Goal: Task Accomplishment & Management: Complete application form

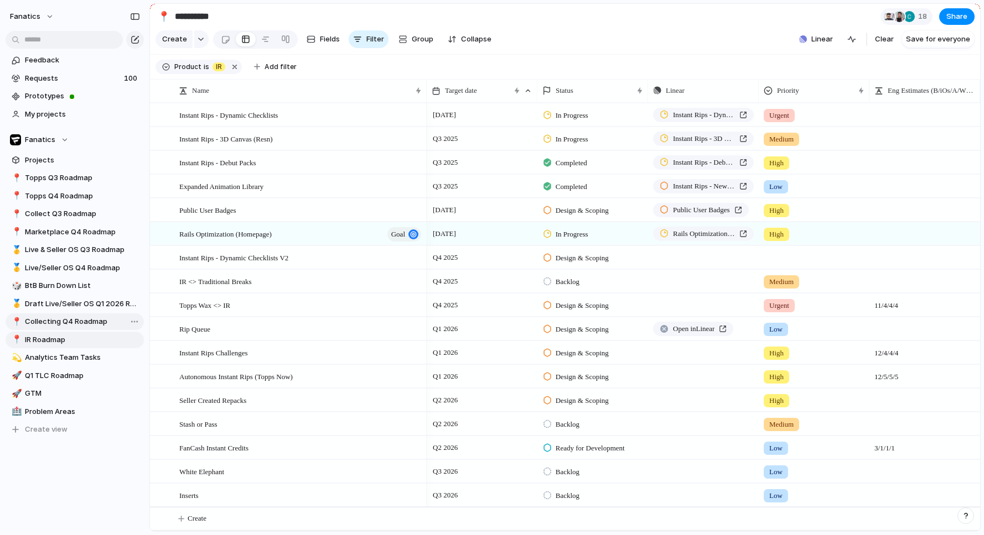
click at [83, 322] on span "Collecting Q4 Roadmap" at bounding box center [82, 321] width 115 height 11
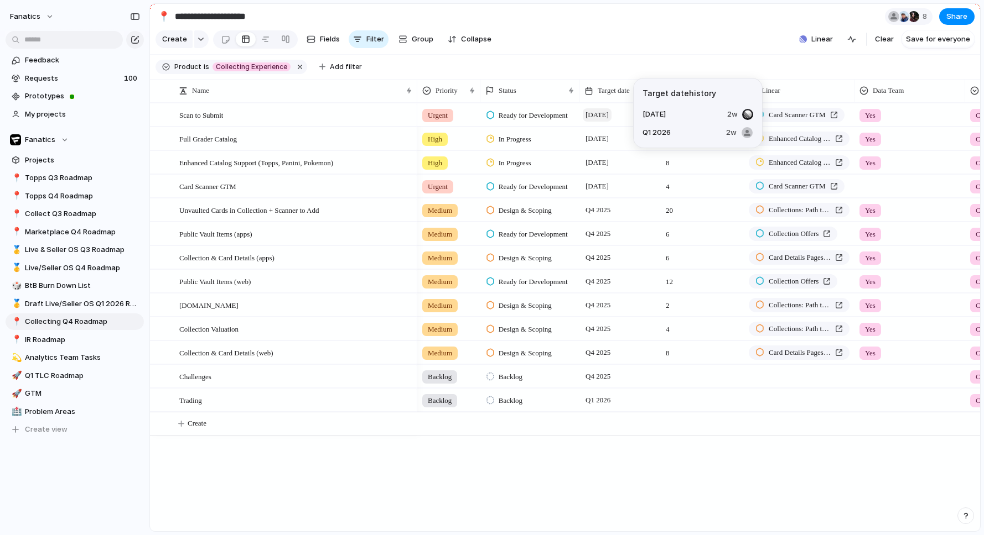
click at [611, 112] on span "[DATE]" at bounding box center [596, 114] width 29 height 13
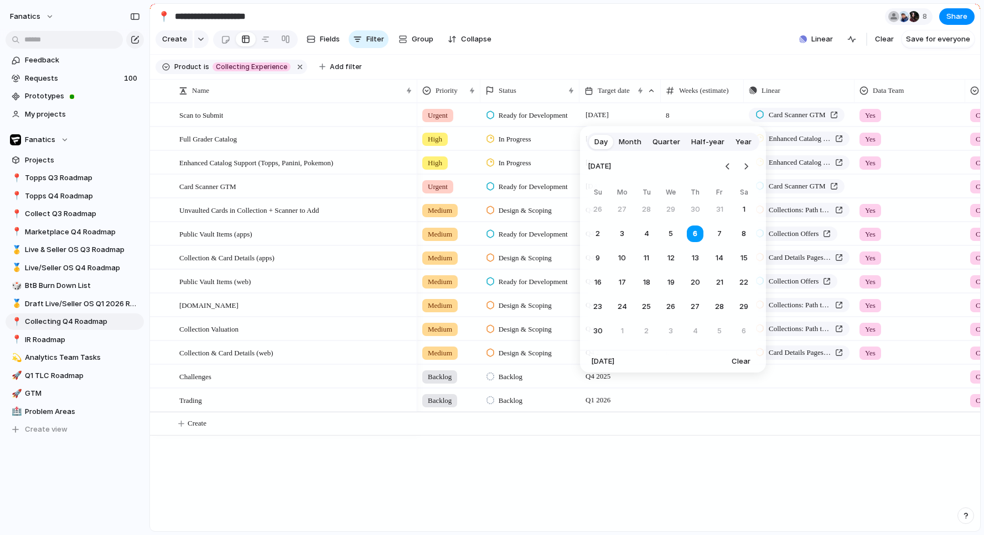
click at [662, 141] on span "Quarter" at bounding box center [666, 142] width 28 height 11
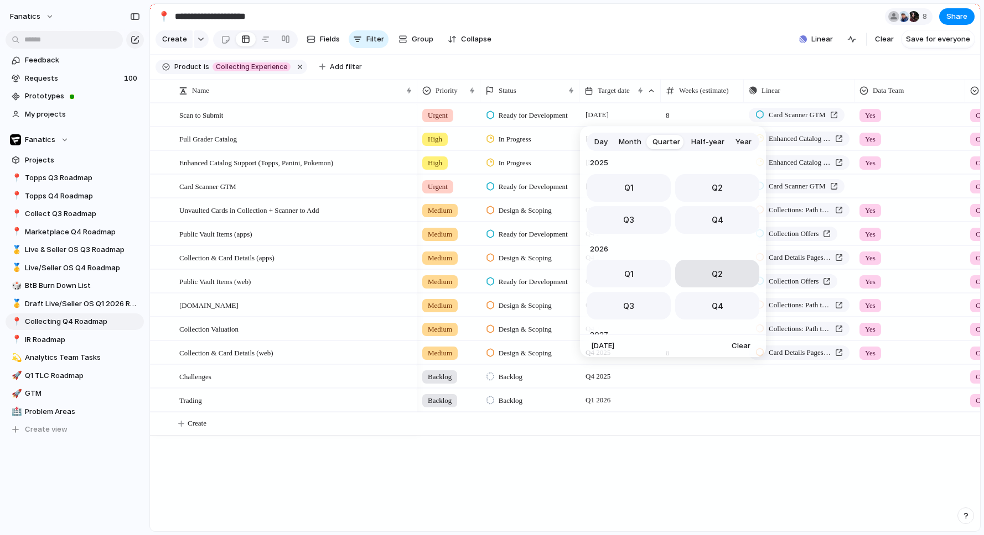
click at [705, 285] on button "Q2" at bounding box center [717, 274] width 84 height 28
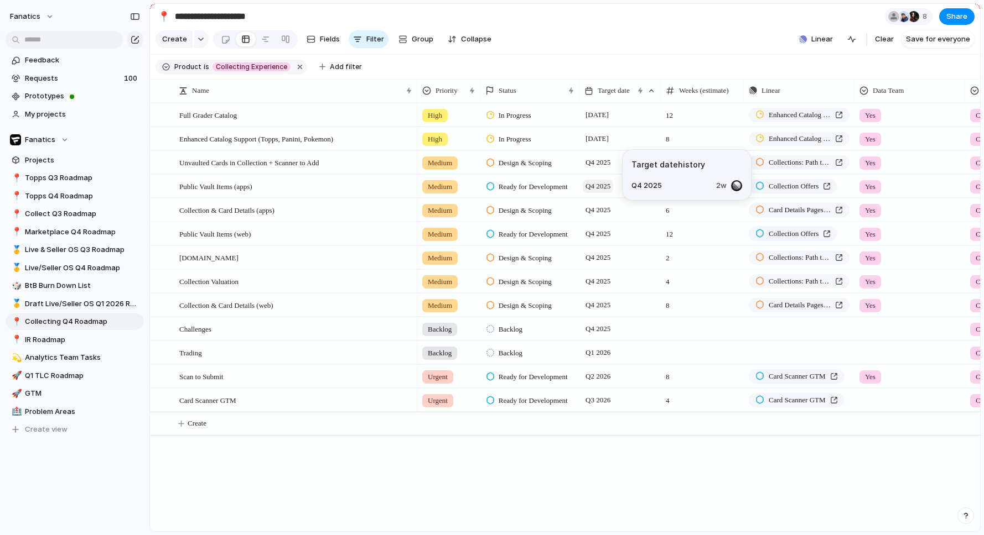
click at [597, 190] on span "Q4 2025" at bounding box center [597, 186] width 30 height 13
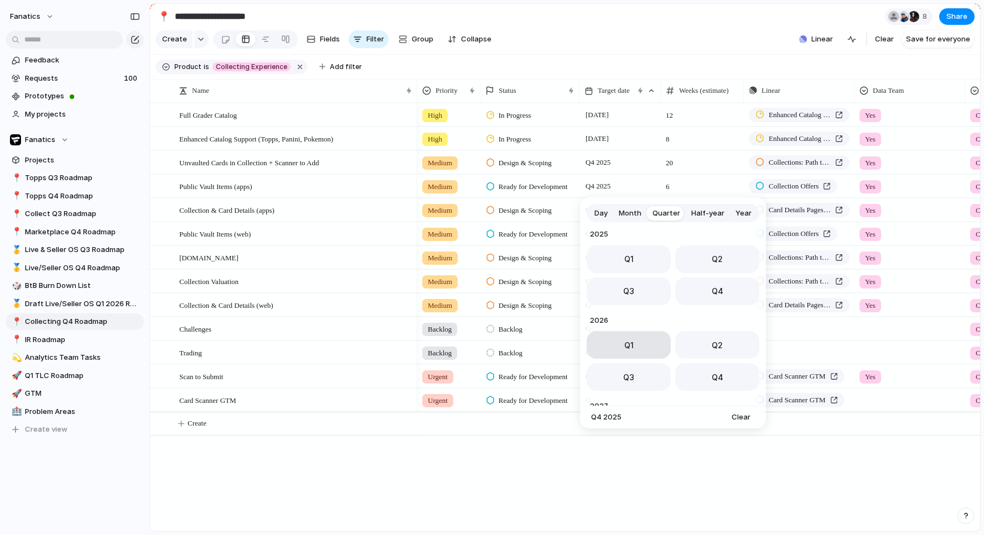
click at [629, 350] on span "Q1" at bounding box center [628, 346] width 9 height 12
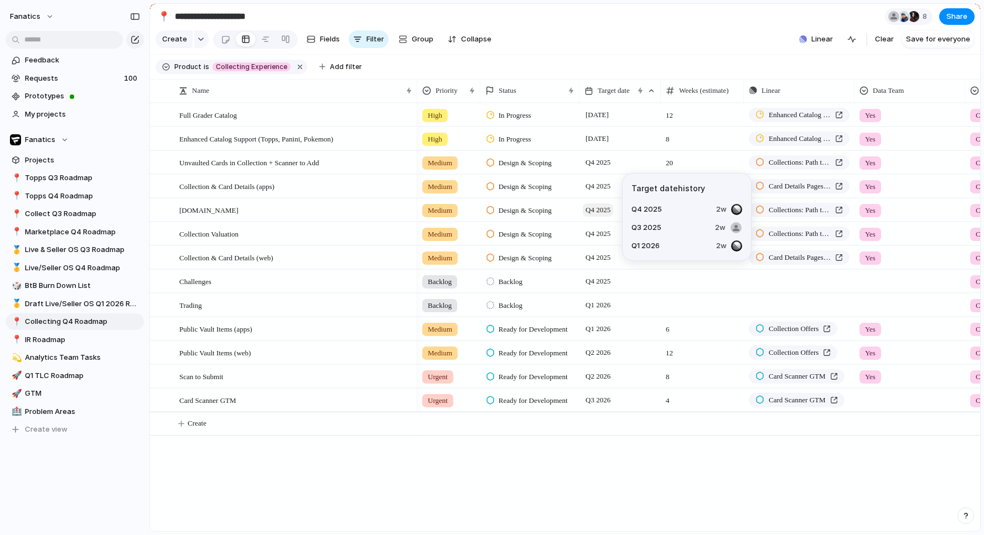
click at [594, 214] on span "Q4 2025" at bounding box center [597, 210] width 30 height 13
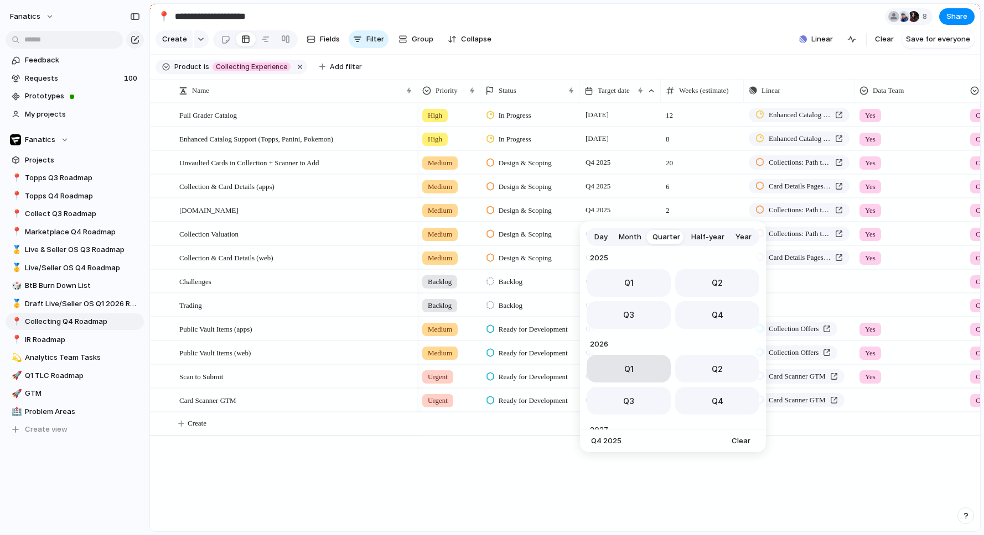
click at [620, 367] on button "Q1" at bounding box center [628, 369] width 84 height 28
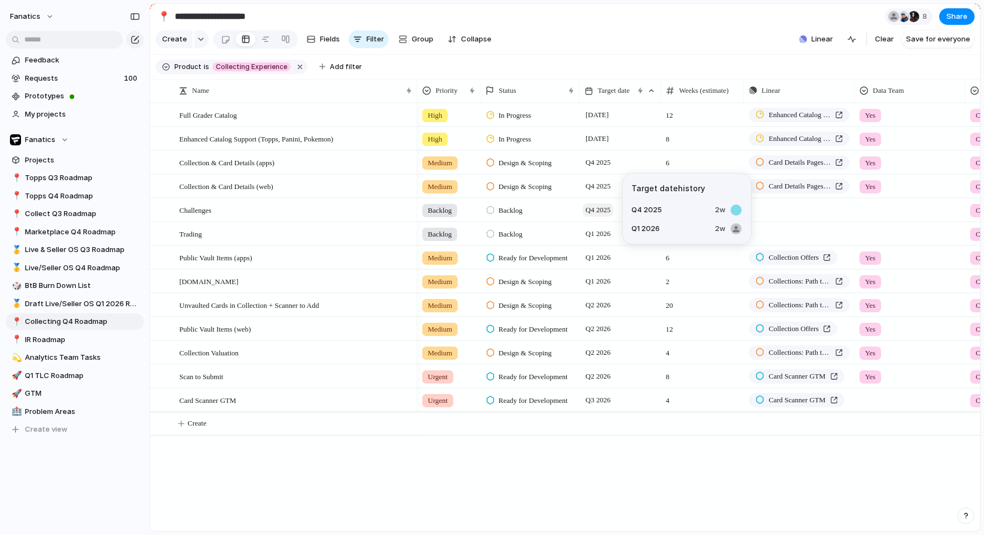
click at [601, 211] on span "Q4 2025" at bounding box center [597, 210] width 30 height 13
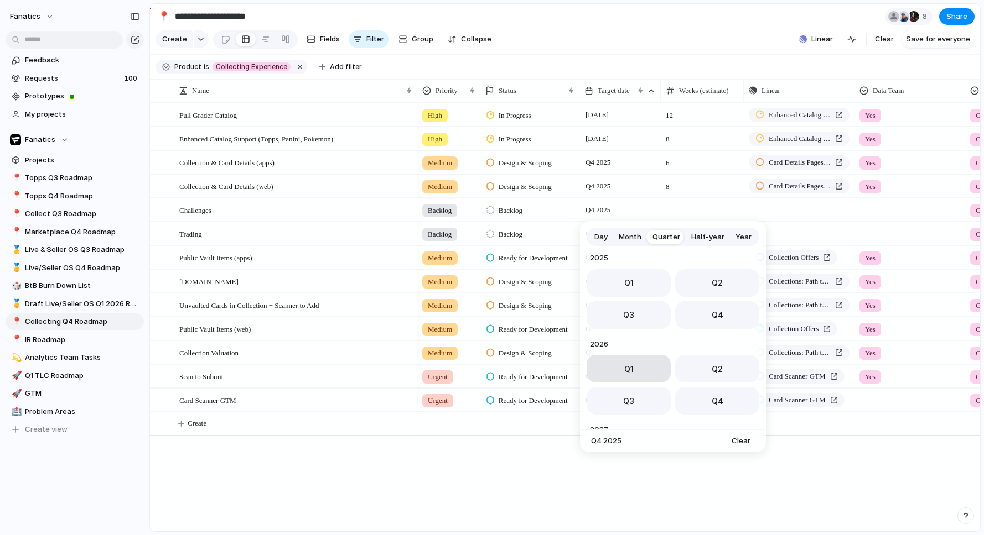
click at [627, 373] on span "Q1" at bounding box center [628, 369] width 9 height 12
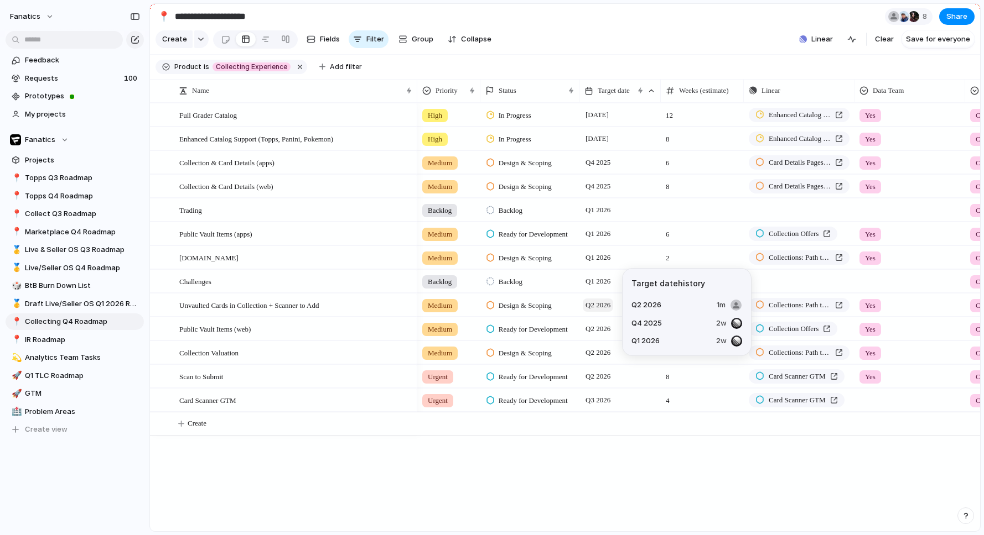
click at [595, 306] on span "Q2 2026" at bounding box center [597, 305] width 30 height 13
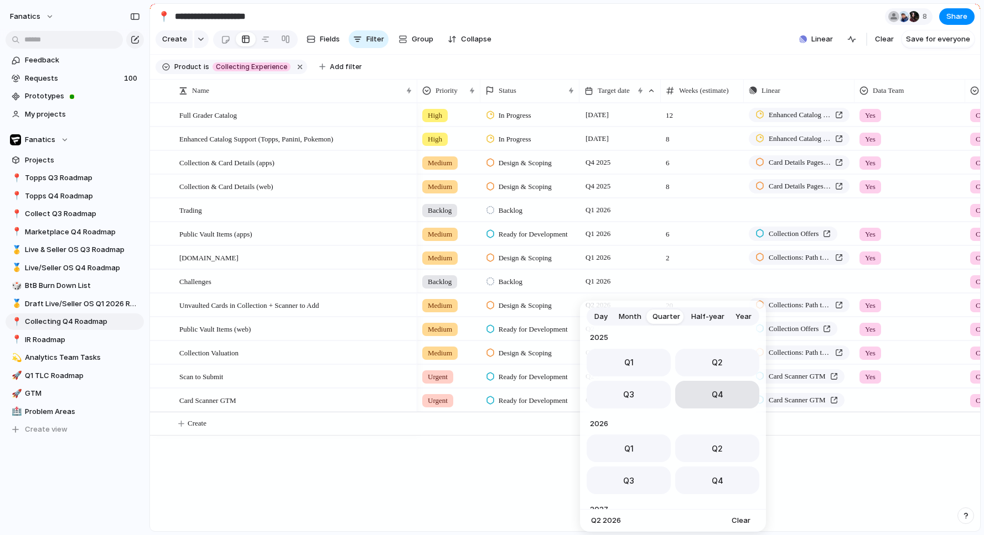
click at [705, 392] on button "Q4" at bounding box center [717, 395] width 84 height 28
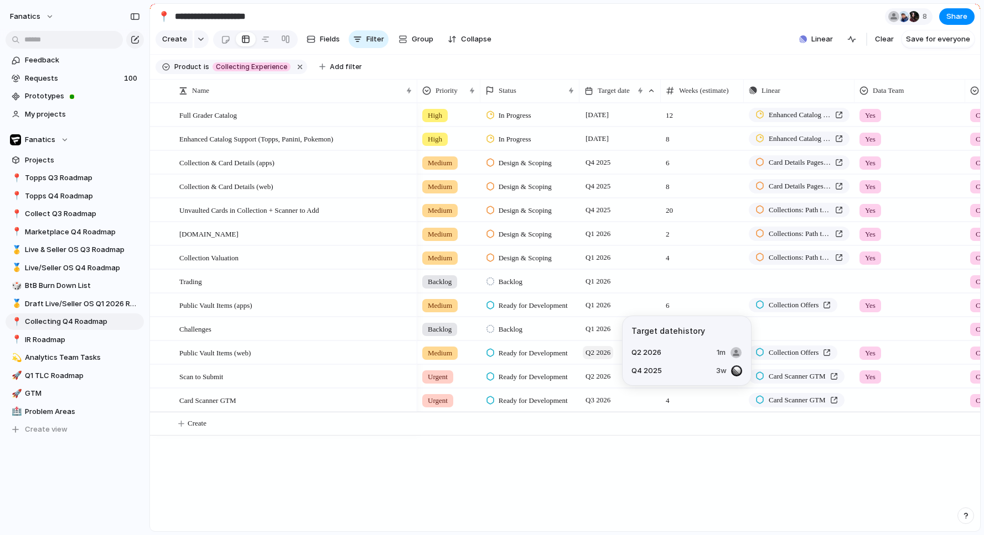
click at [592, 351] on span "Q2 2026" at bounding box center [597, 352] width 30 height 13
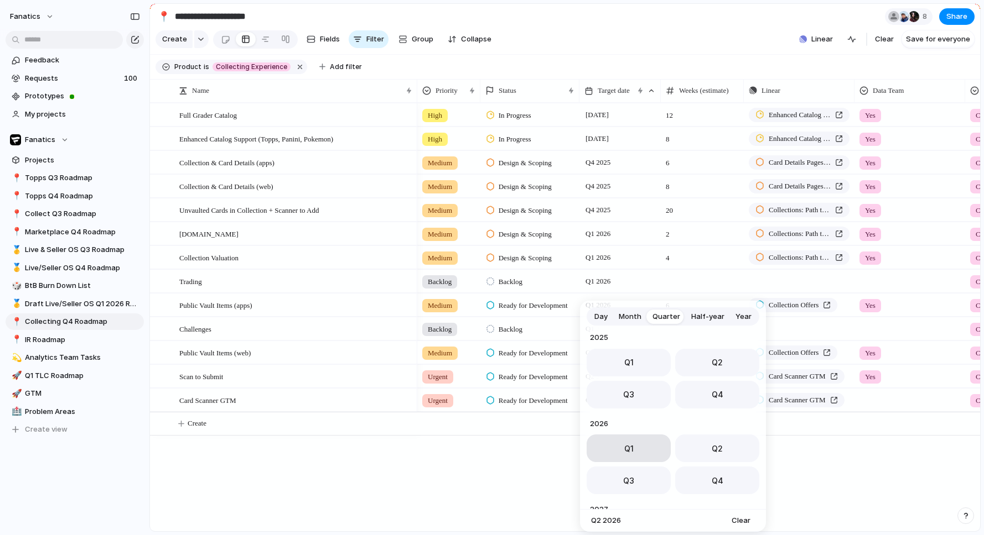
click at [626, 443] on span "Q1" at bounding box center [628, 449] width 9 height 12
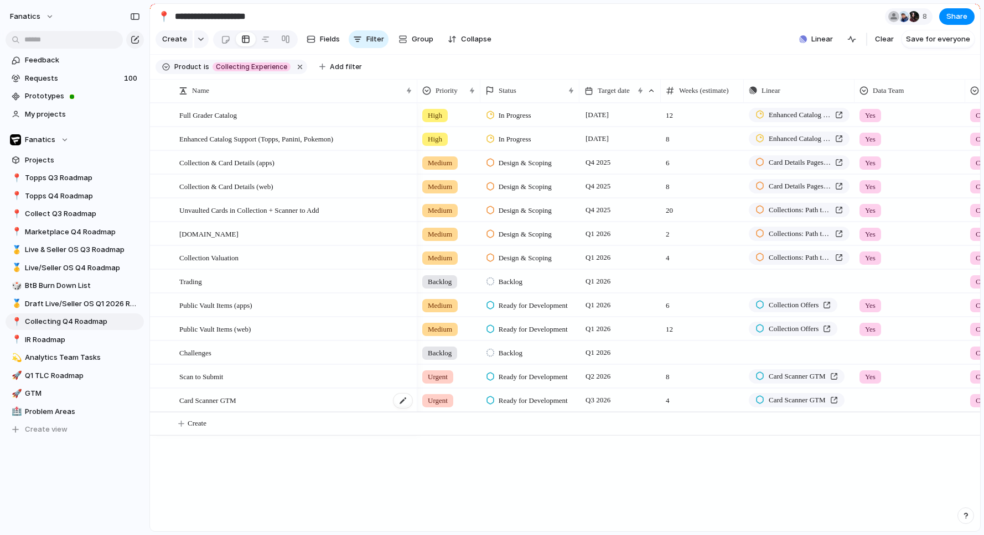
click at [236, 399] on span "Card Scanner GTM" at bounding box center [207, 400] width 57 height 13
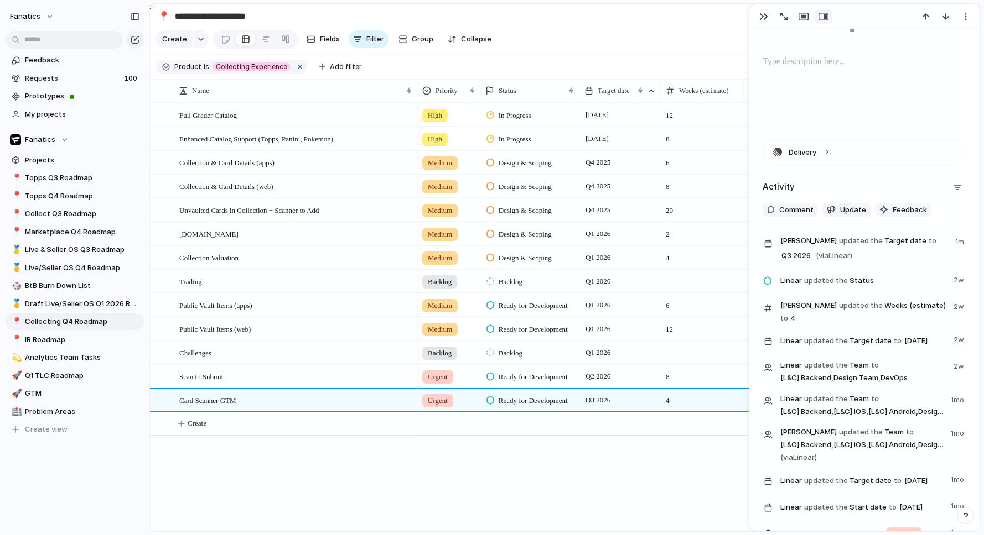
scroll to position [310, 0]
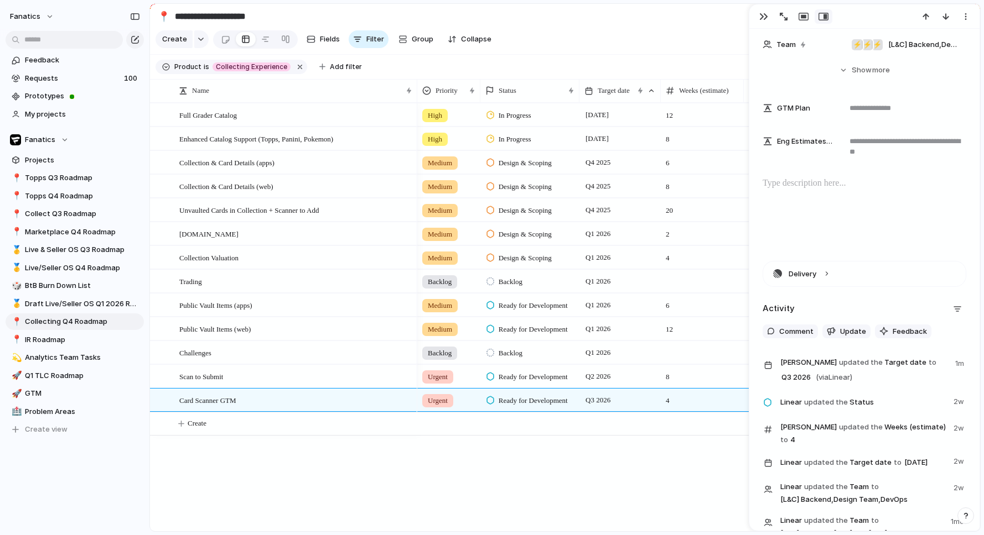
click at [612, 501] on div "Urgent Ready for Development Q2 2026 8 Card Scanner GTM Yes Collecting Experien…" at bounding box center [698, 317] width 563 height 429
click at [761, 23] on button "button" at bounding box center [763, 16] width 18 height 14
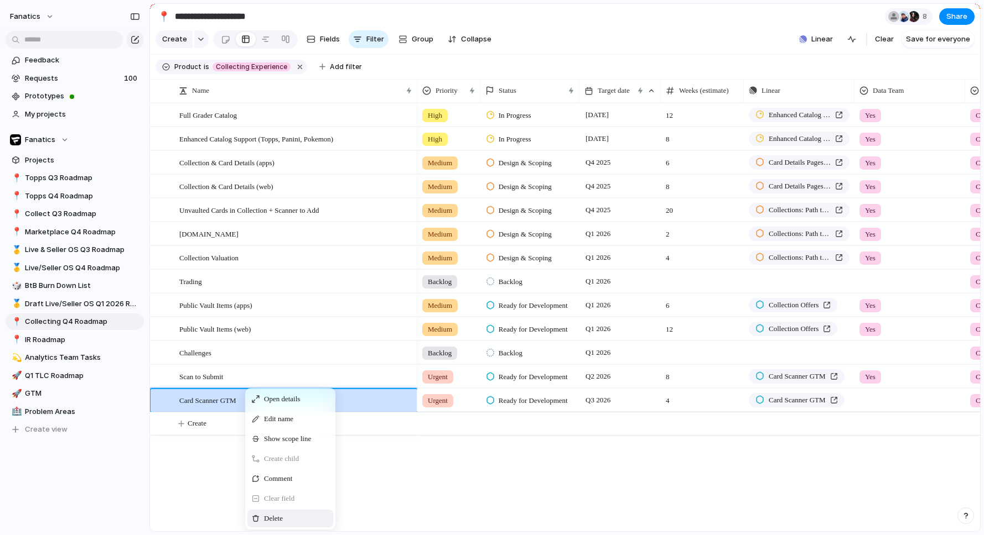
click at [287, 518] on div "Delete" at bounding box center [290, 519] width 86 height 18
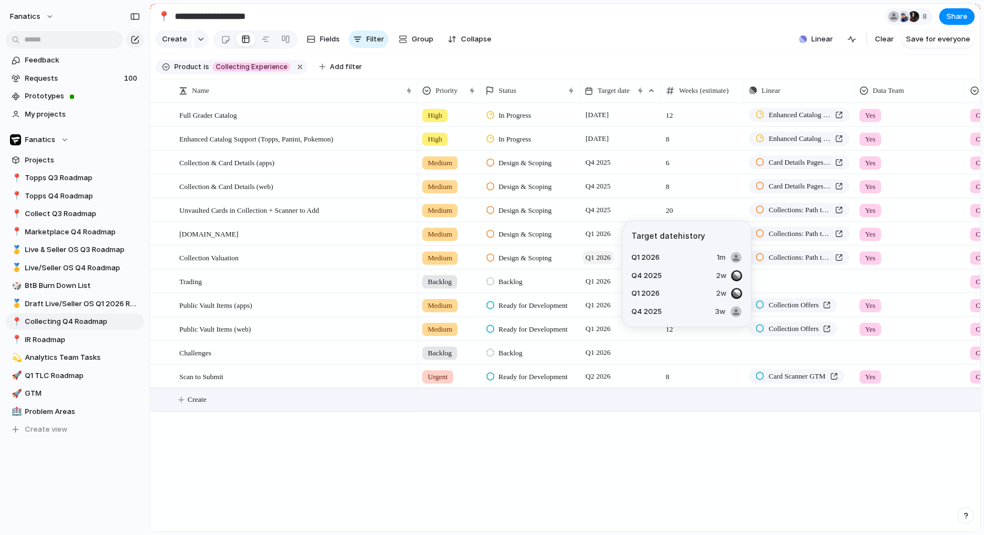
click at [595, 258] on span "Q1 2026" at bounding box center [597, 257] width 30 height 13
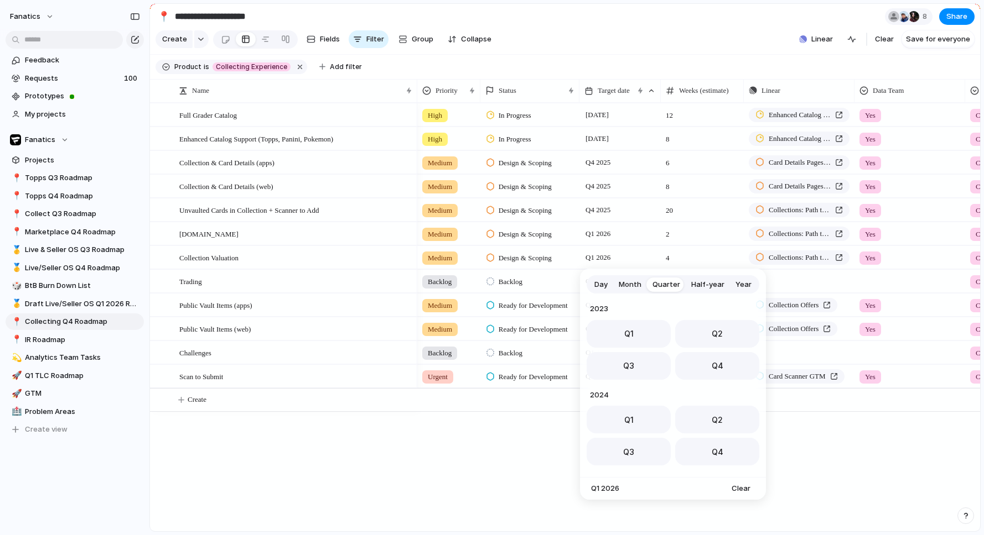
scroll to position [175, 0]
click at [721, 364] on button "Q4" at bounding box center [717, 363] width 84 height 28
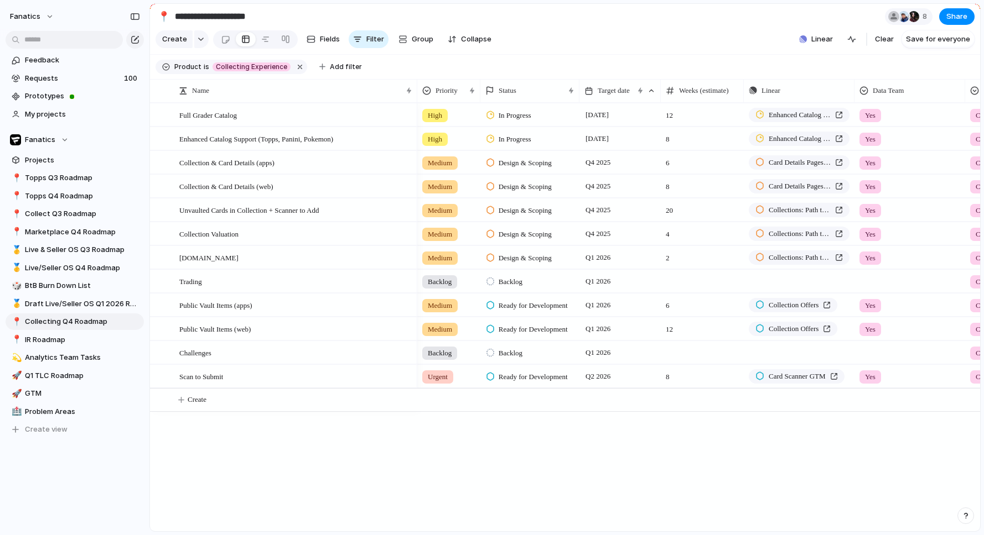
click at [409, 481] on div "Scan to Submit Full Grader Catalog Enhanced Catalog Support (Topps, Panini, Pok…" at bounding box center [565, 317] width 830 height 429
click at [412, 37] on span "Group" at bounding box center [423, 39] width 22 height 11
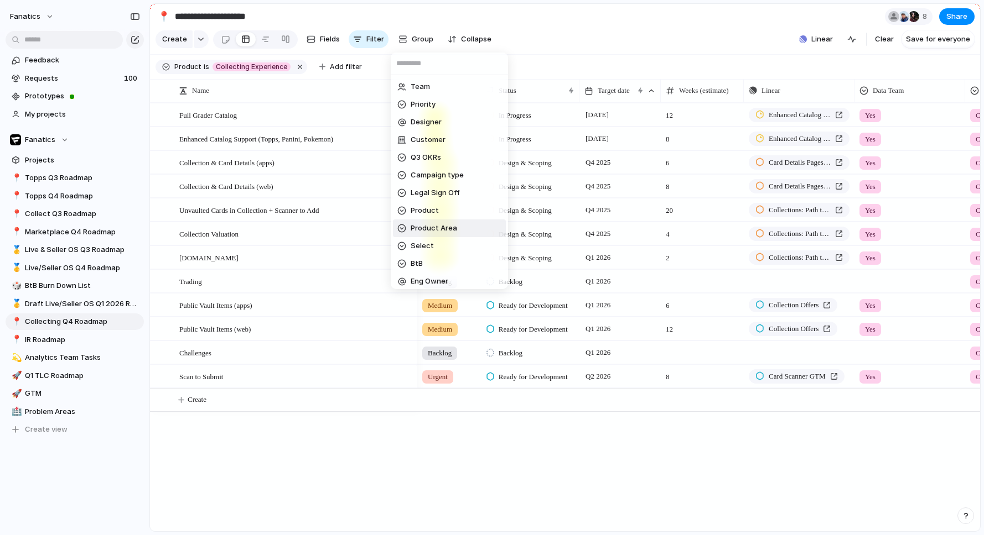
click at [453, 225] on span "Product Area" at bounding box center [433, 228] width 46 height 11
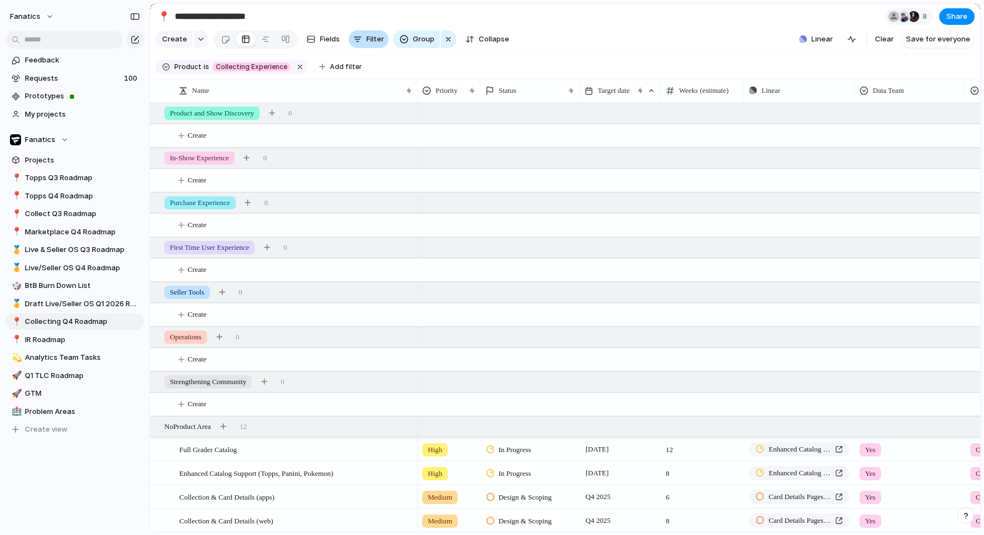
click at [372, 40] on span "Filter" at bounding box center [375, 39] width 18 height 11
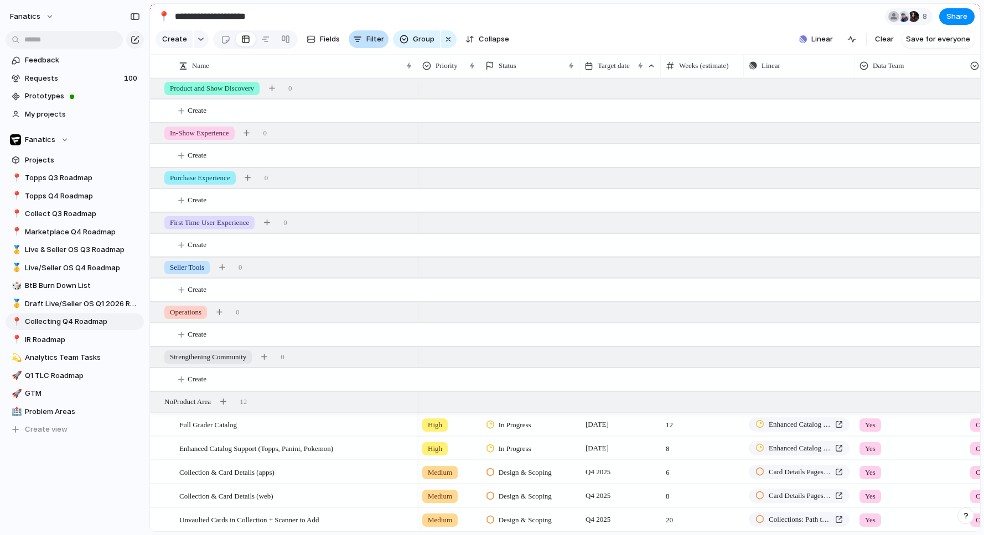
click at [372, 41] on span "Filter" at bounding box center [375, 39] width 18 height 11
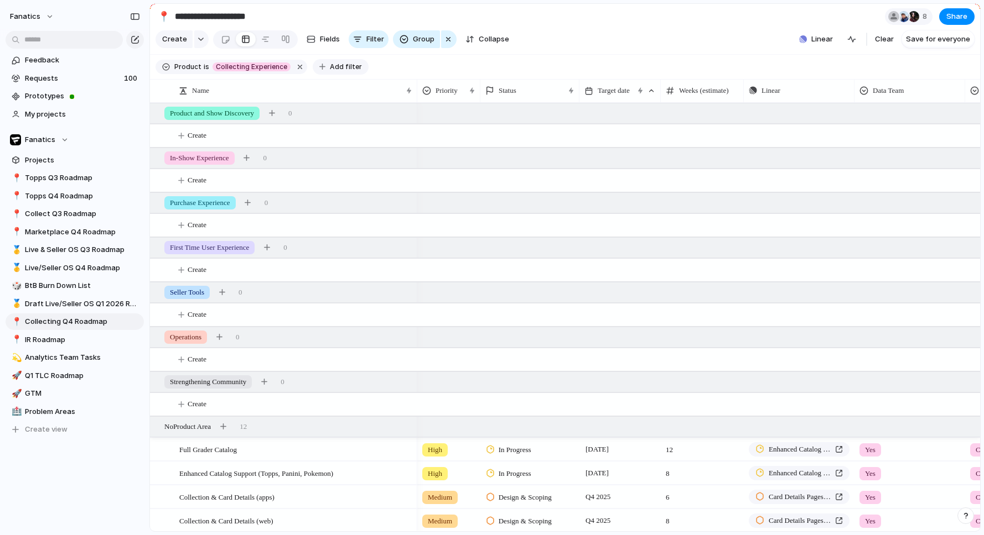
click at [346, 67] on span "Add filter" at bounding box center [346, 67] width 32 height 10
click at [615, 29] on div "Description Start date Target date Team Priority Designer Customer GTM Plan Lau…" at bounding box center [492, 267] width 984 height 535
click at [415, 43] on span "Group" at bounding box center [424, 39] width 22 height 11
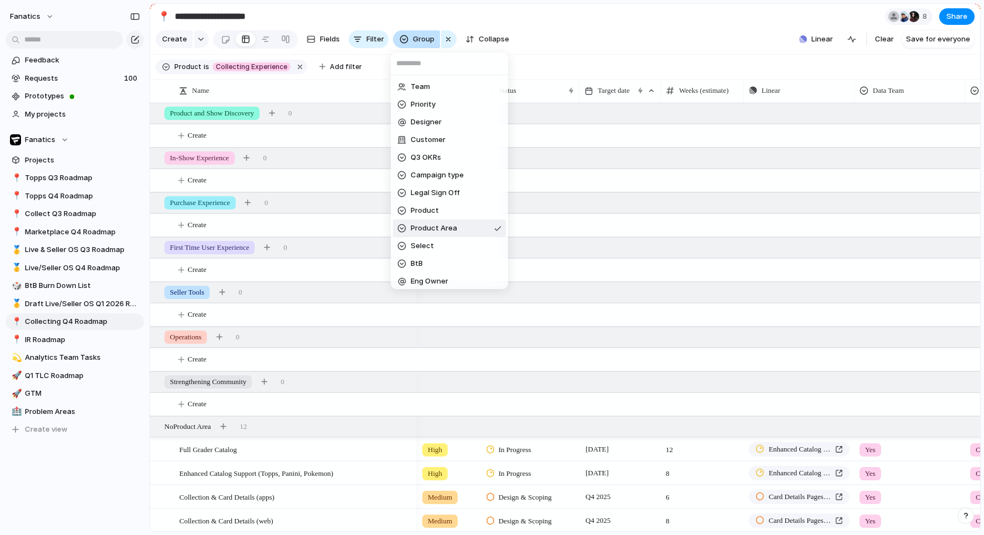
click at [415, 43] on div "Team Priority Designer Customer Q3 OKRs Campaign type Legal Sign Off Product Pr…" at bounding box center [492, 267] width 984 height 535
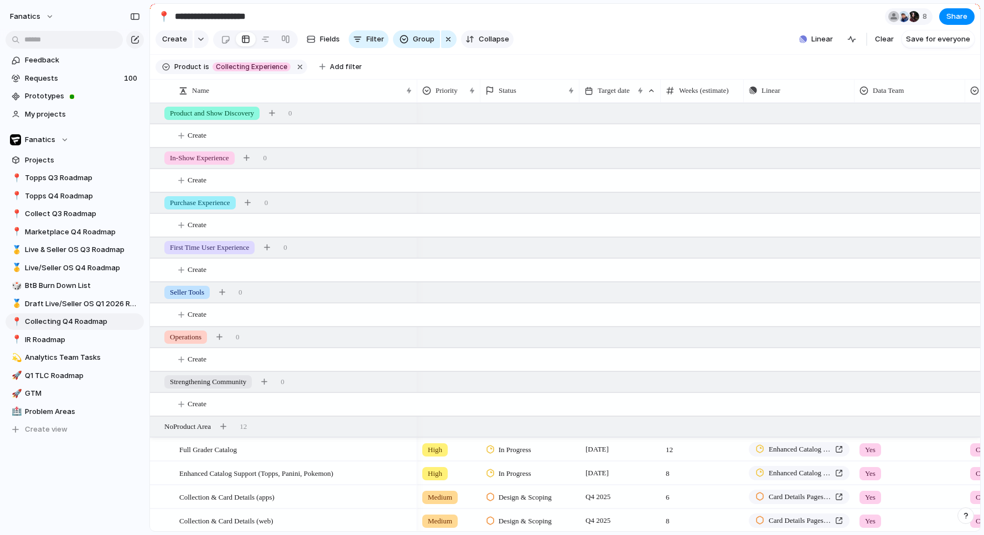
click at [489, 39] on span "Collapse" at bounding box center [493, 39] width 30 height 11
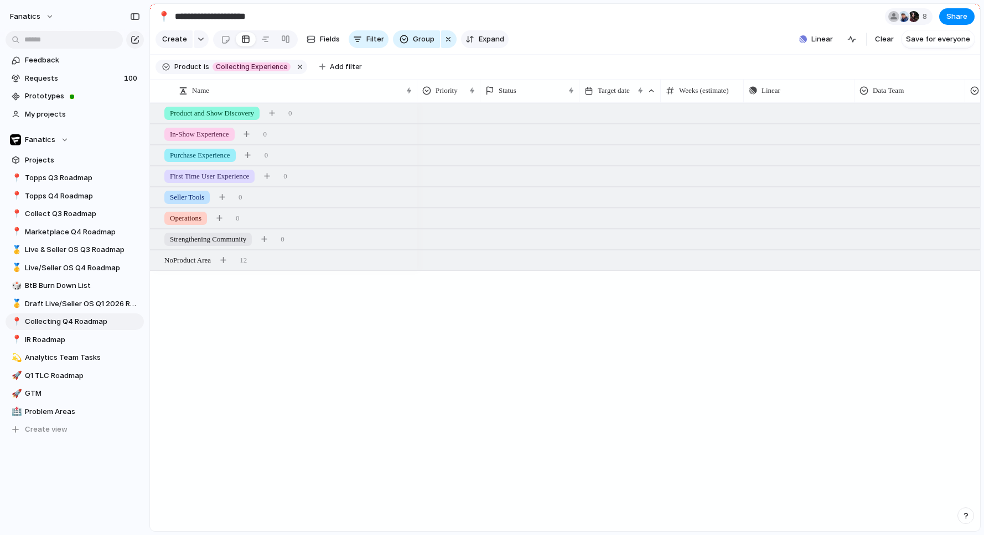
click at [489, 39] on span "Expand" at bounding box center [490, 39] width 25 height 11
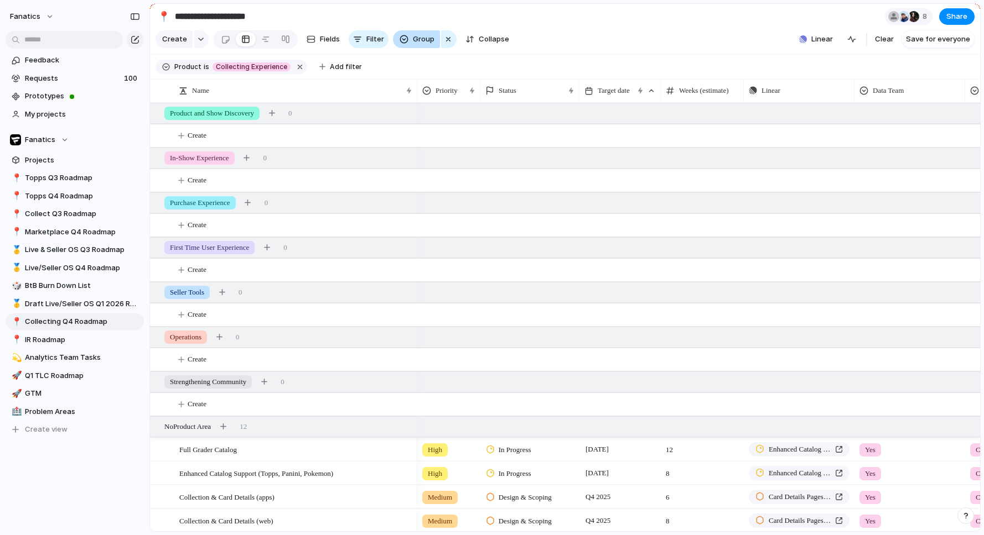
click at [413, 43] on span "Group" at bounding box center [424, 39] width 22 height 11
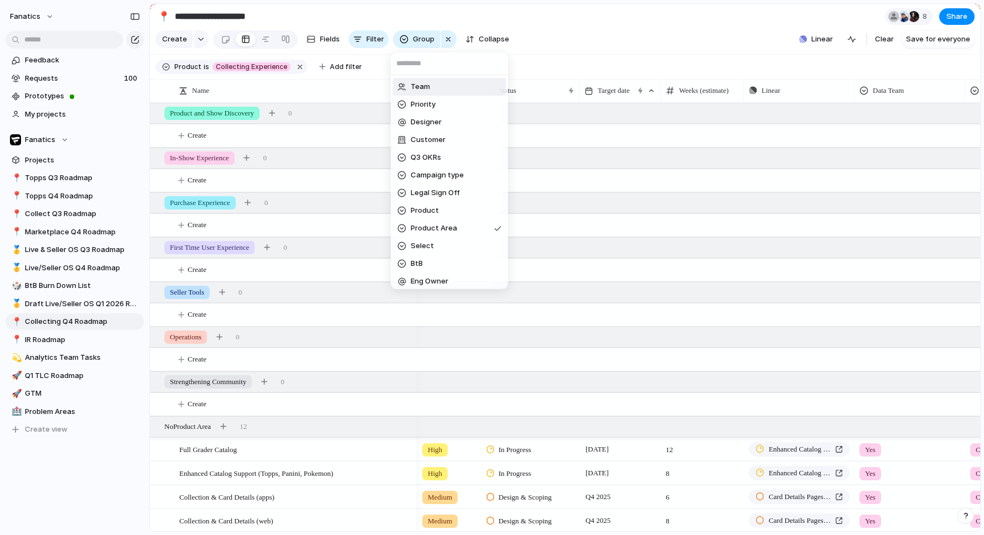
click at [439, 90] on li "Team" at bounding box center [449, 87] width 113 height 18
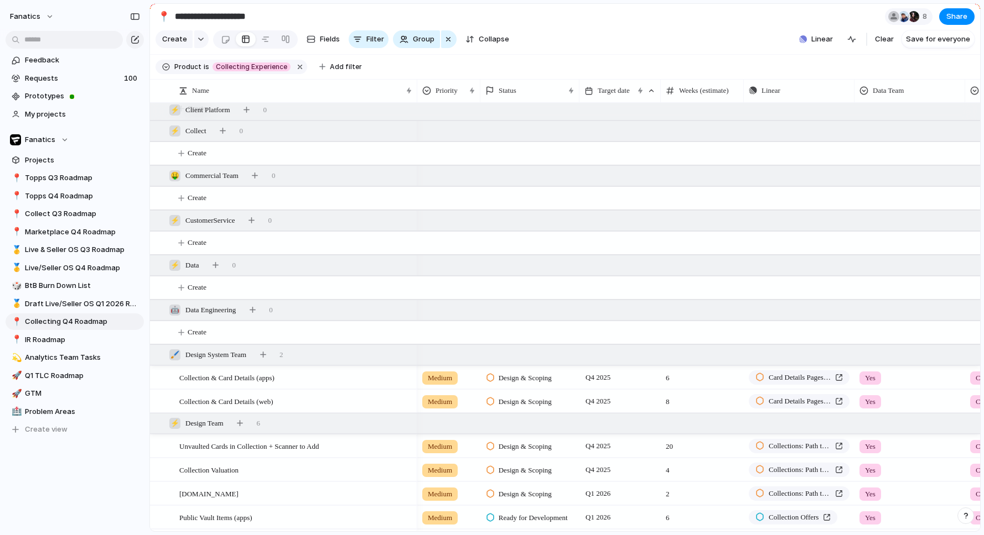
scroll to position [0, 0]
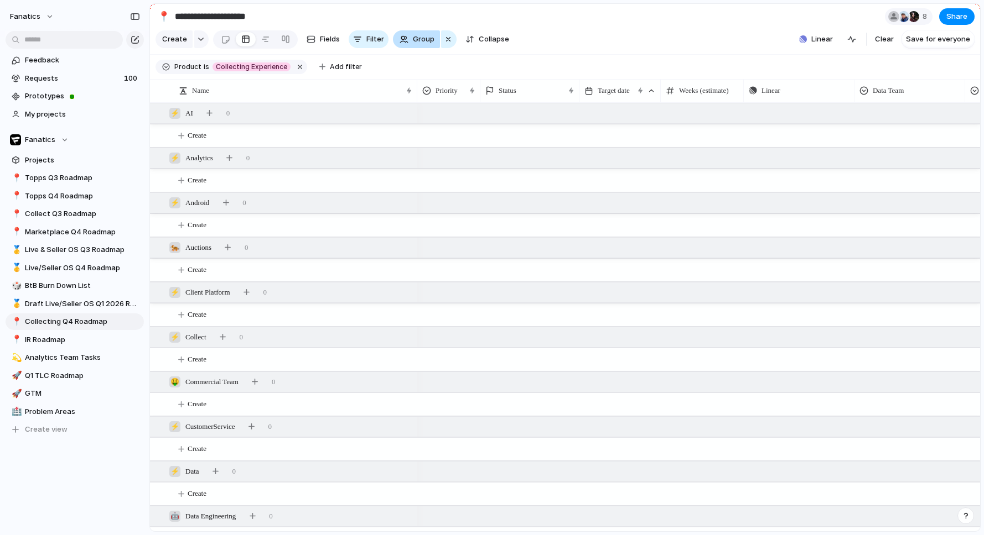
click at [420, 43] on span "Group" at bounding box center [424, 39] width 22 height 11
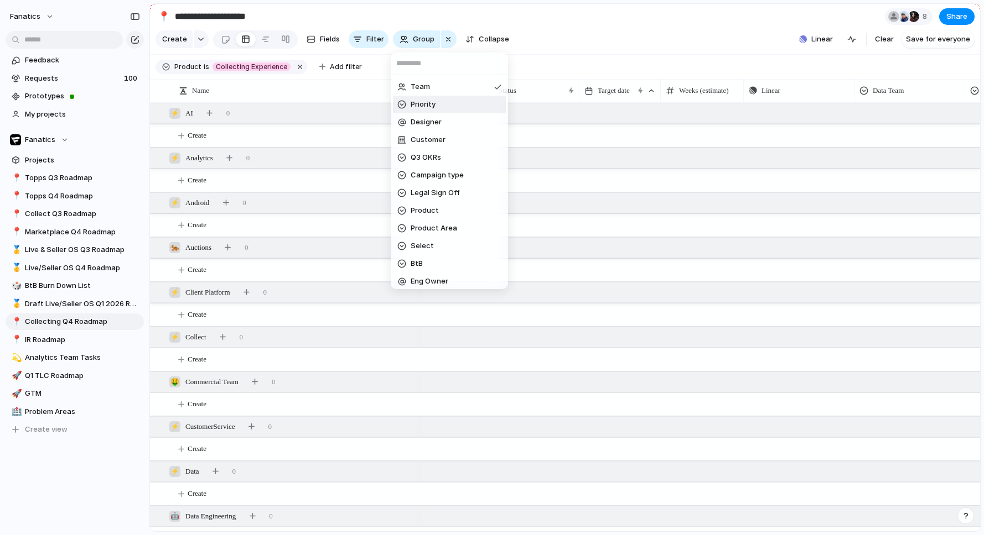
click at [439, 92] on li "Team" at bounding box center [449, 87] width 113 height 18
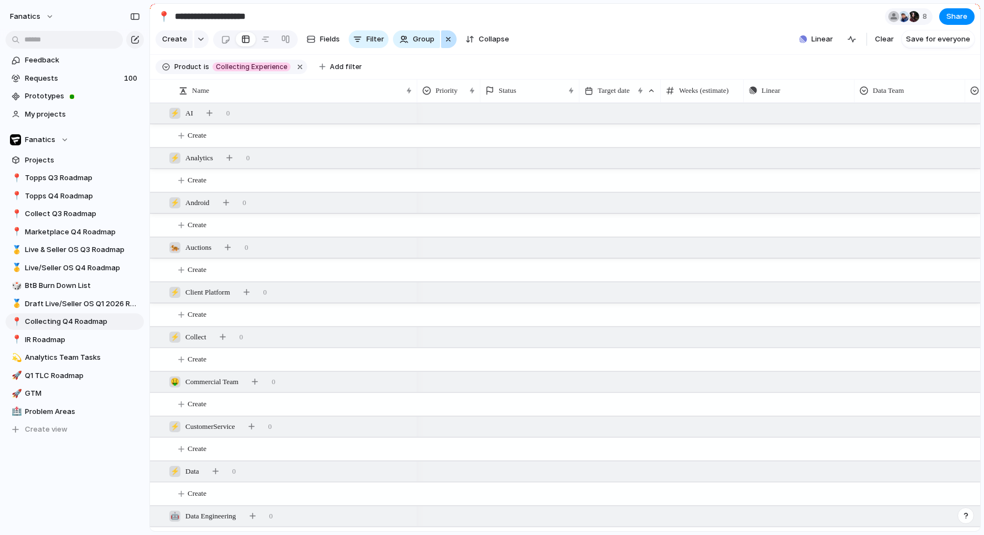
click at [447, 42] on div "button" at bounding box center [448, 39] width 9 height 13
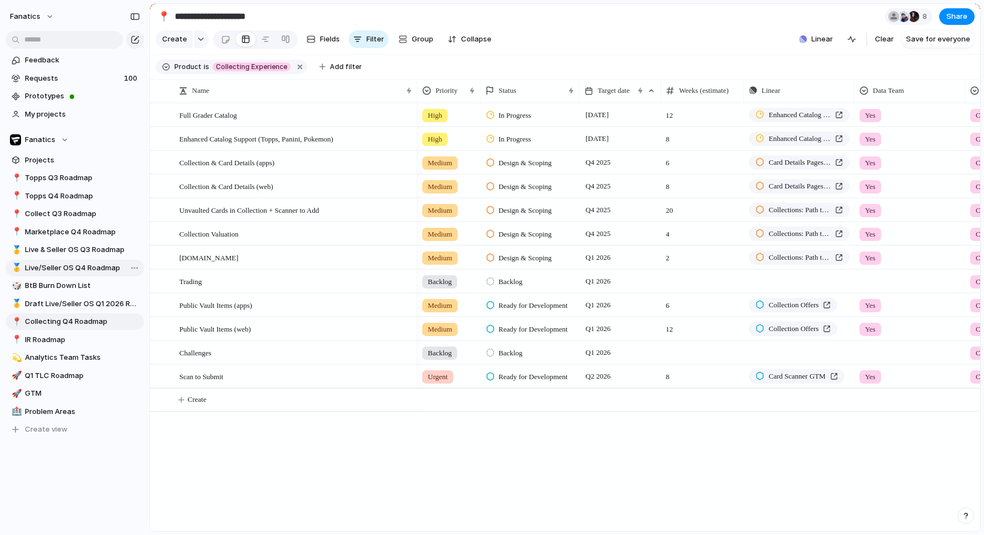
click at [83, 268] on span "Live/Seller OS Q4 Roadmap" at bounding box center [82, 268] width 115 height 11
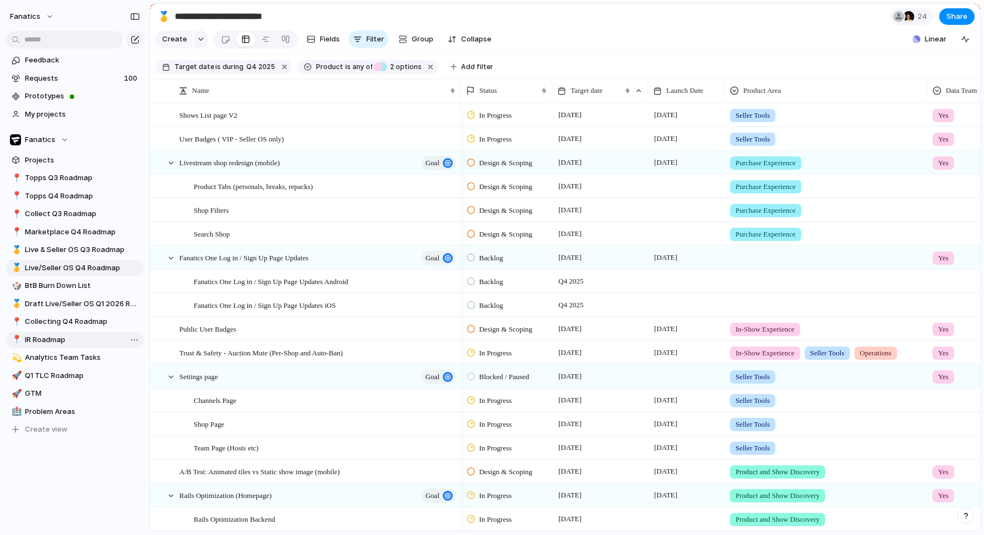
click at [63, 344] on span "IR Roadmap" at bounding box center [82, 340] width 115 height 11
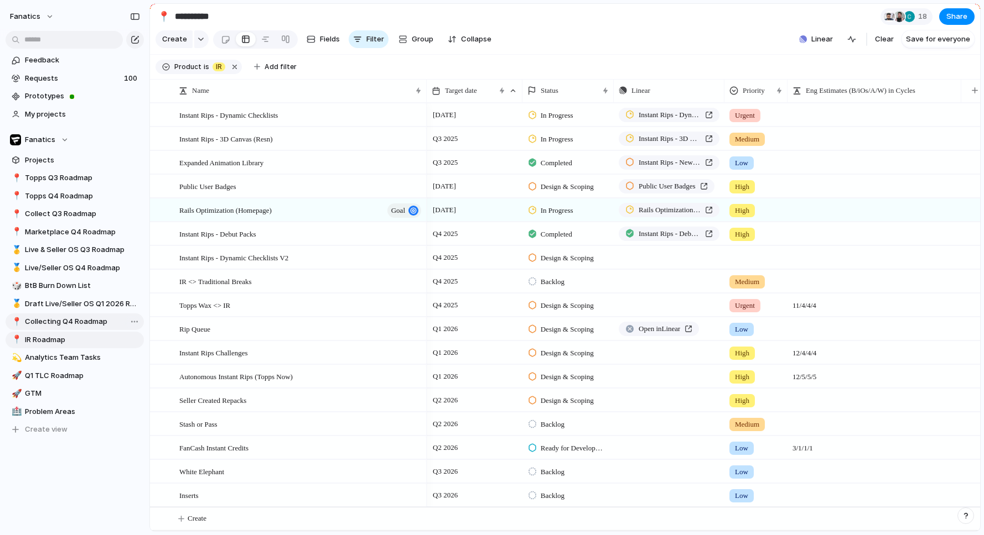
click at [89, 325] on span "Collecting Q4 Roadmap" at bounding box center [82, 321] width 115 height 11
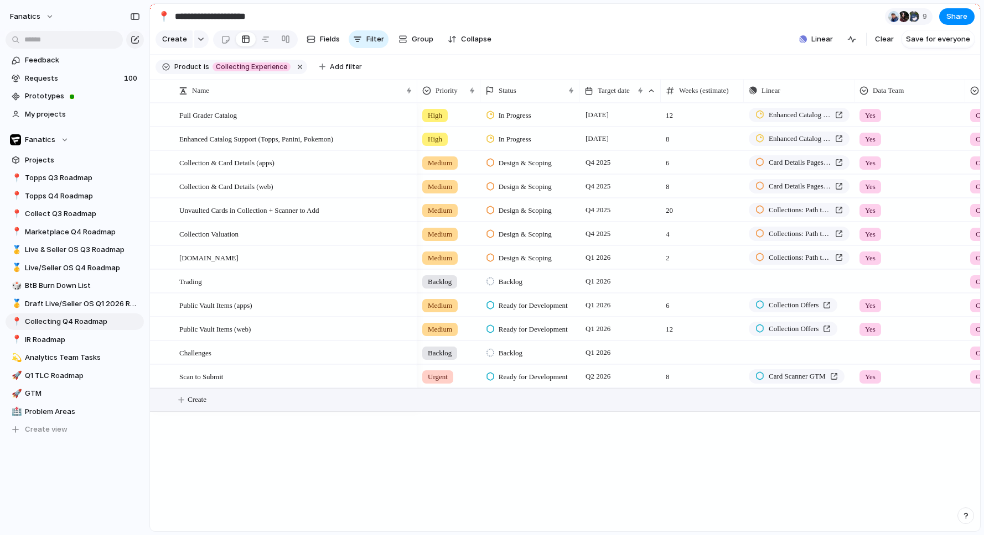
click at [242, 404] on button "Create" at bounding box center [579, 400] width 836 height 23
click at [160, 261] on div at bounding box center [159, 258] width 8 height 8
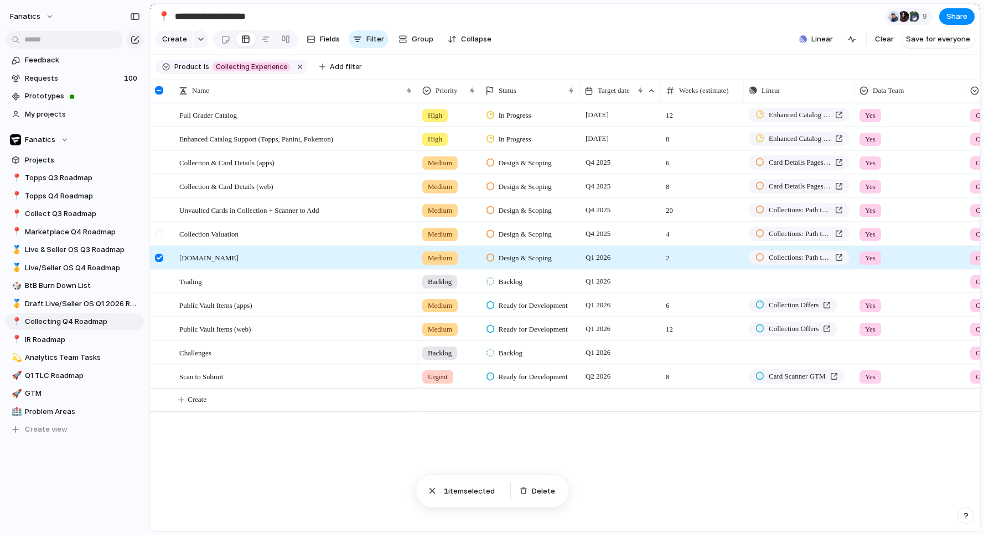
click at [159, 232] on div at bounding box center [159, 234] width 8 height 8
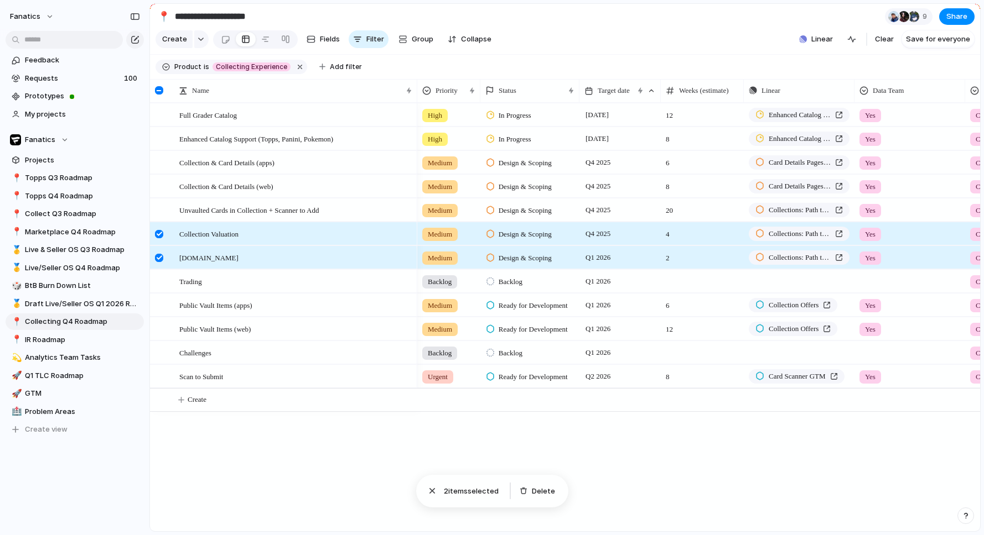
click at [266, 472] on div "Full Grader Catalog Enhanced Catalog Support (Topps, Panini, Pokemon) Collectio…" at bounding box center [565, 317] width 830 height 429
click at [162, 252] on div at bounding box center [160, 262] width 20 height 30
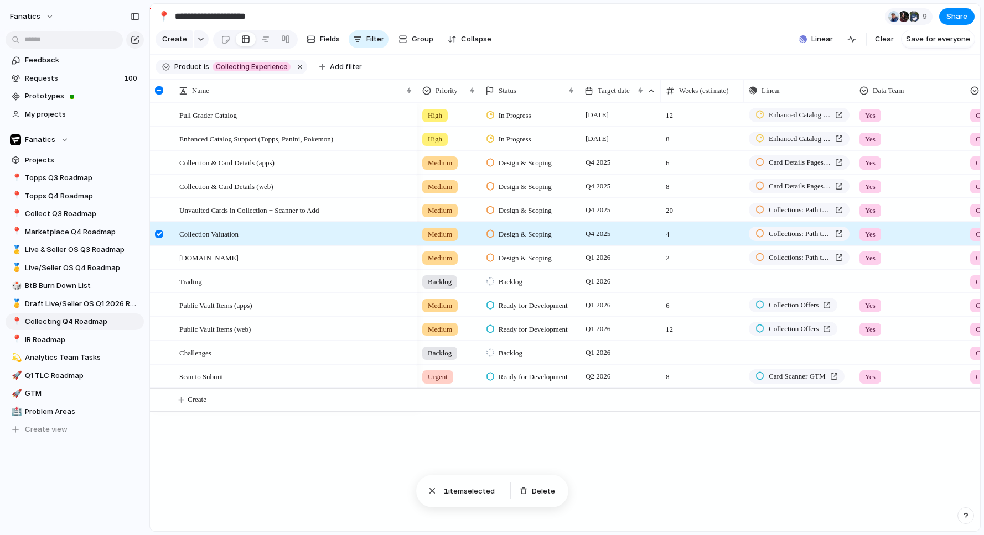
click at [159, 228] on div at bounding box center [160, 238] width 20 height 30
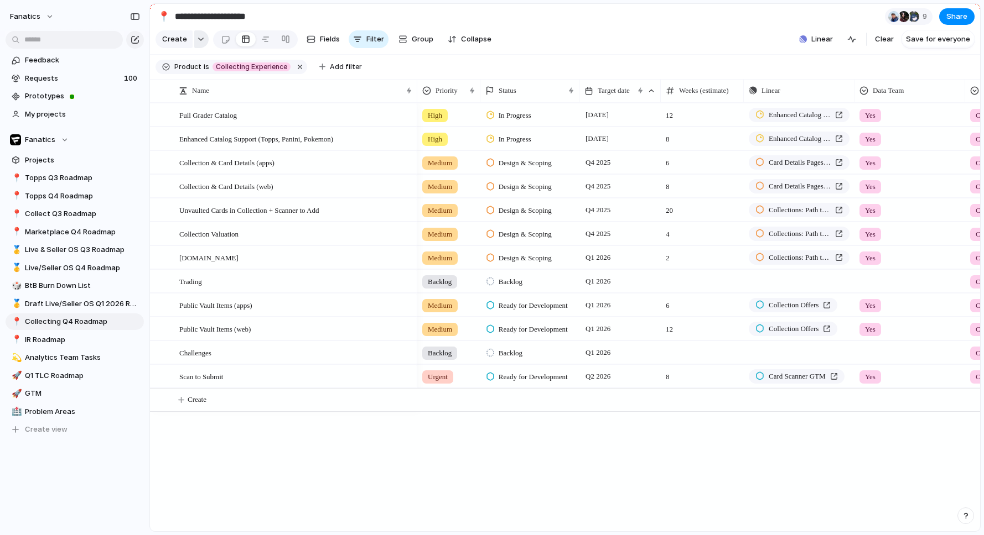
click at [198, 42] on button "button" at bounding box center [201, 39] width 14 height 18
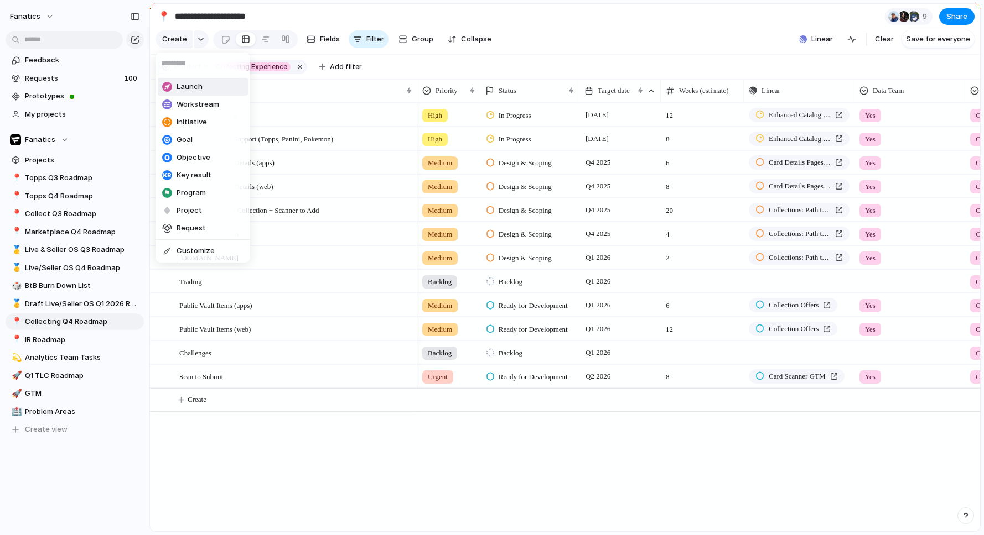
click at [178, 41] on div "Launch Workstream Initiative Goal Objective Key result Program Project Request …" at bounding box center [492, 267] width 984 height 535
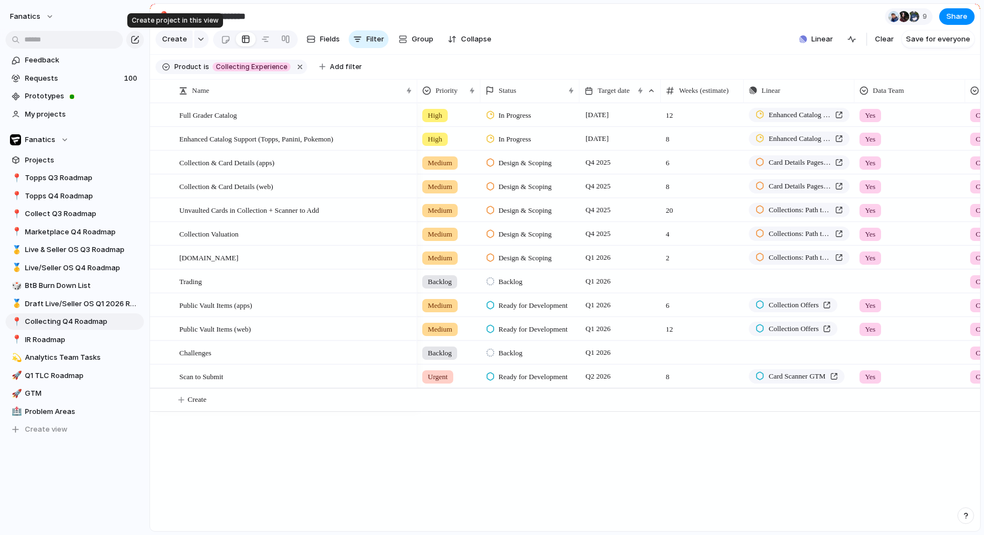
click at [178, 41] on span "Create" at bounding box center [174, 39] width 25 height 11
click at [197, 40] on div "button" at bounding box center [201, 39] width 8 height 4
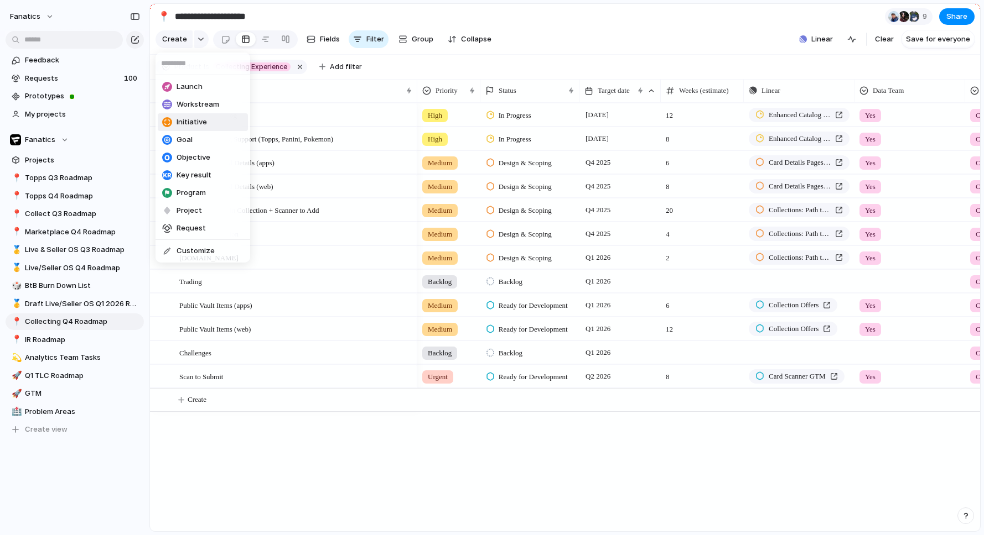
click at [213, 121] on li "Initiative" at bounding box center [203, 122] width 90 height 18
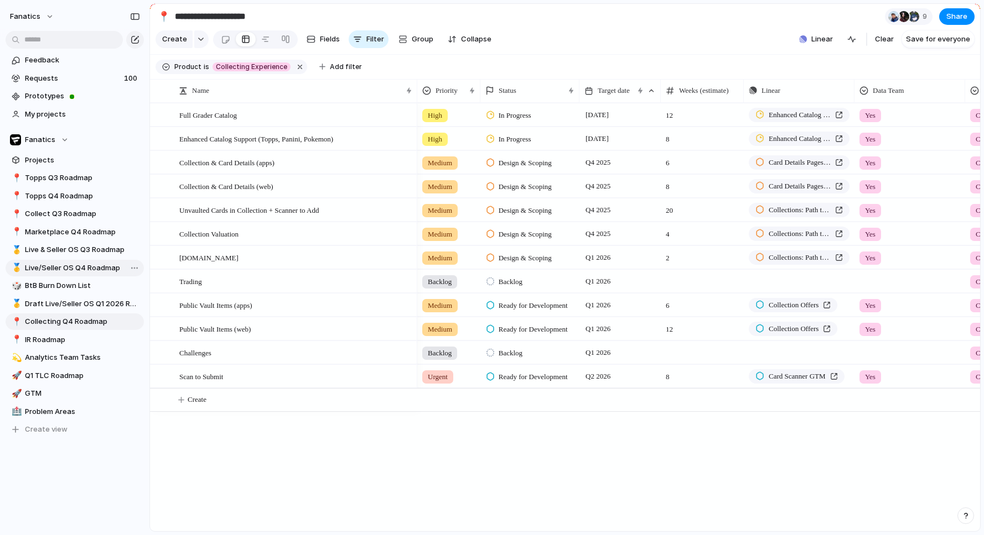
click at [121, 268] on div at bounding box center [131, 268] width 20 height 13
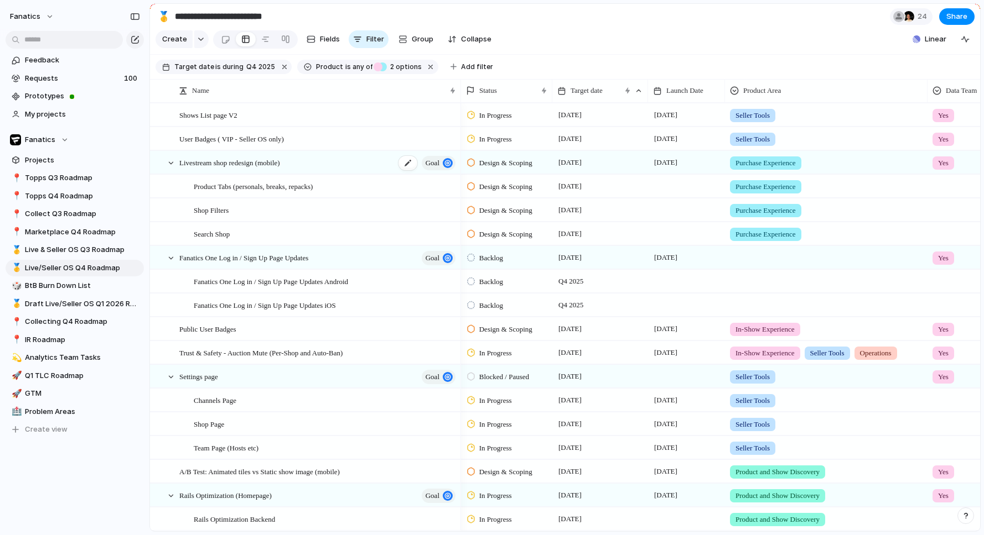
click at [221, 163] on span "Livestream shop redesign (mobile)" at bounding box center [229, 162] width 101 height 13
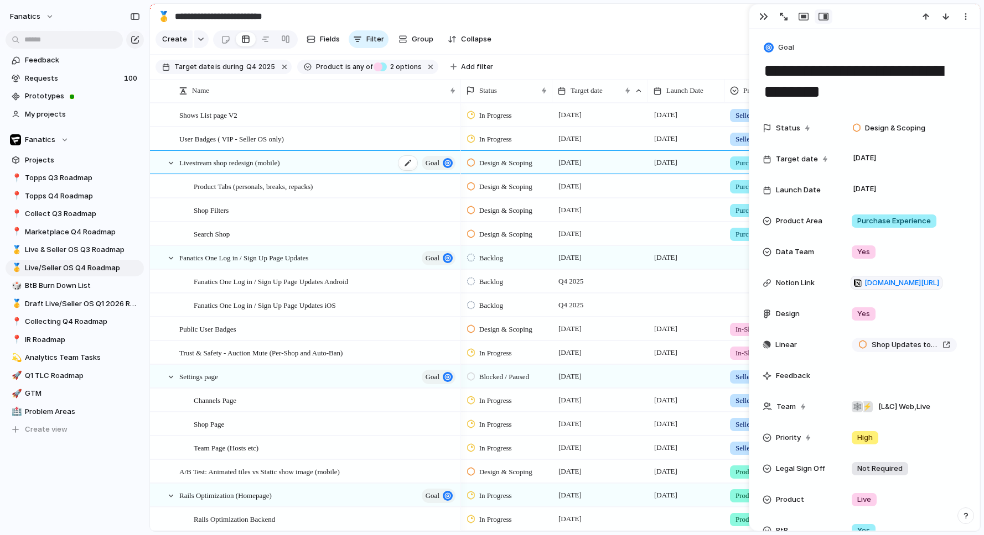
click at [221, 163] on span "Livestream shop redesign (mobile)" at bounding box center [229, 162] width 101 height 13
click at [759, 20] on button "button" at bounding box center [763, 16] width 18 height 14
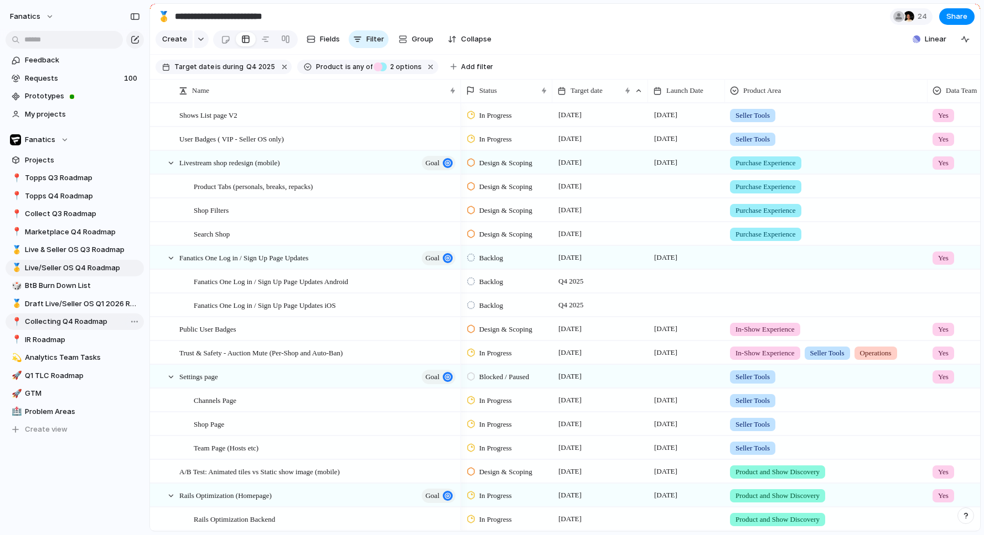
click at [72, 322] on span "Collecting Q4 Roadmap" at bounding box center [82, 321] width 115 height 11
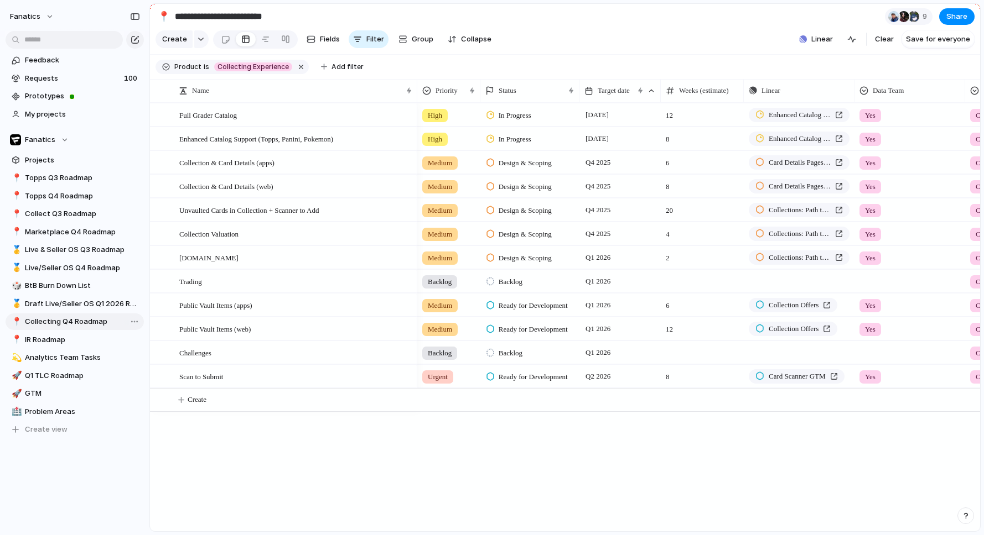
type input "**********"
click at [199, 44] on button "button" at bounding box center [201, 39] width 14 height 18
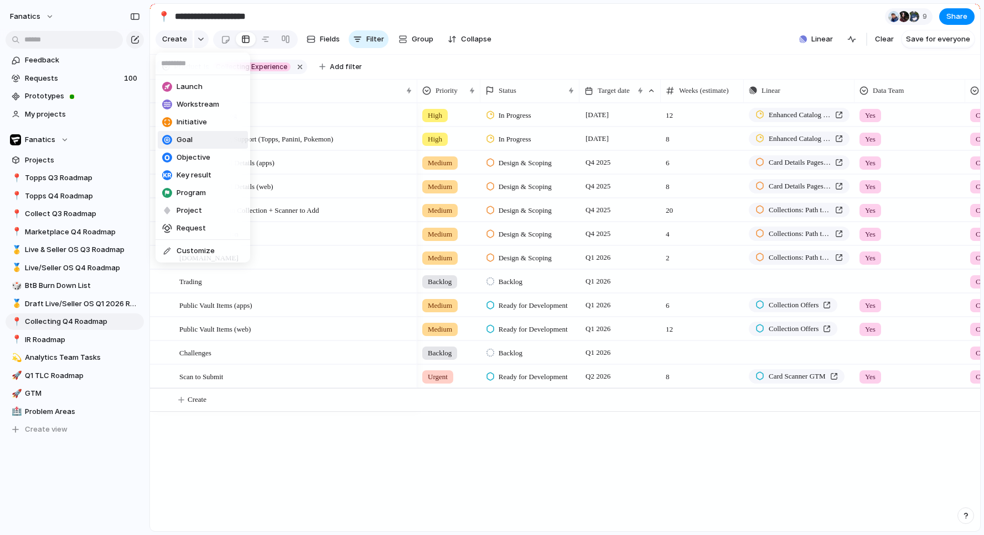
click at [191, 141] on span "Goal" at bounding box center [184, 139] width 16 height 11
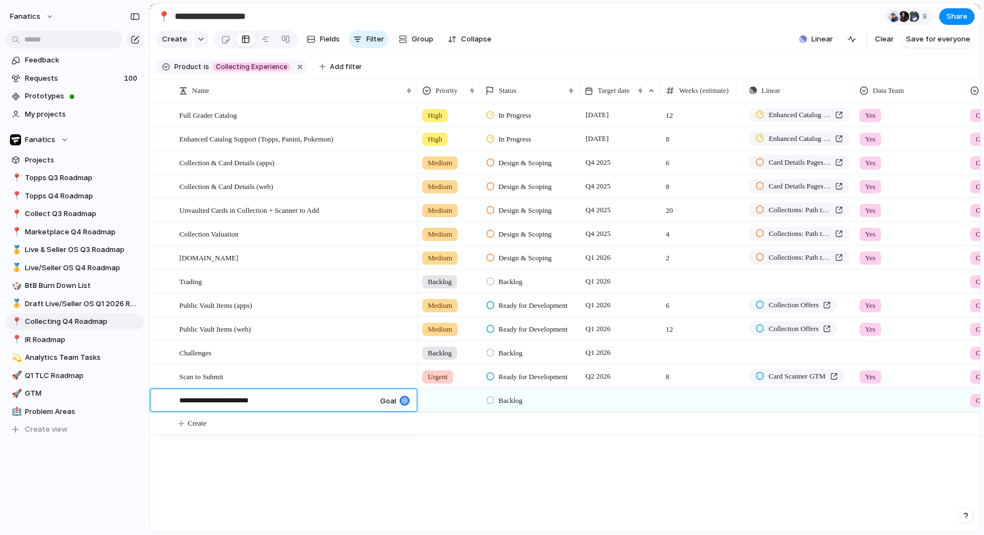
type textarea "**********"
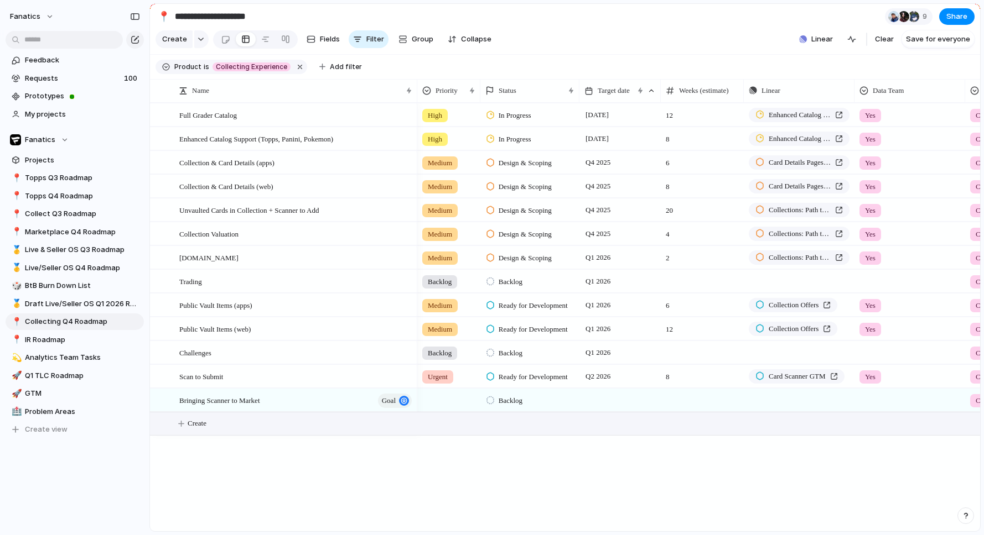
click at [446, 480] on div "High In Progress 6 November 12 Enhanced Catalog Support (Topps, Panini, Pokemon…" at bounding box center [698, 317] width 563 height 429
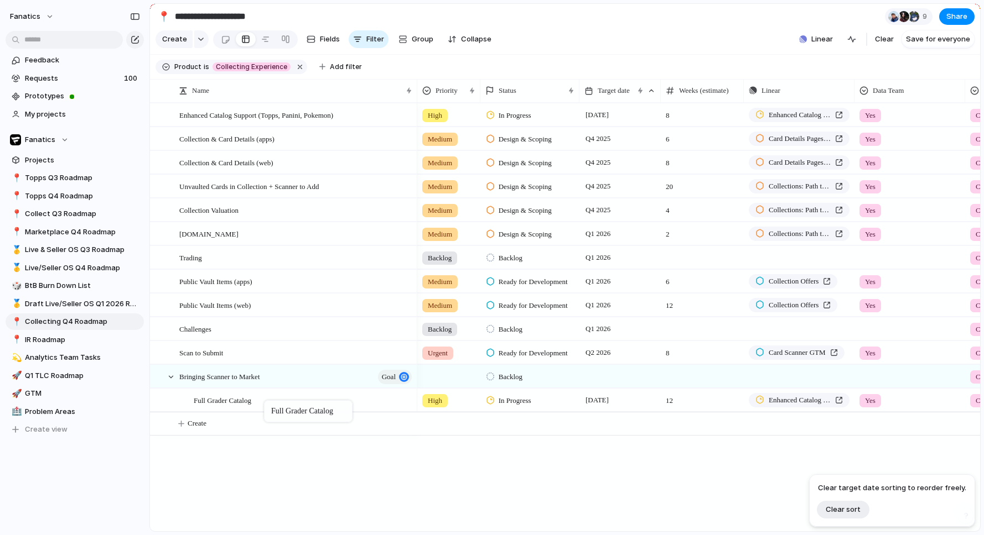
drag, startPoint x: 238, startPoint y: 116, endPoint x: 269, endPoint y: 403, distance: 288.3
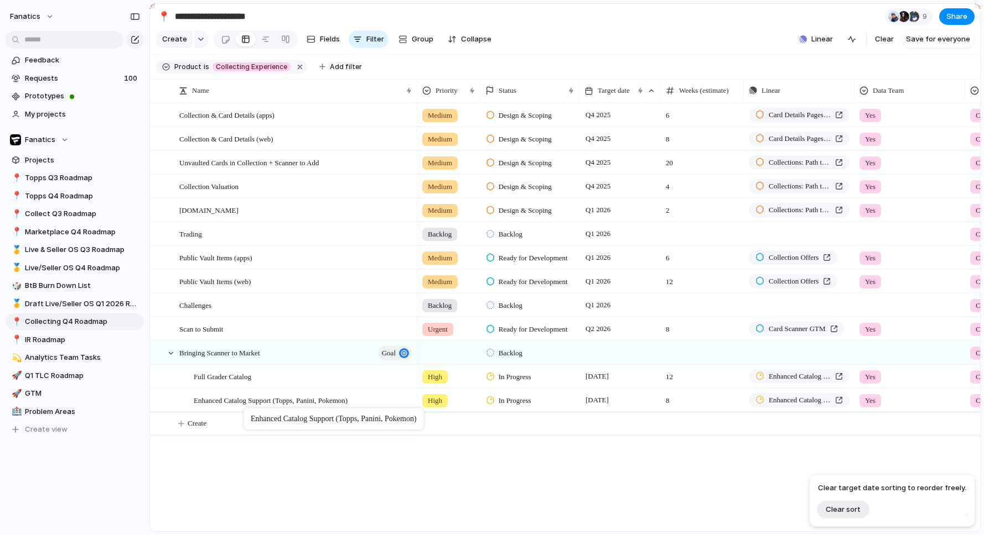
drag, startPoint x: 269, startPoint y: 119, endPoint x: 248, endPoint y: 403, distance: 284.5
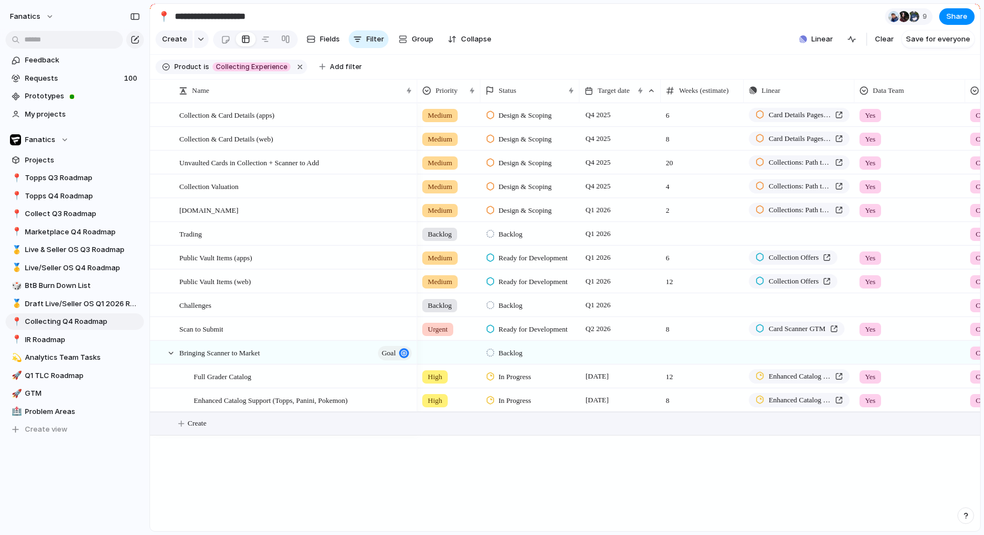
click at [205, 424] on span "Create" at bounding box center [197, 423] width 19 height 11
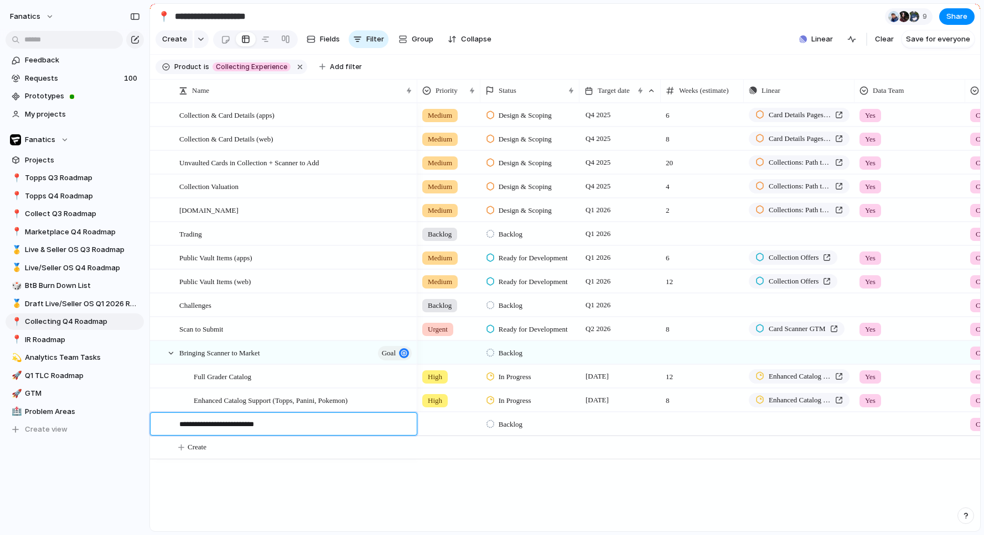
type textarea "**********"
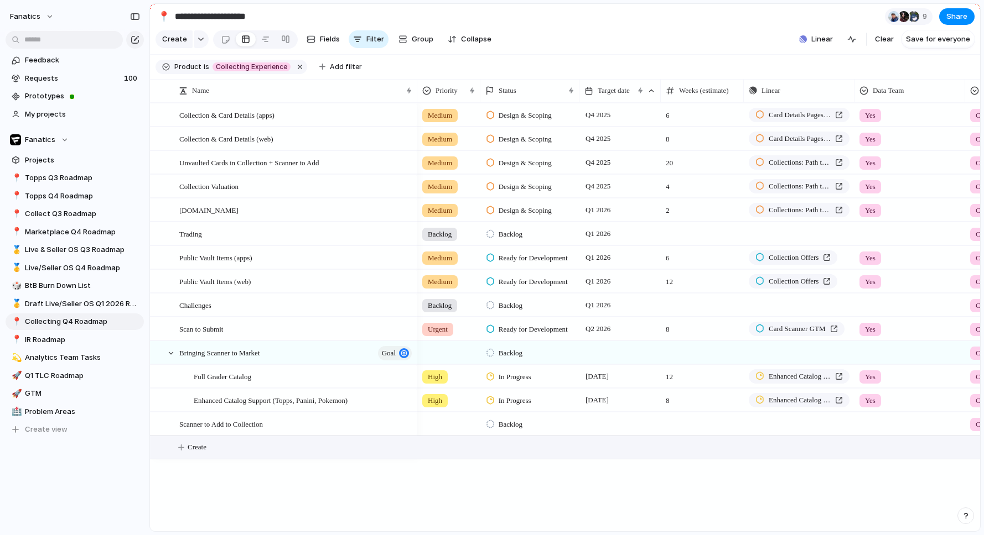
click at [321, 528] on div "Full Grader Catalog Enhanced Catalog Support (Topps, Panini, Pokemon) Collectio…" at bounding box center [565, 317] width 830 height 429
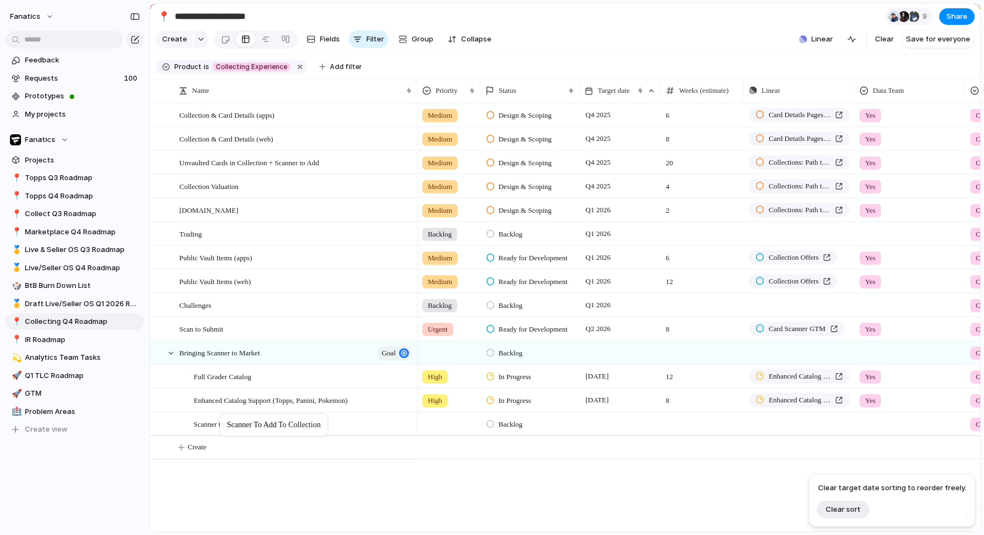
drag, startPoint x: 214, startPoint y: 425, endPoint x: 224, endPoint y: 424, distance: 10.0
click at [508, 423] on span "Backlog" at bounding box center [510, 424] width 24 height 11
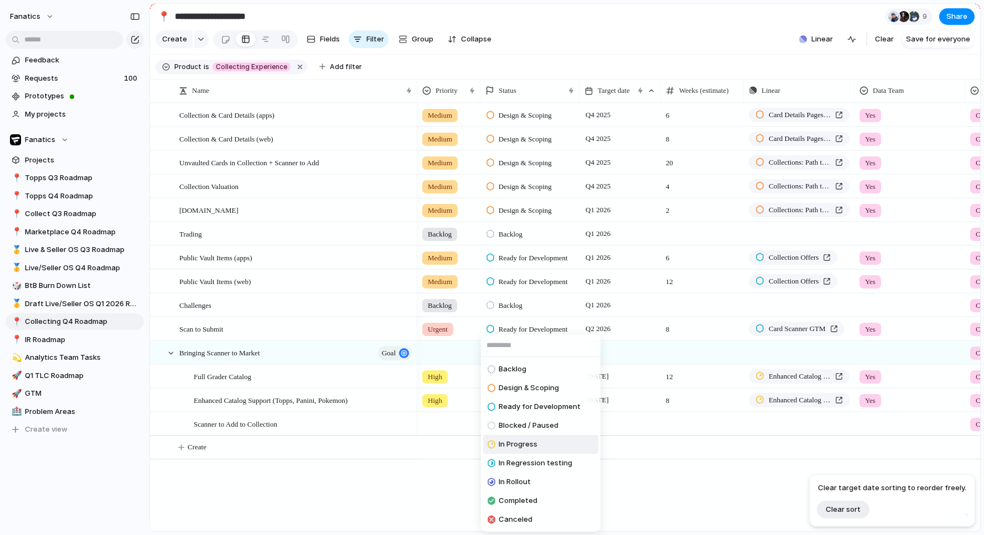
click at [539, 443] on li "In Progress" at bounding box center [540, 444] width 115 height 19
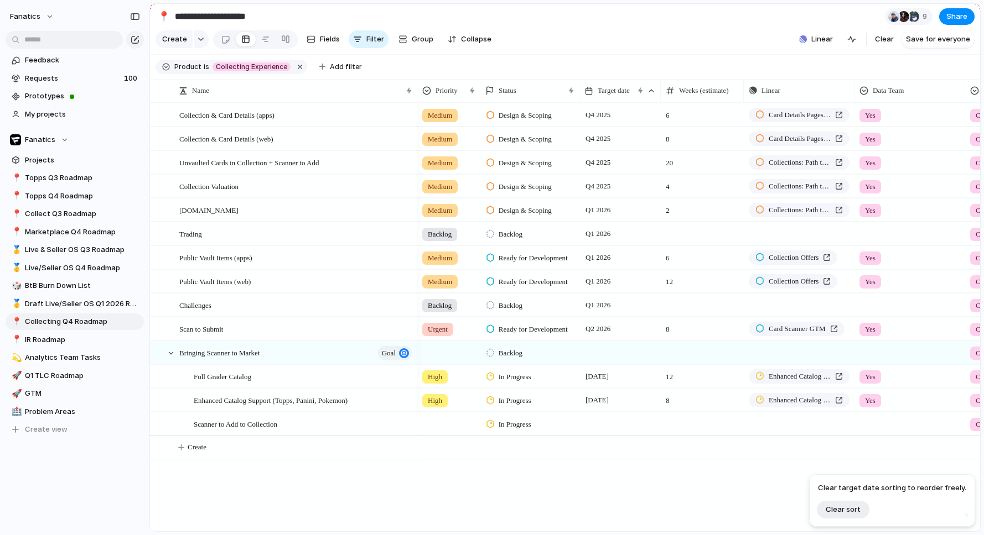
click at [604, 428] on div at bounding box center [619, 424] width 81 height 23
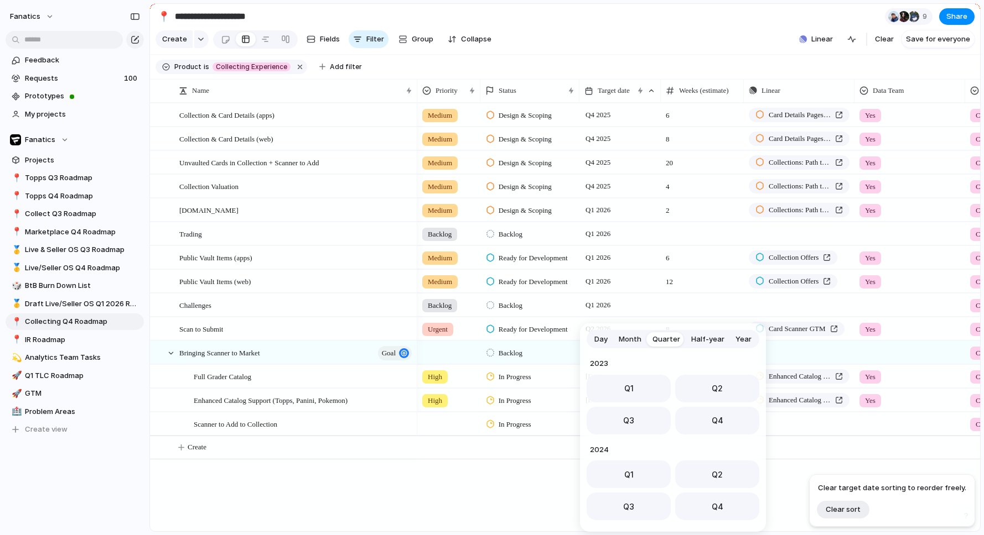
scroll to position [175, 0]
click at [700, 428] on button "Q4" at bounding box center [717, 418] width 84 height 28
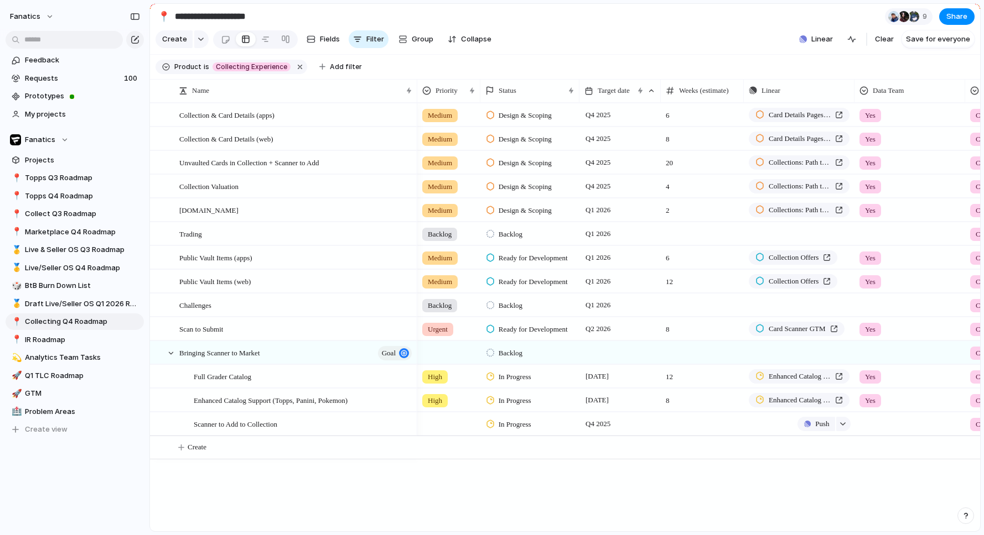
click at [782, 426] on div "Push" at bounding box center [799, 424] width 110 height 22
click at [761, 434] on div "Push" at bounding box center [799, 424] width 110 height 22
click at [781, 419] on div "Push" at bounding box center [799, 424] width 110 height 22
click at [840, 424] on div "button" at bounding box center [843, 424] width 8 height 4
type input "*"
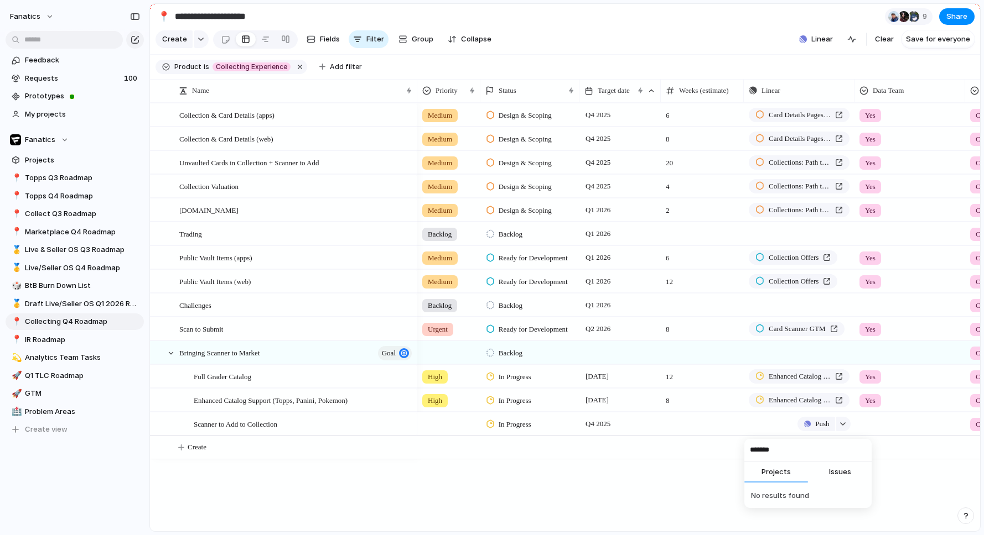
type input "*******"
click at [667, 495] on div "******* Projects Issues No results found" at bounding box center [492, 267] width 984 height 535
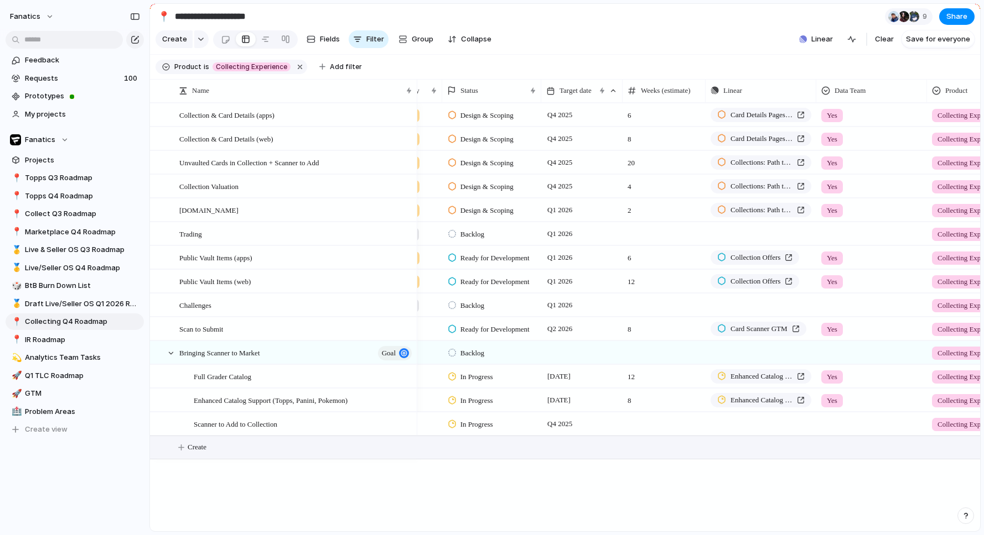
scroll to position [0, 0]
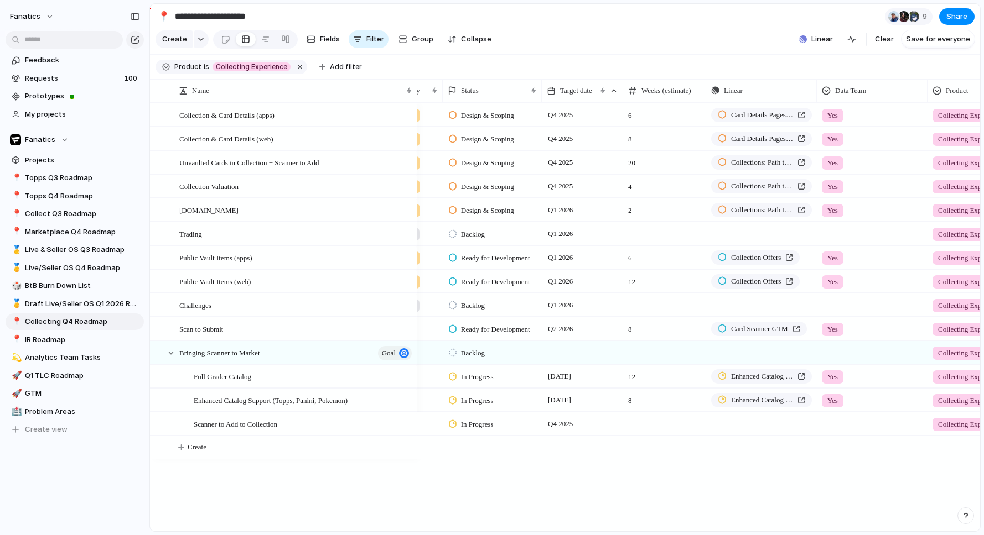
click at [832, 427] on div at bounding box center [872, 422] width 110 height 18
click at [771, 486] on div "Need Events Done" at bounding box center [492, 267] width 984 height 535
click at [842, 432] on div at bounding box center [871, 424] width 111 height 23
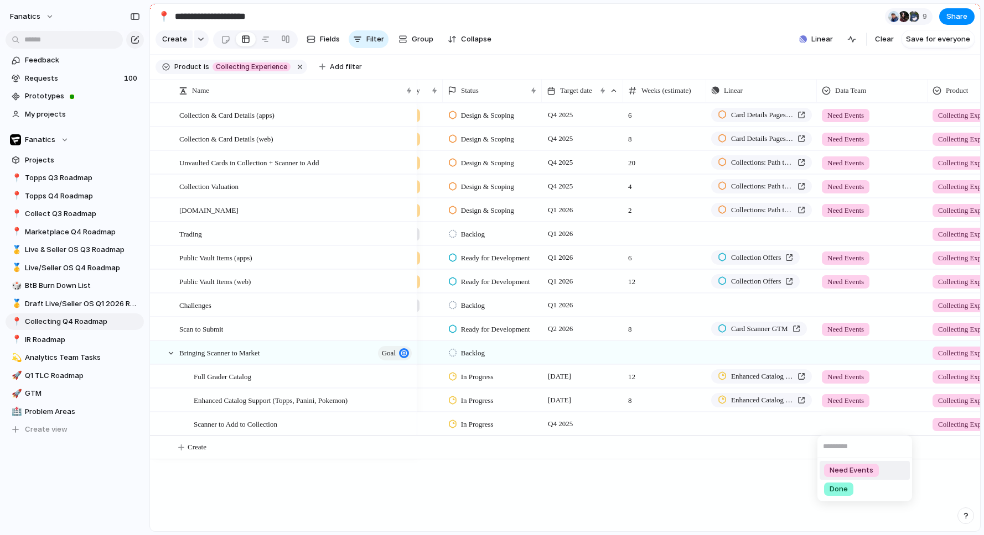
click at [856, 474] on span "Need Events" at bounding box center [851, 470] width 44 height 11
click at [759, 477] on div "High In Progress 6 November 12 Enhanced Catalog Support (Topps, Panini, Pokemon…" at bounding box center [698, 317] width 563 height 429
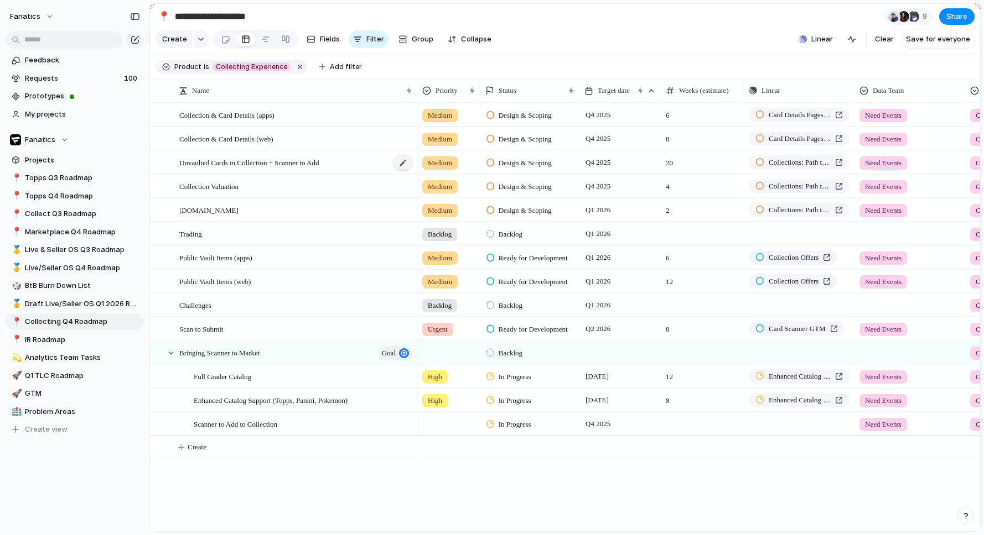
click at [405, 163] on div at bounding box center [402, 163] width 19 height 14
drag, startPoint x: 362, startPoint y: 170, endPoint x: 288, endPoint y: 163, distance: 74.5
click at [288, 163] on div "**********" at bounding box center [289, 163] width 248 height 22
click at [344, 163] on textarea "**********" at bounding box center [294, 164] width 230 height 13
drag, startPoint x: 348, startPoint y: 163, endPoint x: 282, endPoint y: 163, distance: 66.4
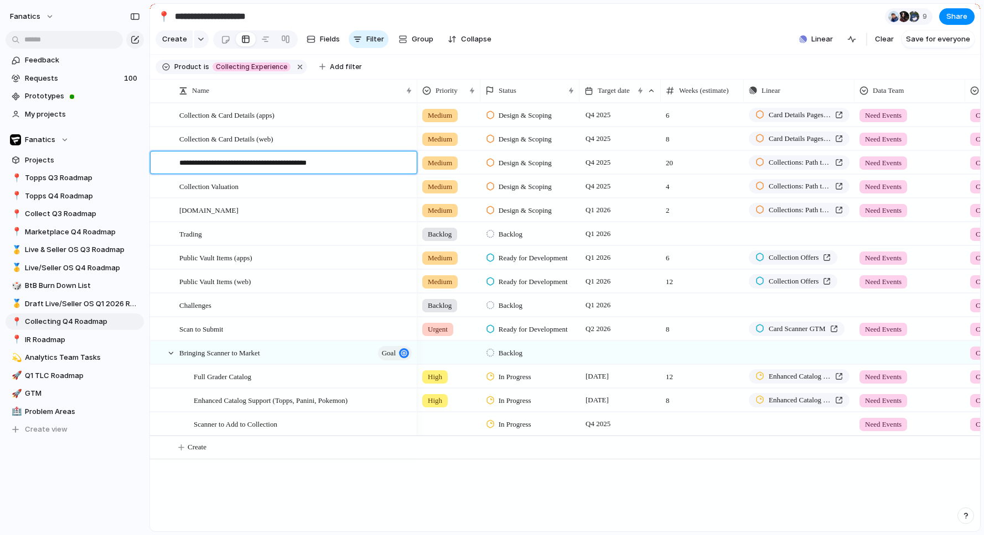
click at [282, 163] on textarea "**********" at bounding box center [294, 164] width 230 height 13
type textarea "**********"
click at [228, 498] on div "Full Grader Catalog Enhanced Catalog Support (Topps, Panini, Pokemon) Collectio…" at bounding box center [565, 317] width 830 height 429
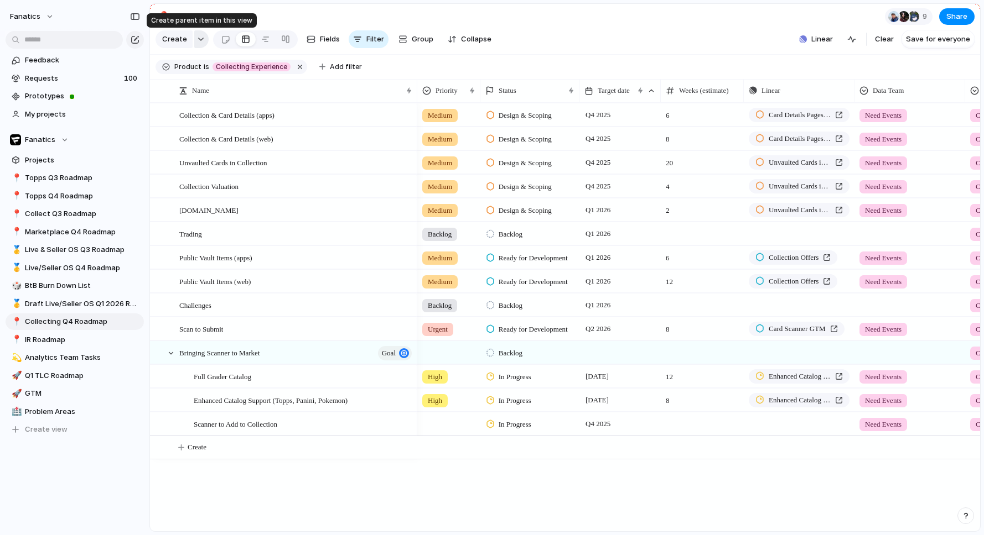
click at [197, 40] on div "button" at bounding box center [201, 39] width 8 height 4
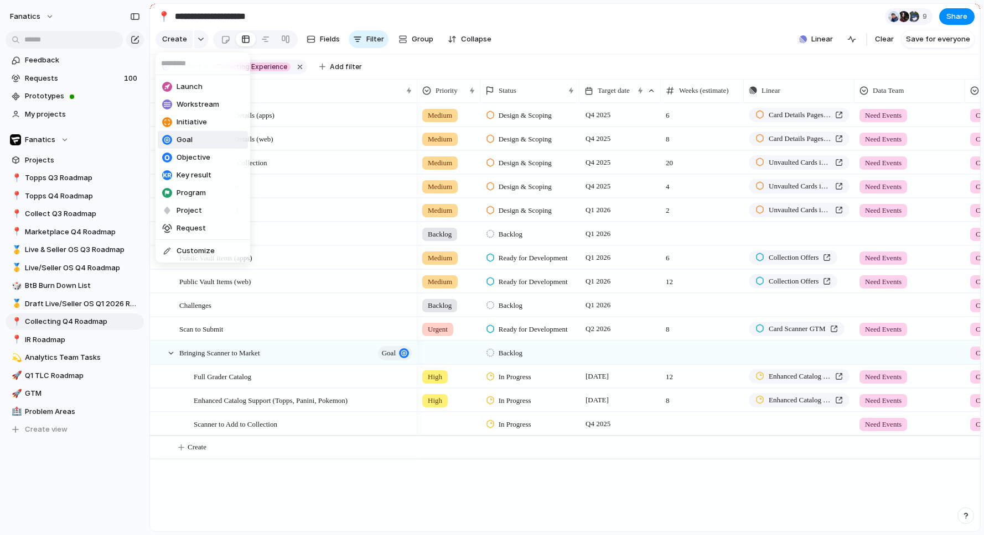
click at [199, 143] on li "Goal" at bounding box center [203, 140] width 90 height 18
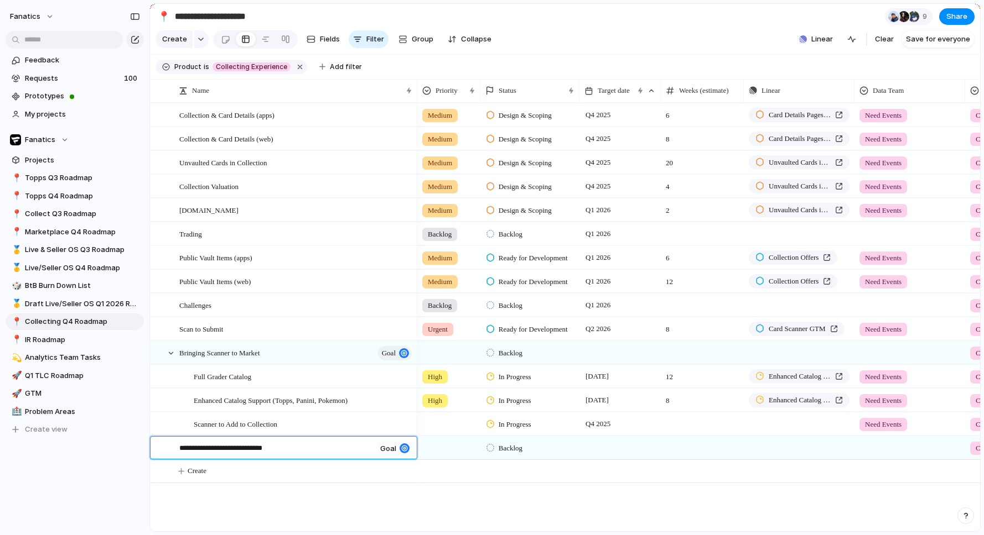
type textarea "**********"
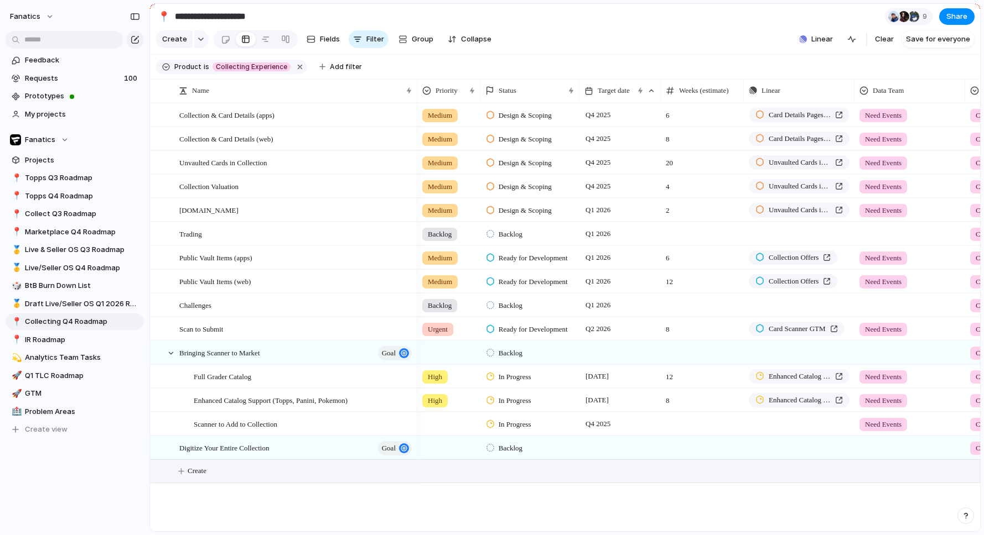
click at [191, 501] on div "Full Grader Catalog Enhanced Catalog Support (Topps, Panini, Pokemon) Collectio…" at bounding box center [565, 317] width 830 height 429
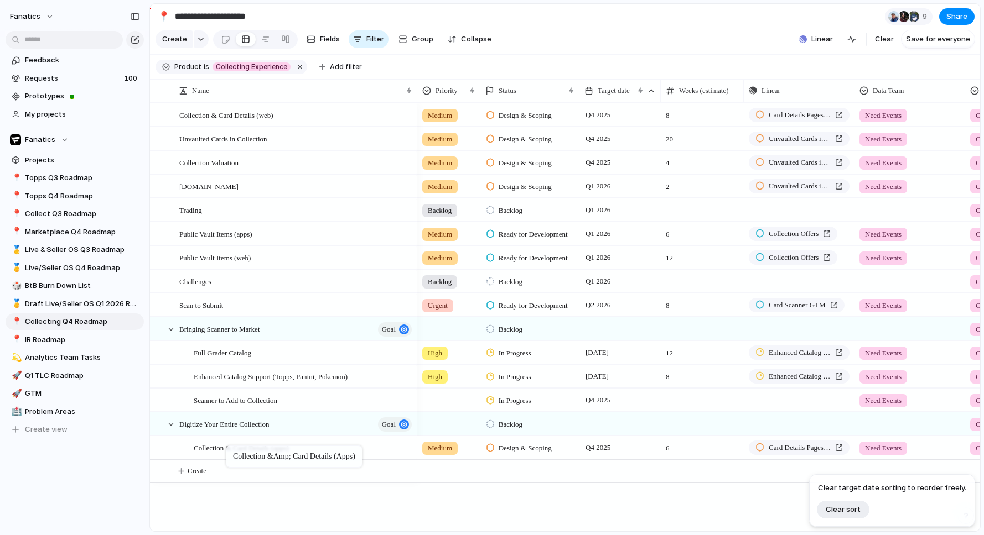
drag, startPoint x: 262, startPoint y: 116, endPoint x: 231, endPoint y: 448, distance: 333.3
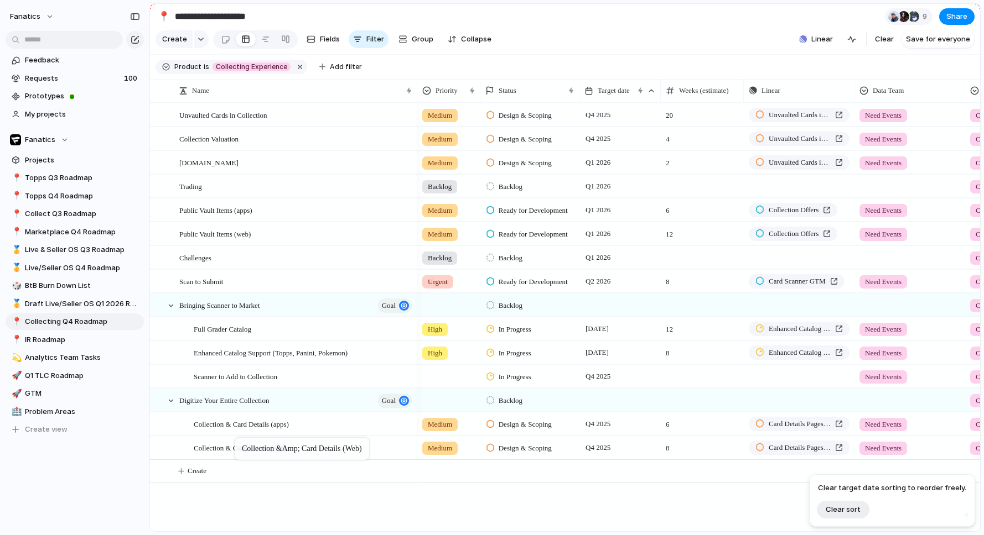
drag, startPoint x: 256, startPoint y: 115, endPoint x: 240, endPoint y: 439, distance: 325.1
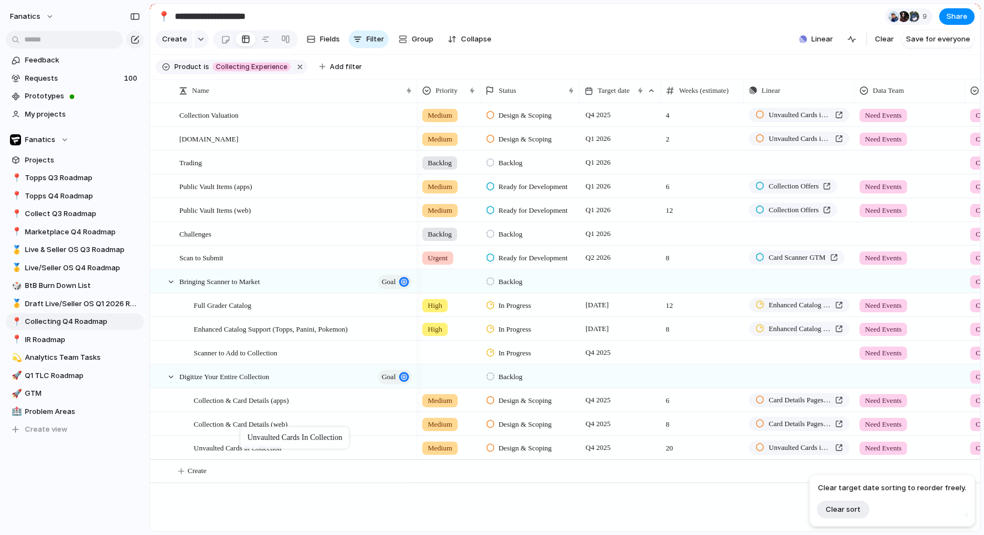
drag, startPoint x: 260, startPoint y: 189, endPoint x: 246, endPoint y: 426, distance: 237.2
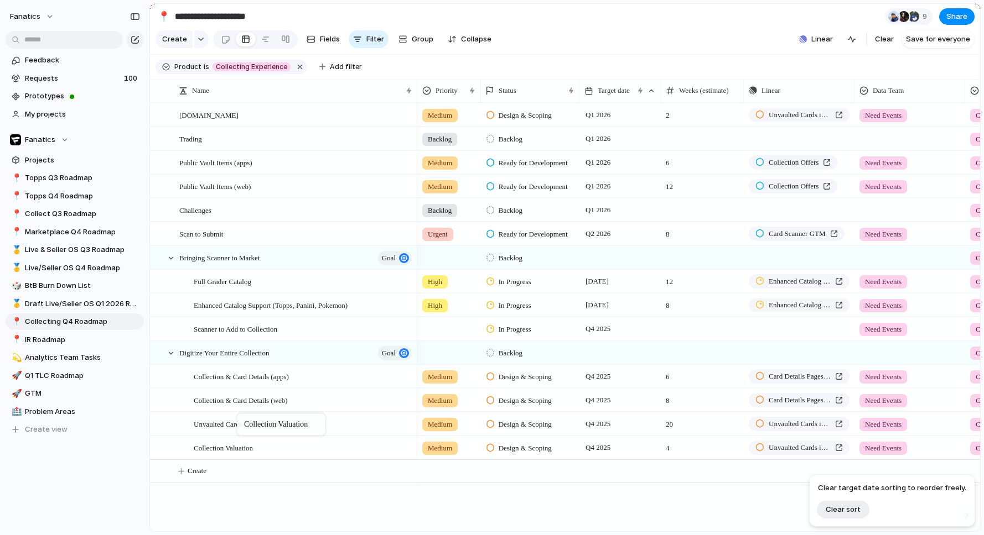
drag, startPoint x: 247, startPoint y: 112, endPoint x: 242, endPoint y: 416, distance: 303.7
click at [197, 41] on div "button" at bounding box center [201, 39] width 8 height 4
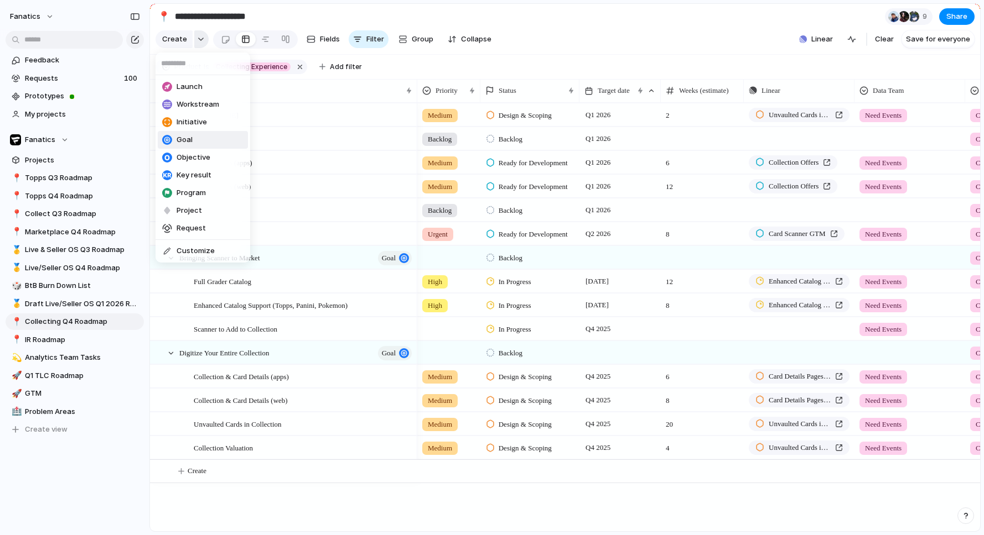
click at [197, 41] on div "Launch Workstream Initiative Goal Objective Key result Program Project Request …" at bounding box center [492, 267] width 984 height 535
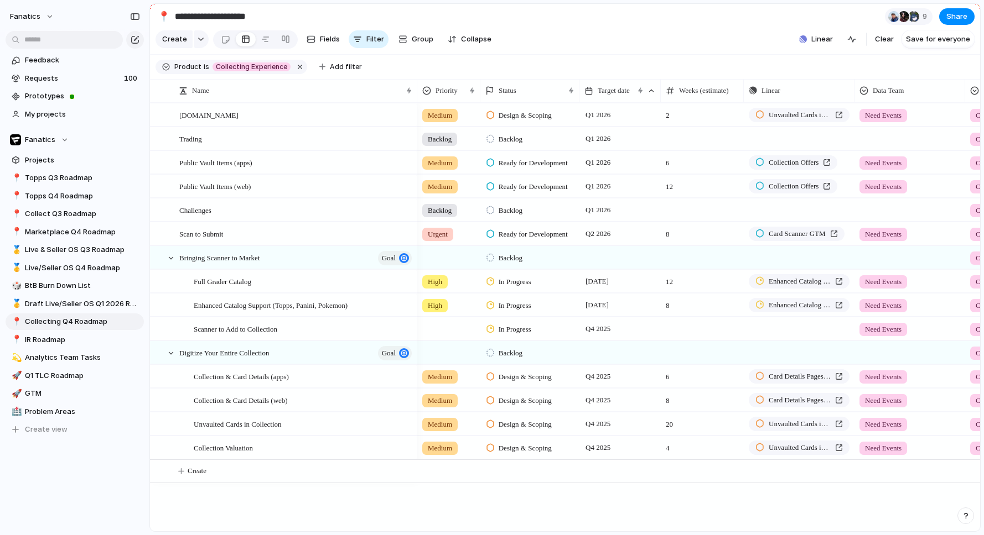
click at [508, 258] on span "Backlog" at bounding box center [510, 258] width 24 height 11
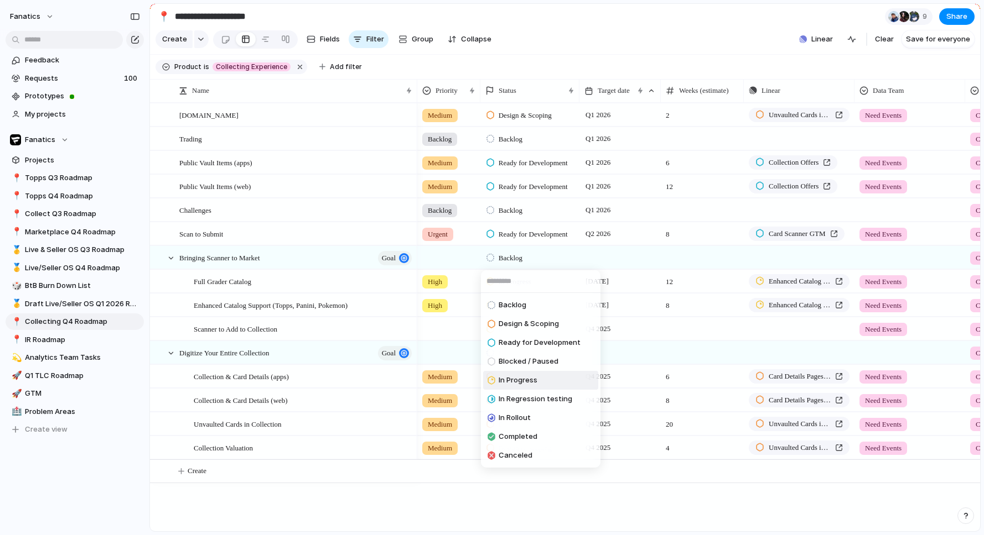
click at [520, 381] on span "In Progress" at bounding box center [517, 380] width 39 height 11
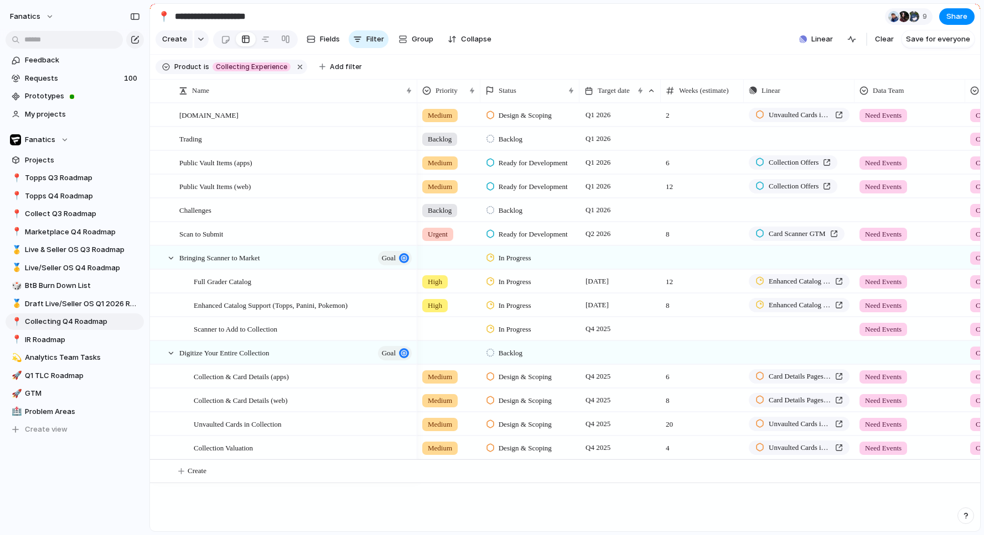
click at [509, 351] on span "Backlog" at bounding box center [510, 353] width 24 height 11
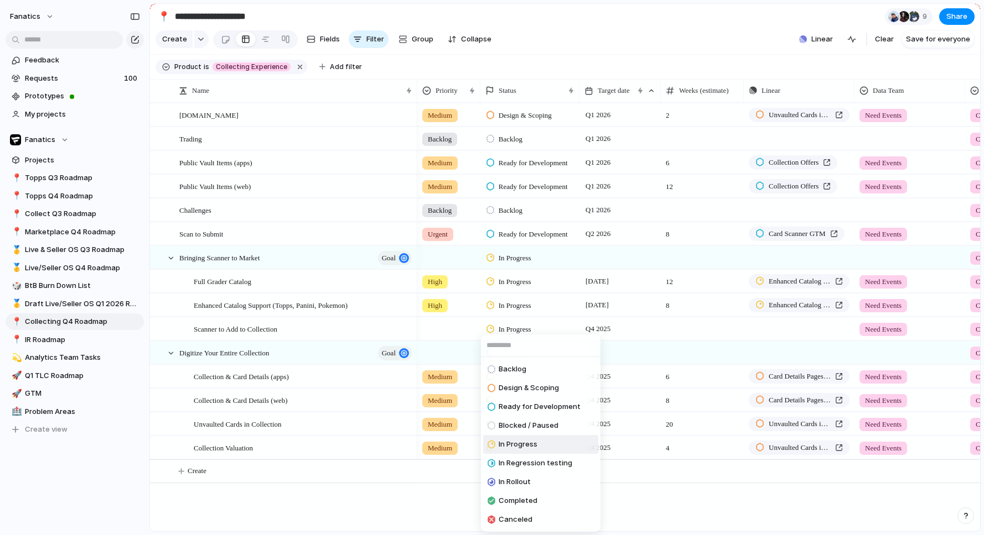
click at [508, 448] on span "In Progress" at bounding box center [517, 444] width 39 height 11
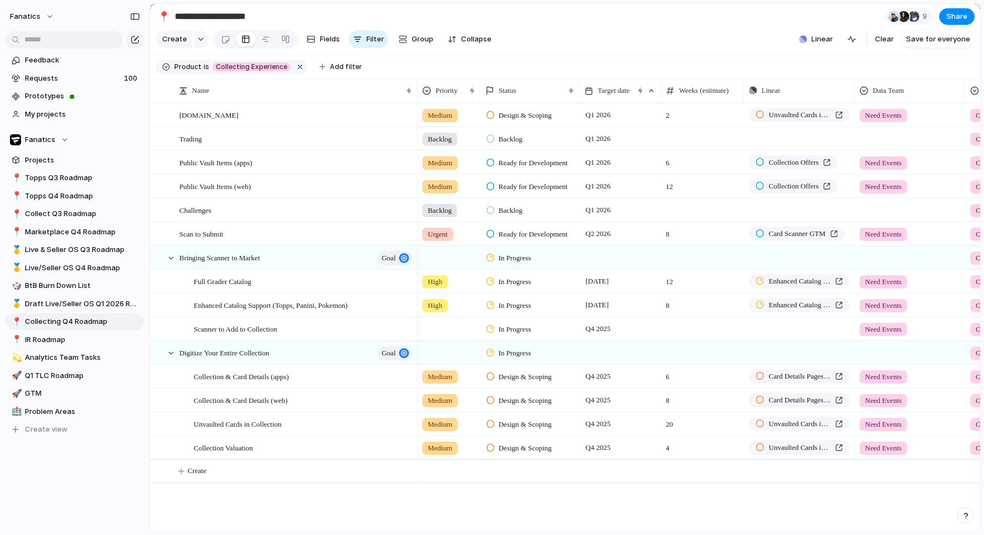
click at [208, 15] on input "**********" at bounding box center [238, 17] width 130 height 20
drag, startPoint x: 214, startPoint y: 17, endPoint x: 181, endPoint y: 16, distance: 32.1
click at [181, 16] on input "**********" at bounding box center [238, 17] width 130 height 20
type input "**********"
click at [216, 526] on div "Full Grader Catalog Enhanced Catalog Support (Topps, Panini, Pokemon) Collectio…" at bounding box center [565, 317] width 830 height 429
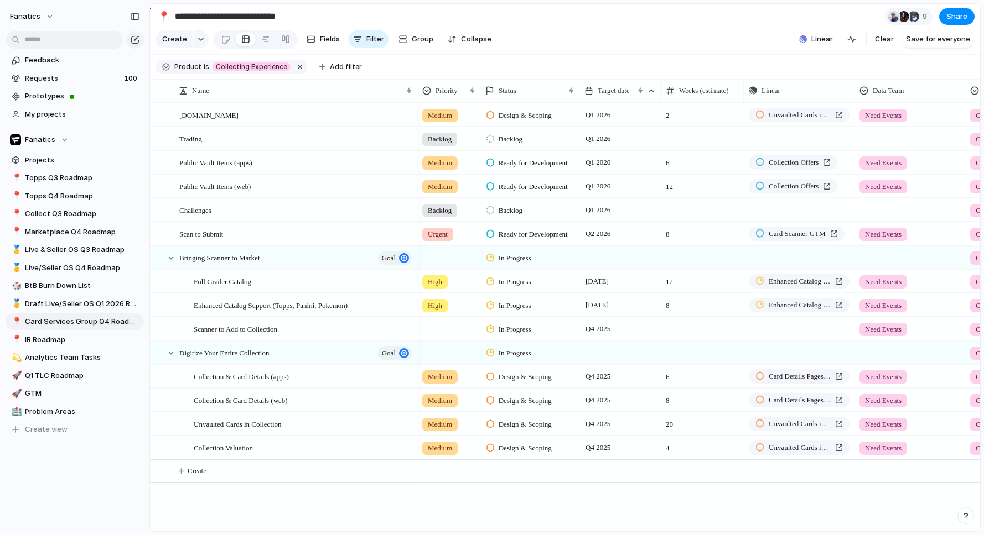
click at [233, 507] on div "Full Grader Catalog Enhanced Catalog Support (Topps, Panini, Pokemon) Collectio…" at bounding box center [565, 317] width 830 height 429
click at [199, 39] on div "button" at bounding box center [201, 39] width 8 height 4
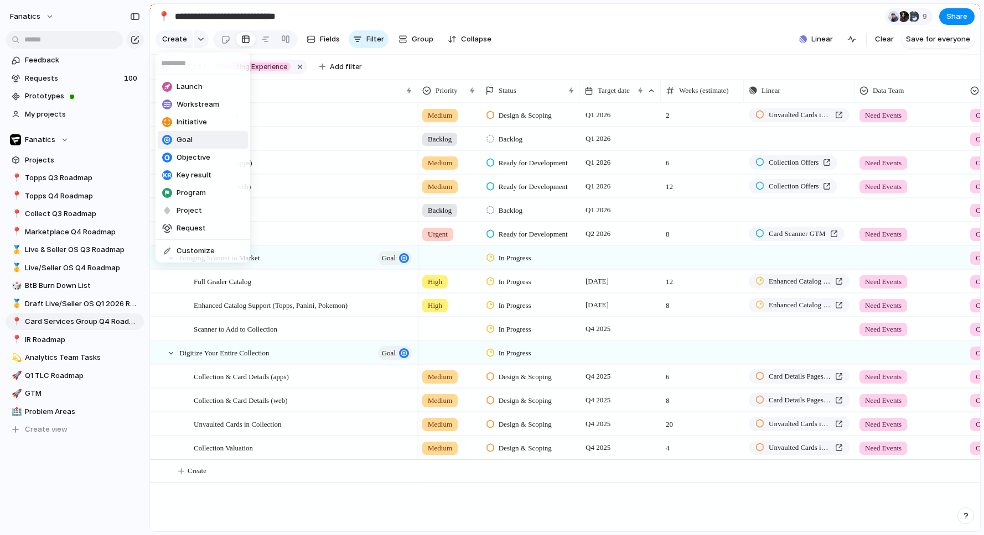
click at [197, 140] on li "Goal" at bounding box center [203, 140] width 90 height 18
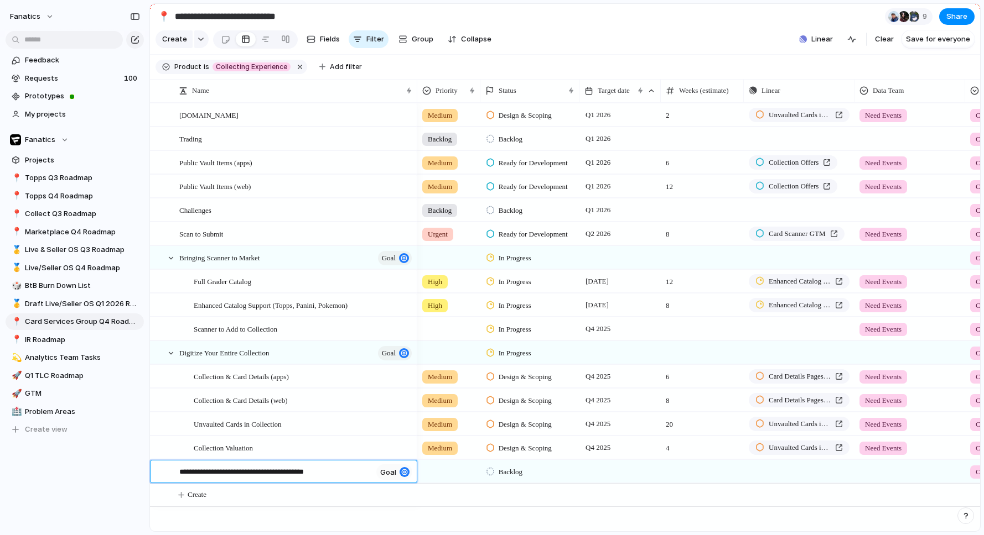
type textarea "**********"
click at [202, 496] on span "Create" at bounding box center [197, 495] width 19 height 11
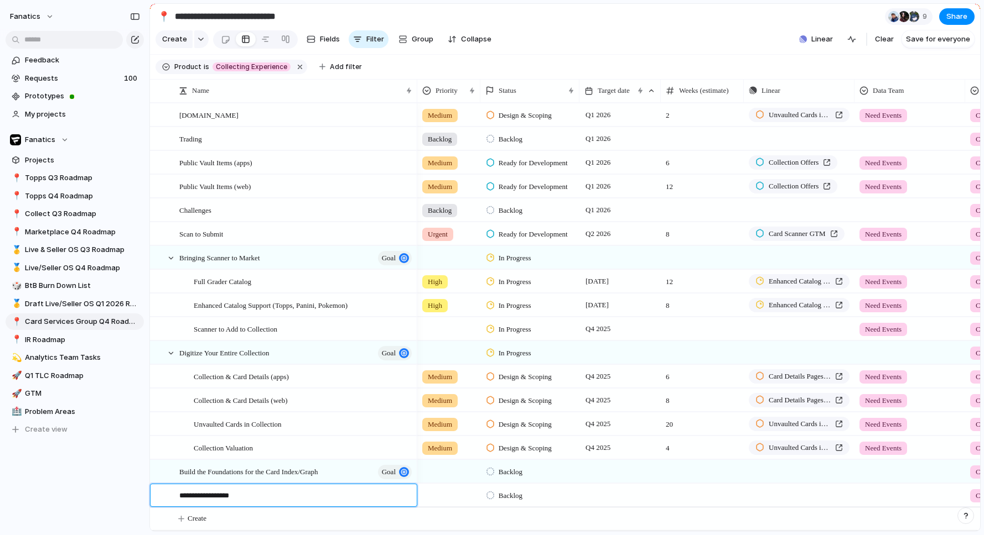
type textarea "**********"
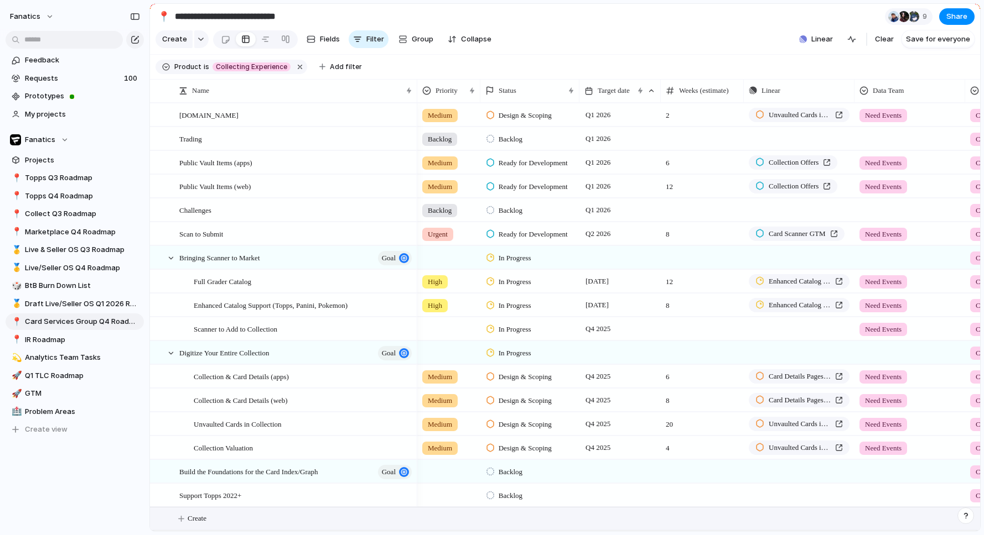
click at [200, 519] on span "Create" at bounding box center [197, 518] width 19 height 11
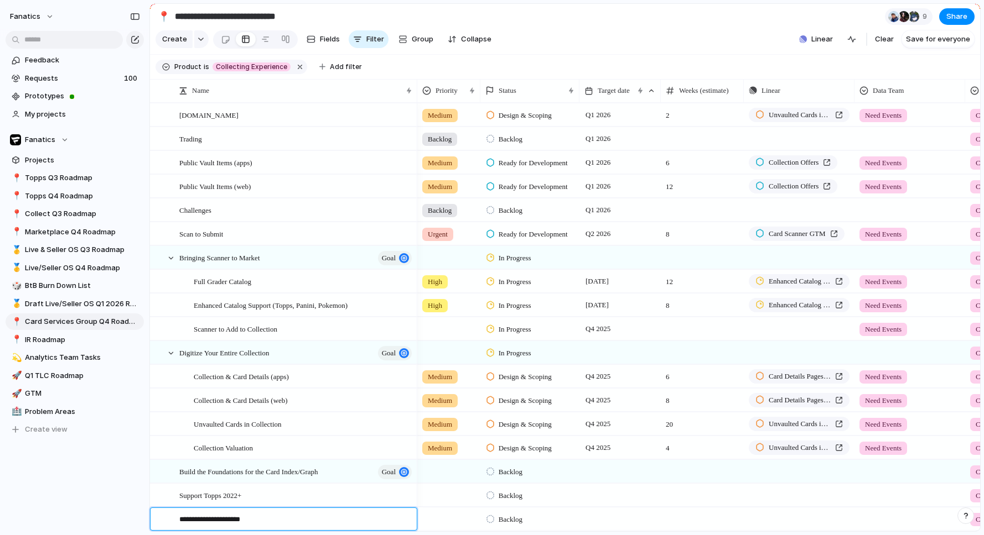
type textarea "**********"
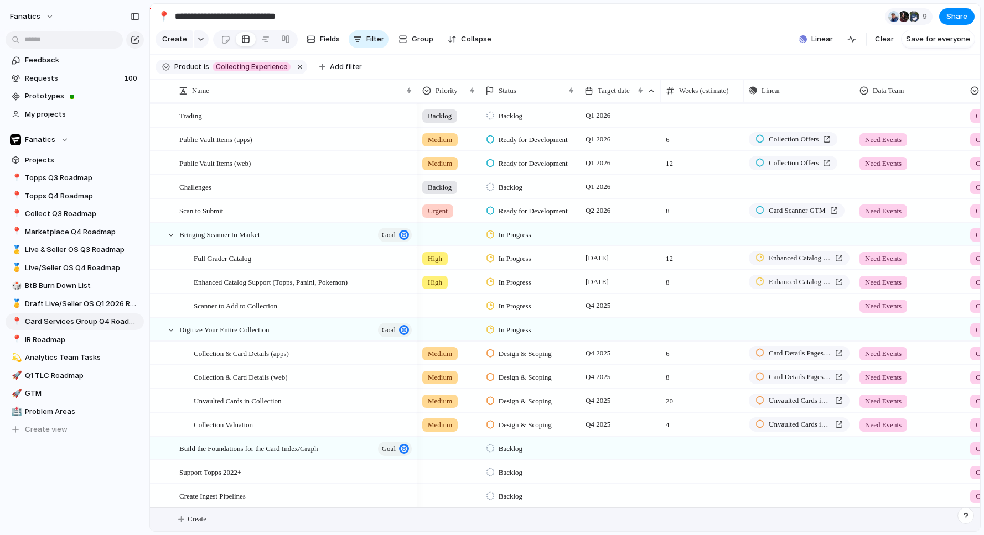
click at [201, 522] on span "Create" at bounding box center [197, 519] width 19 height 11
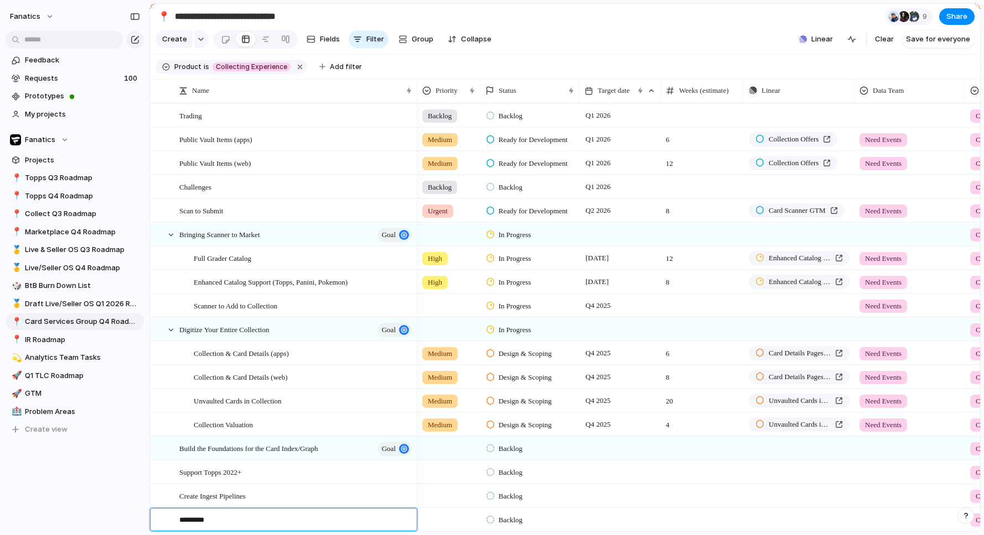
type textarea "********"
type textarea "*"
type textarea "**********"
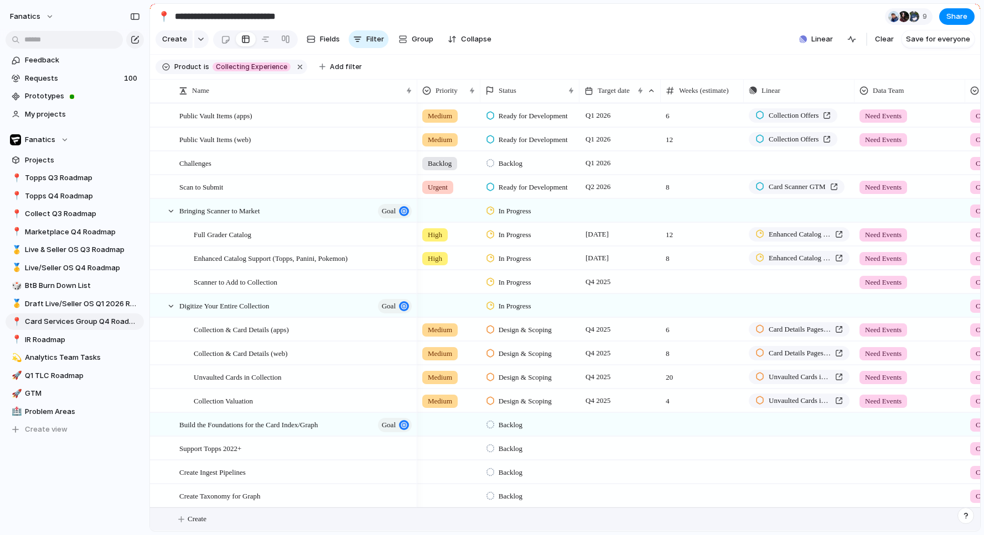
click at [200, 520] on span "Create" at bounding box center [197, 519] width 19 height 11
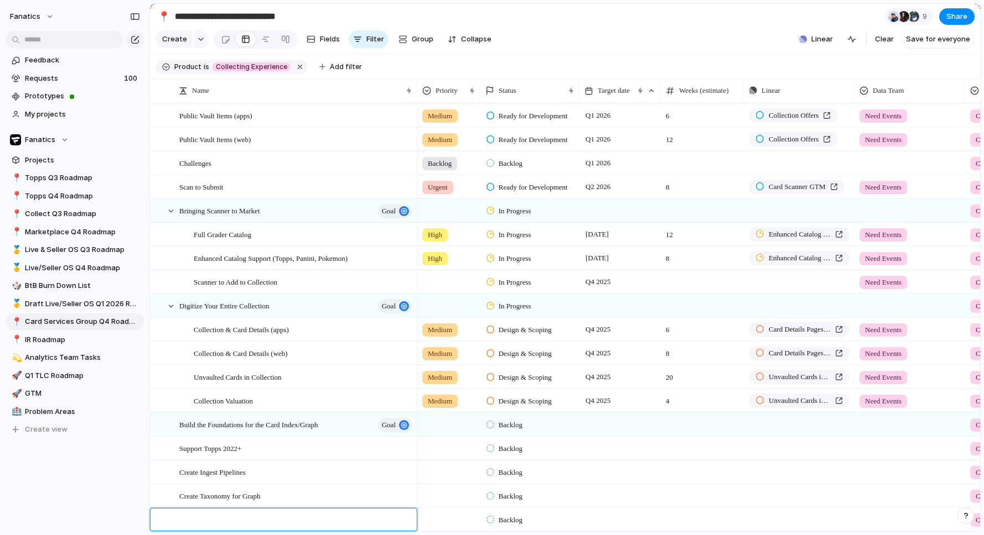
scroll to position [47, 0]
type textarea "**********"
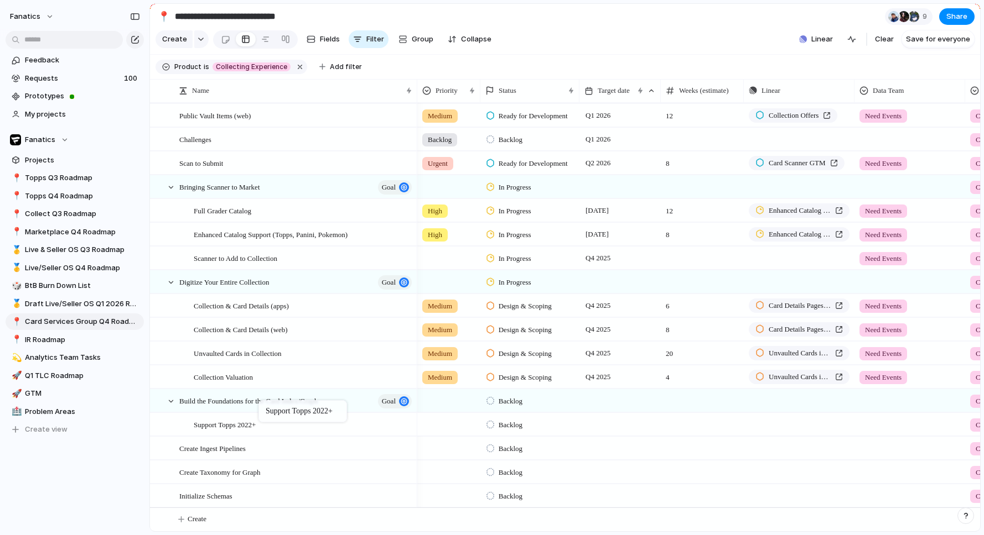
drag, startPoint x: 206, startPoint y: 426, endPoint x: 264, endPoint y: 403, distance: 62.6
drag, startPoint x: 221, startPoint y: 446, endPoint x: 246, endPoint y: 429, distance: 30.7
drag, startPoint x: 213, startPoint y: 451, endPoint x: 254, endPoint y: 431, distance: 45.5
drag, startPoint x: 214, startPoint y: 475, endPoint x: 251, endPoint y: 450, distance: 44.6
drag, startPoint x: 200, startPoint y: 503, endPoint x: 232, endPoint y: 475, distance: 42.7
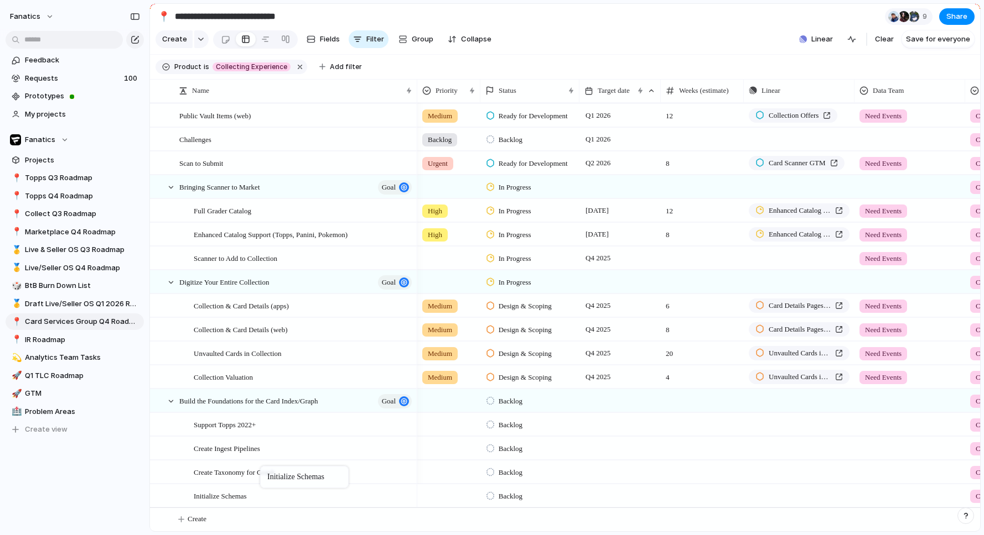
drag, startPoint x: 216, startPoint y: 499, endPoint x: 266, endPoint y: 469, distance: 58.6
click at [170, 402] on div at bounding box center [171, 402] width 10 height 10
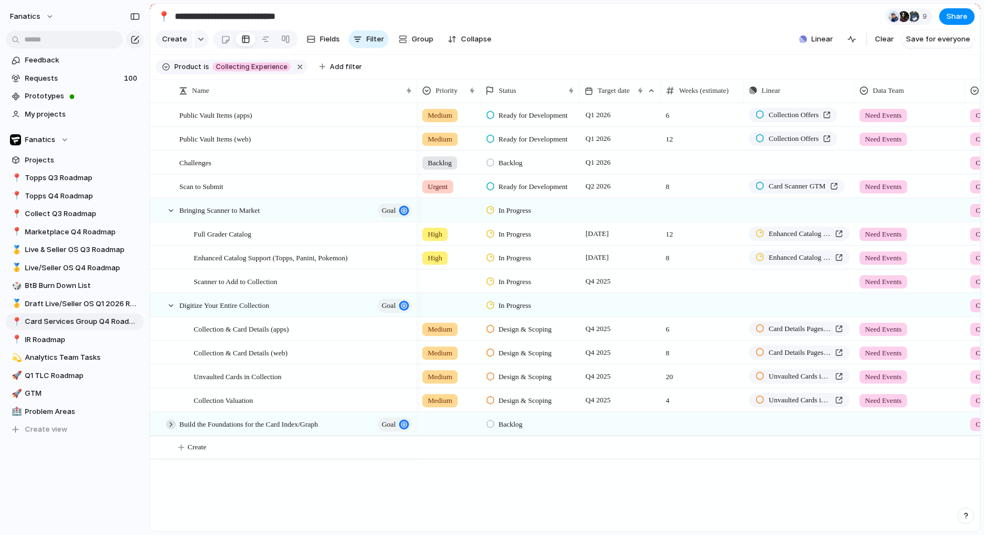
scroll to position [0, 0]
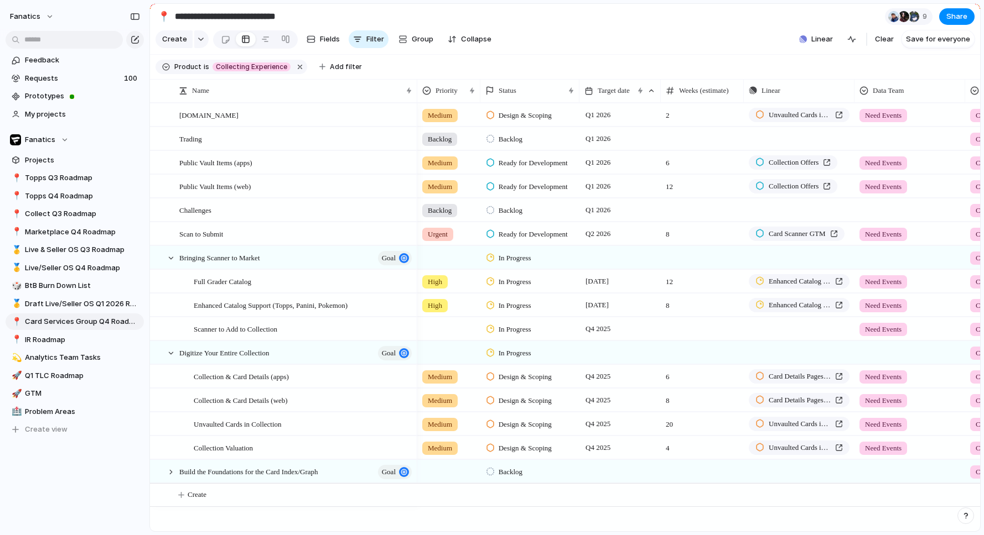
click at [515, 163] on span "Ready for Development" at bounding box center [532, 163] width 69 height 11
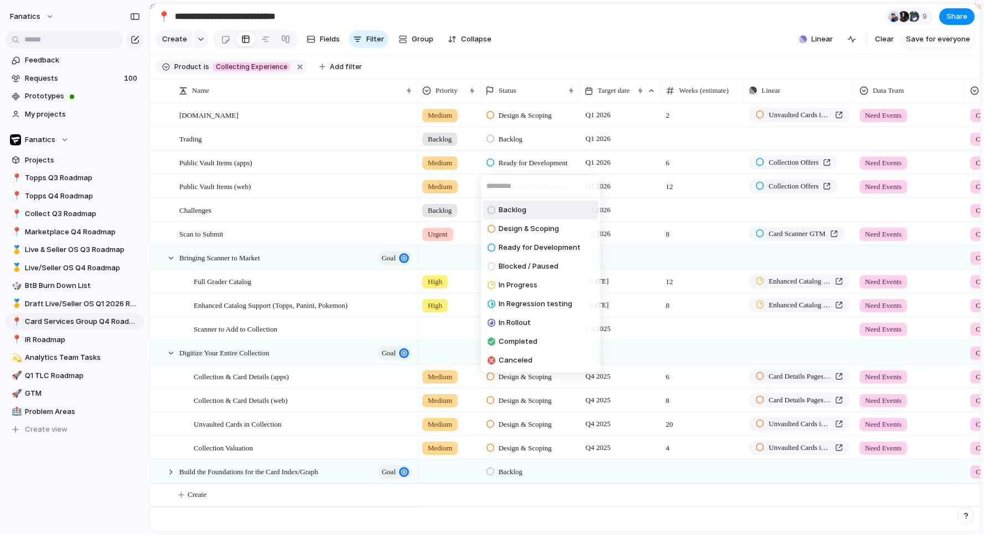
click at [519, 210] on span "Backlog" at bounding box center [512, 210] width 28 height 11
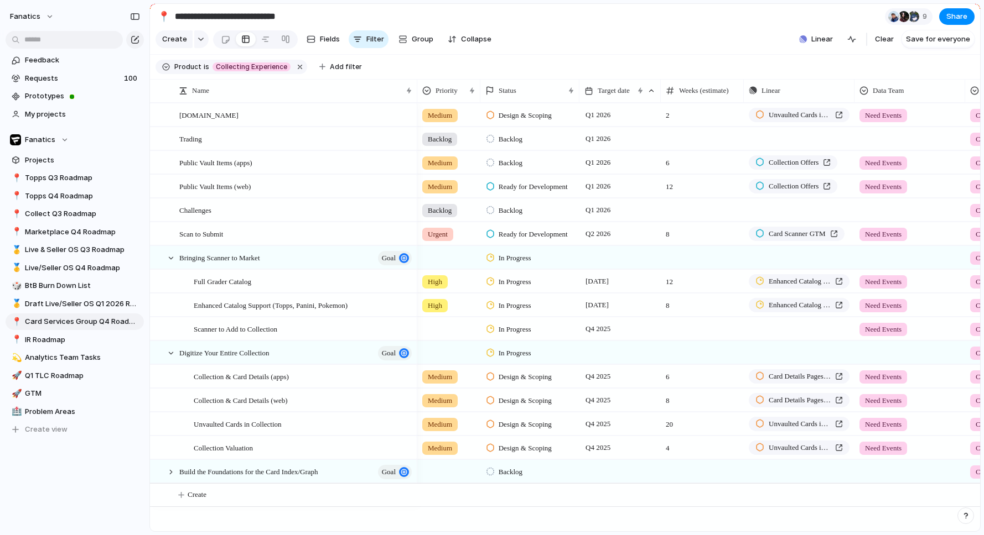
click at [528, 183] on span "Ready for Development" at bounding box center [532, 186] width 69 height 11
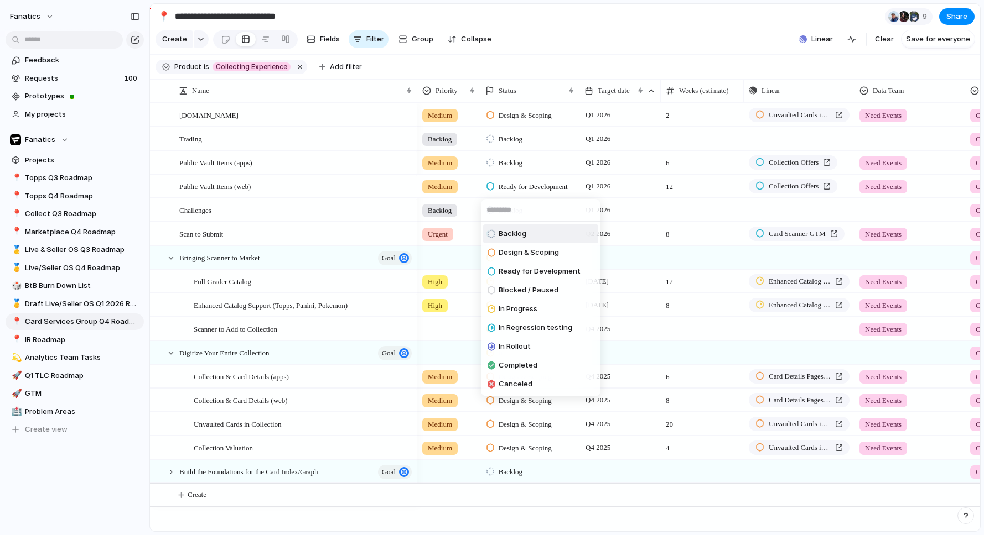
click at [514, 234] on span "Backlog" at bounding box center [512, 233] width 28 height 11
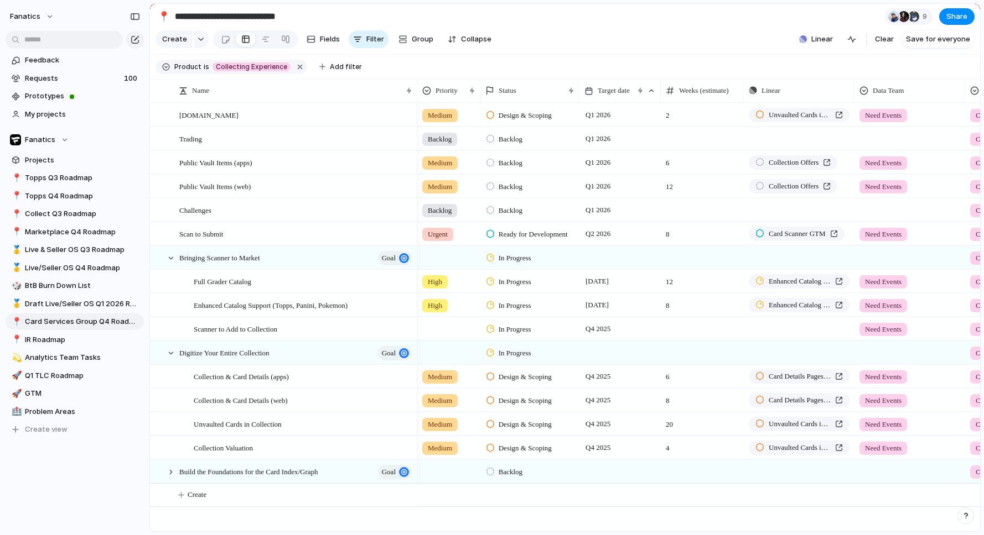
click at [538, 236] on span "Ready for Development" at bounding box center [532, 234] width 69 height 11
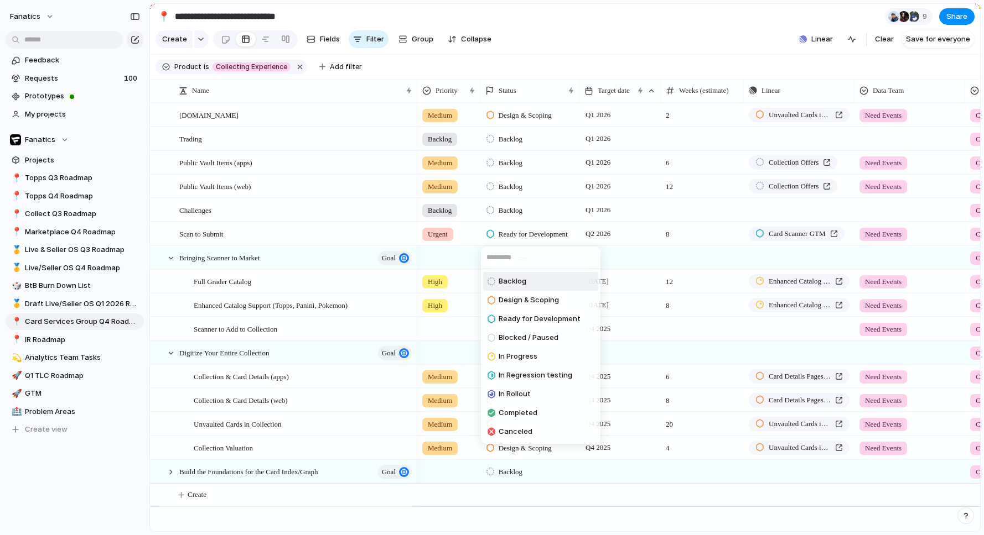
click at [539, 281] on li "Backlog" at bounding box center [540, 281] width 115 height 19
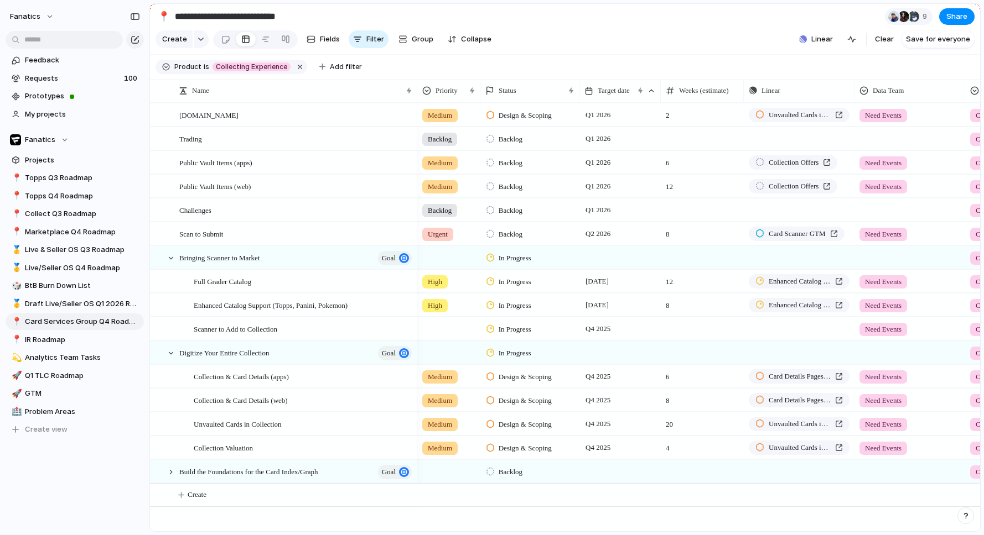
click at [549, 115] on span "Design & Scoping" at bounding box center [524, 115] width 53 height 11
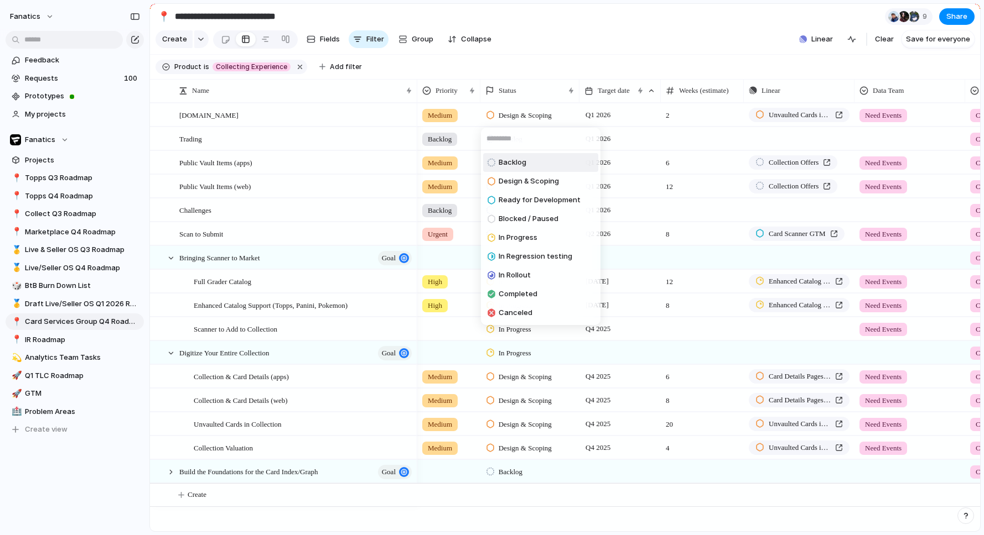
click at [535, 164] on li "Backlog" at bounding box center [540, 162] width 115 height 19
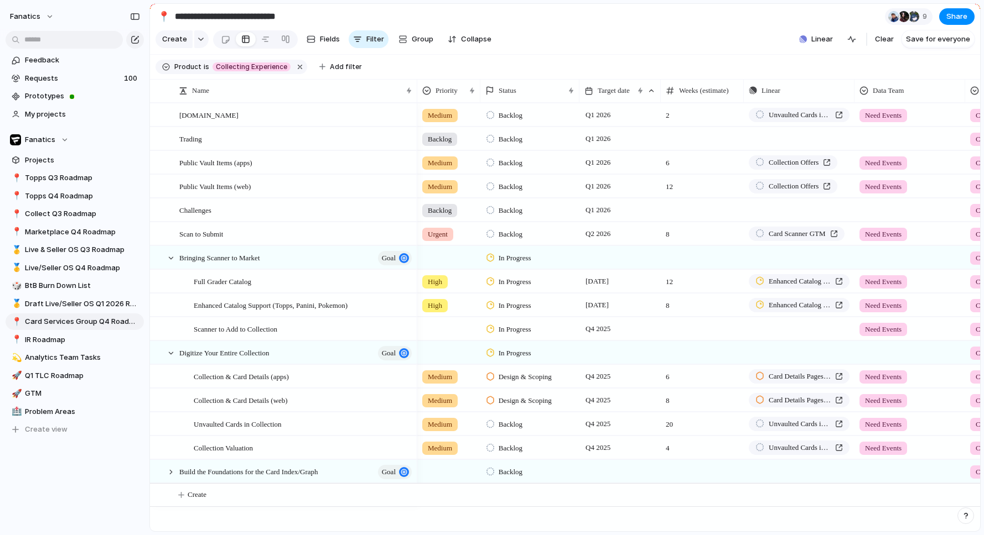
click at [517, 426] on span "Backlog" at bounding box center [510, 424] width 24 height 11
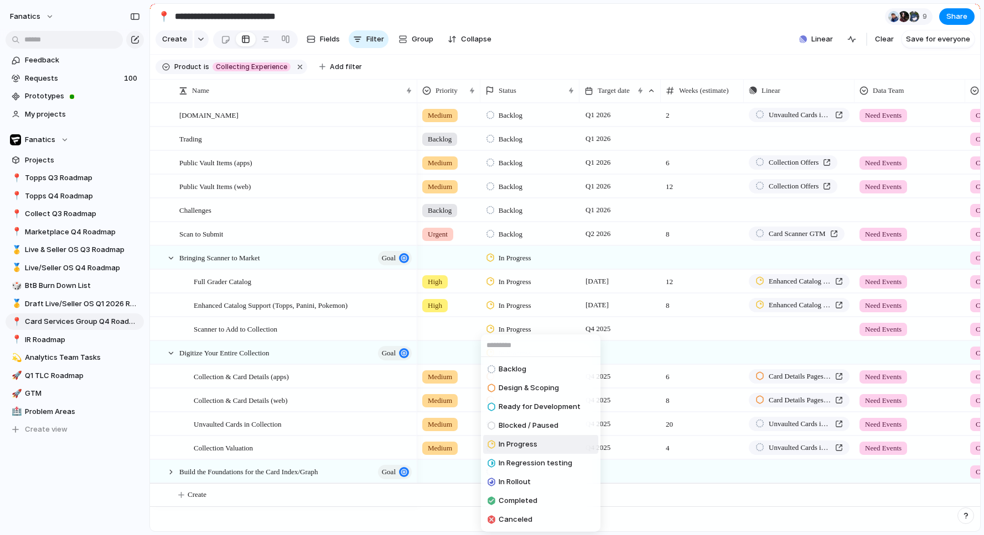
click at [532, 444] on span "In Progress" at bounding box center [517, 444] width 39 height 11
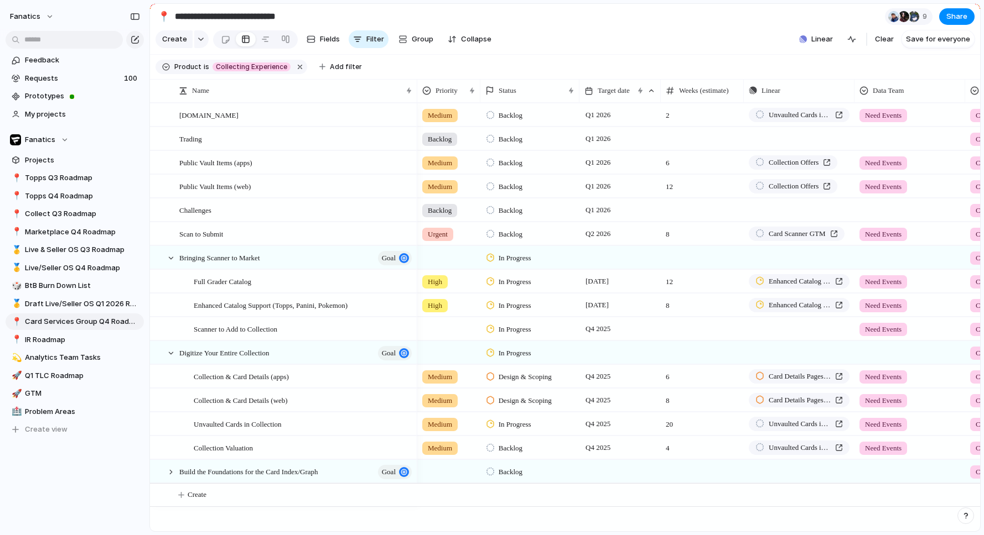
click at [521, 428] on span "In Progress" at bounding box center [514, 424] width 33 height 11
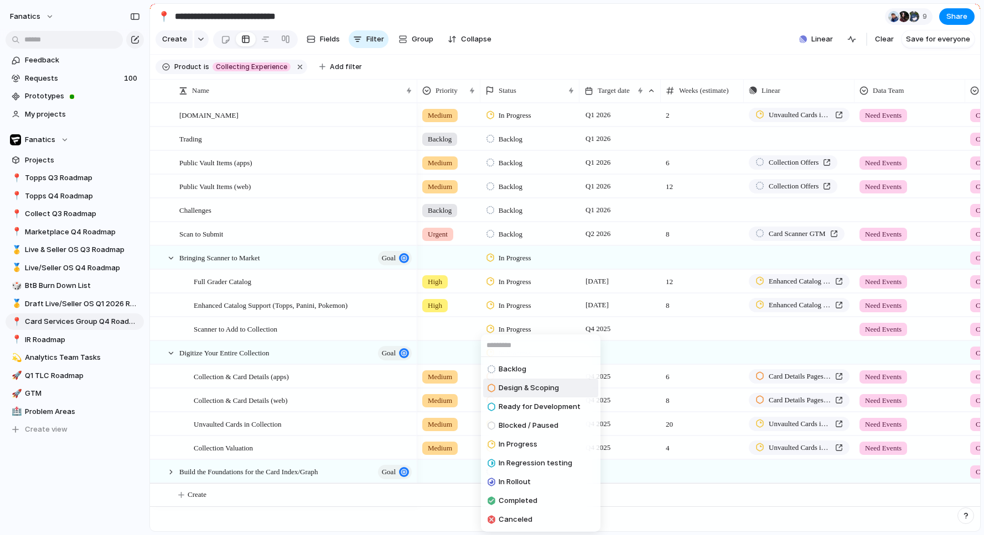
click at [539, 389] on span "Design & Scoping" at bounding box center [528, 388] width 60 height 11
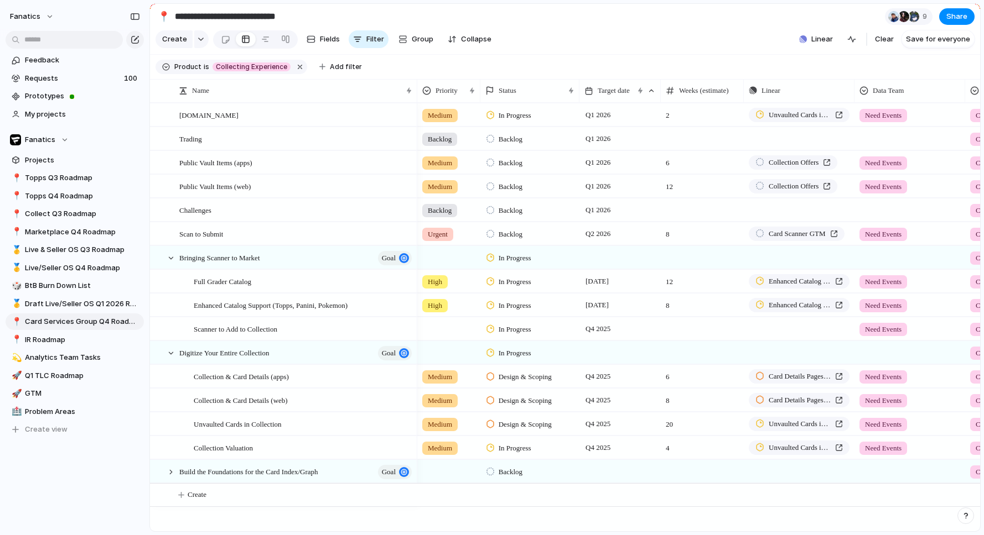
click at [509, 447] on span "In Progress" at bounding box center [514, 448] width 33 height 11
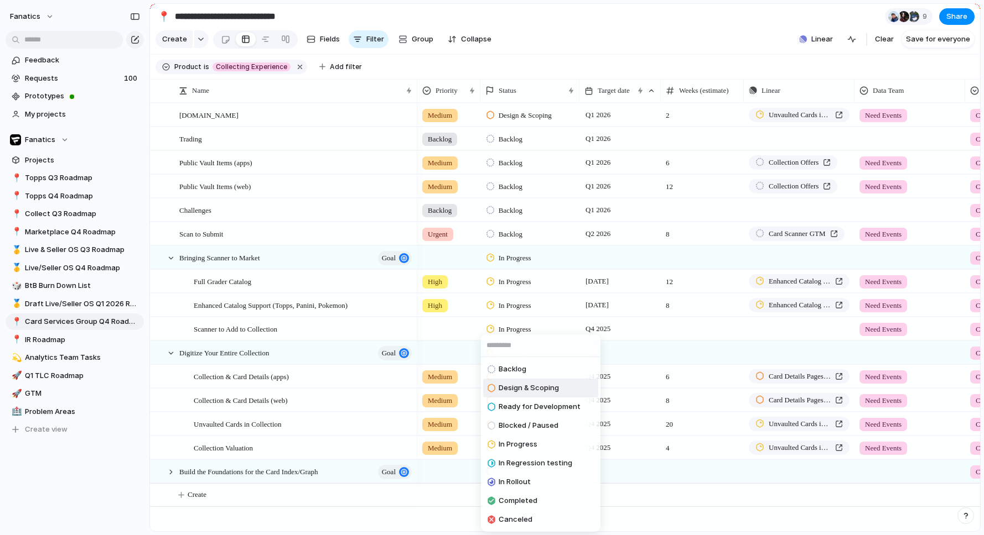
click at [532, 389] on span "Design & Scoping" at bounding box center [528, 388] width 60 height 11
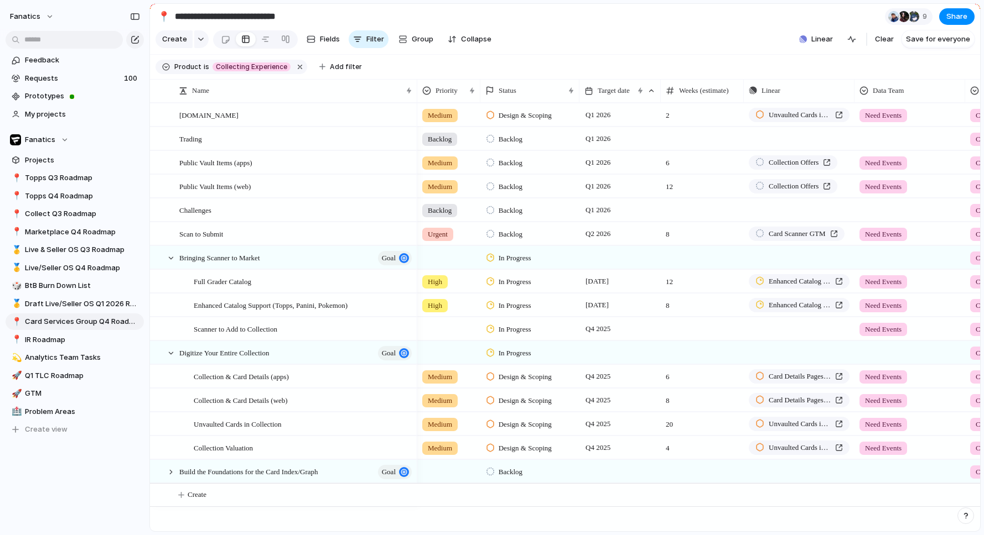
click at [535, 119] on span "Design & Scoping" at bounding box center [524, 115] width 53 height 11
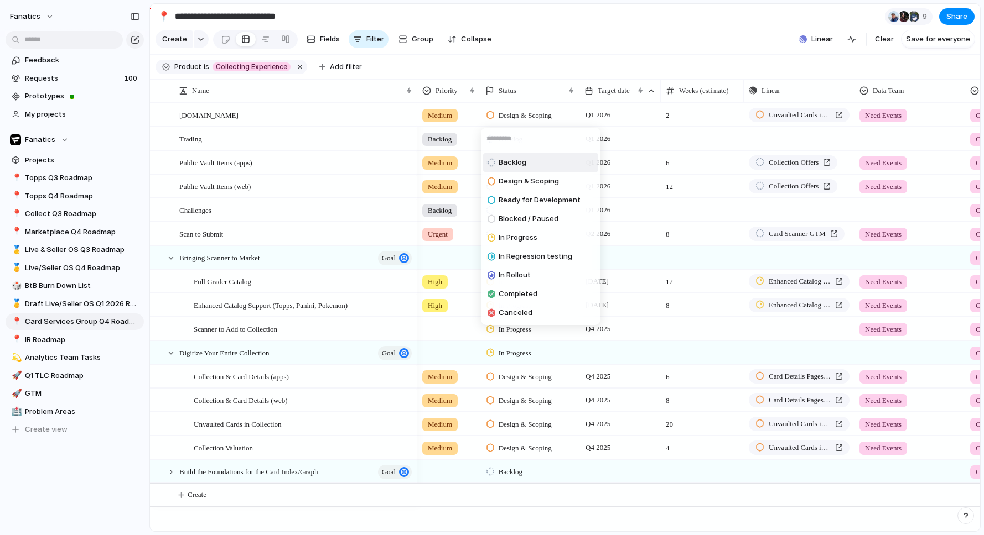
click at [532, 163] on li "Backlog" at bounding box center [540, 162] width 115 height 19
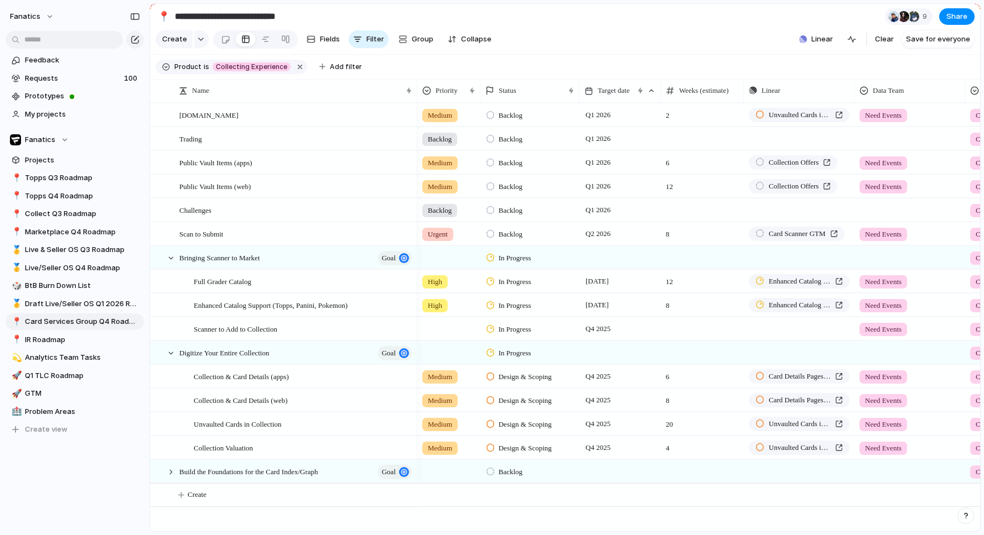
click at [377, 519] on div "Full Grader Catalog Enhanced Catalog Support (Topps, Panini, Pokemon) Collectio…" at bounding box center [565, 317] width 830 height 429
click at [202, 495] on span "Create" at bounding box center [197, 495] width 19 height 11
type input "**********"
click at [197, 38] on div "button" at bounding box center [201, 39] width 8 height 4
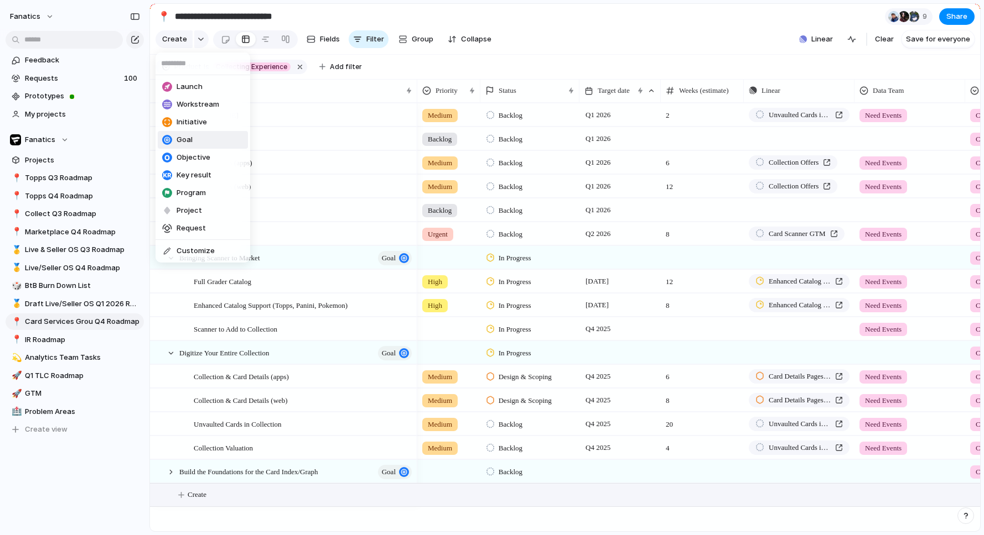
click at [570, 12] on div "Launch Workstream Initiative Goal Objective Key result Program Project Request …" at bounding box center [492, 267] width 984 height 535
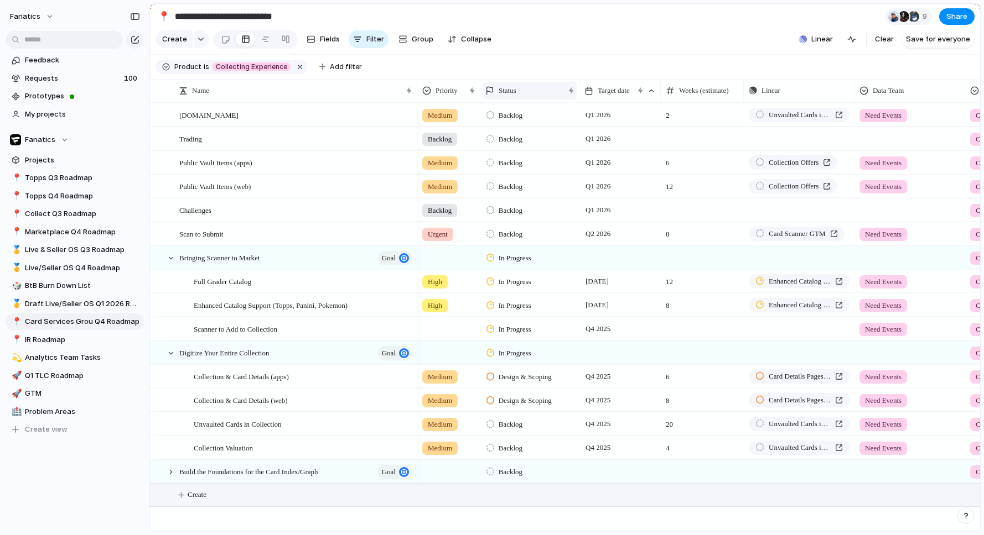
click at [511, 93] on span "Status" at bounding box center [507, 90] width 18 height 11
click at [521, 152] on span "Sort ascending" at bounding box center [530, 150] width 54 height 11
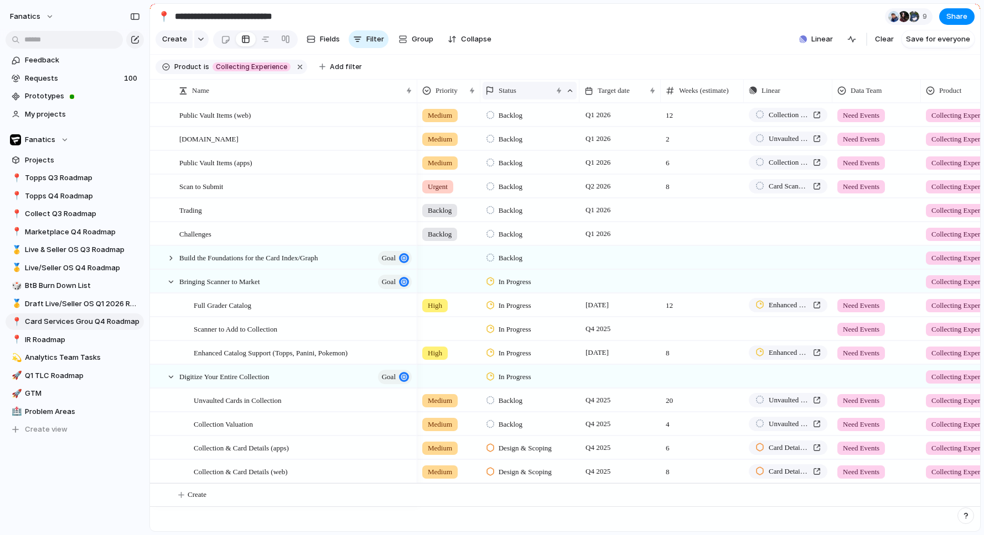
click at [511, 91] on span "Status" at bounding box center [507, 90] width 18 height 11
click at [513, 168] on span "Sort descending" at bounding box center [532, 169] width 58 height 11
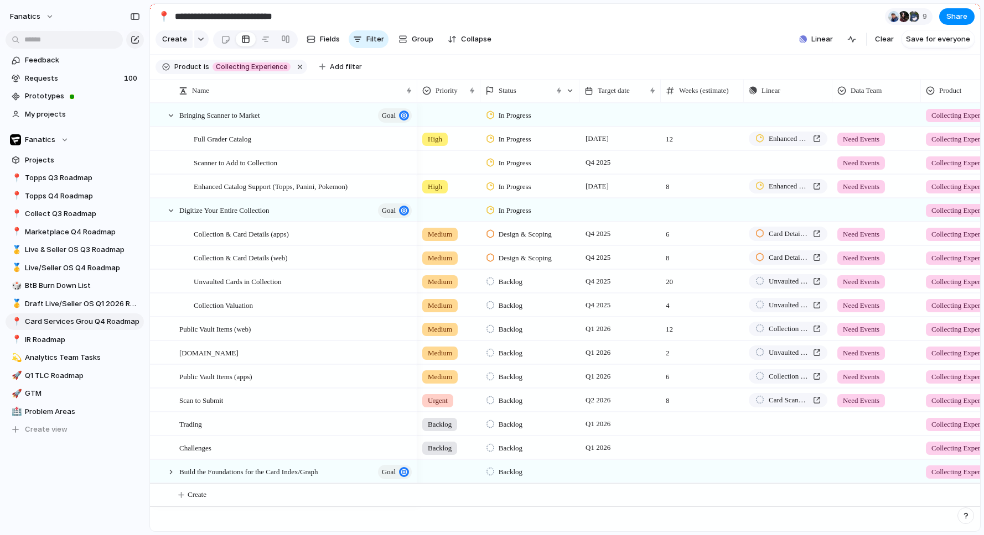
click at [575, 43] on section "Create Fields Filter Group Zoom Collapse Linear Clear Save for everyone" at bounding box center [565, 41] width 830 height 27
click at [516, 280] on span "Backlog" at bounding box center [510, 282] width 24 height 11
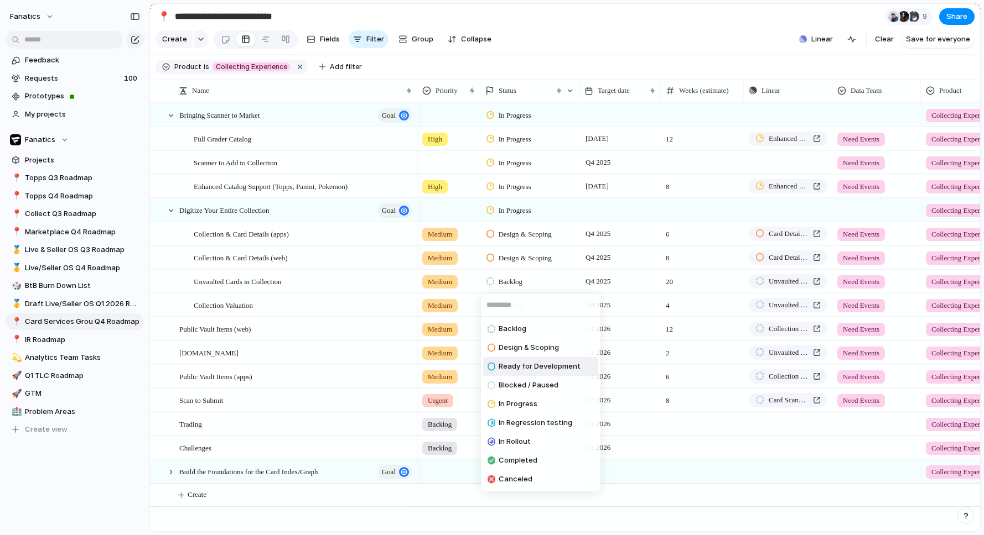
click at [538, 362] on span "Ready for Development" at bounding box center [539, 366] width 82 height 11
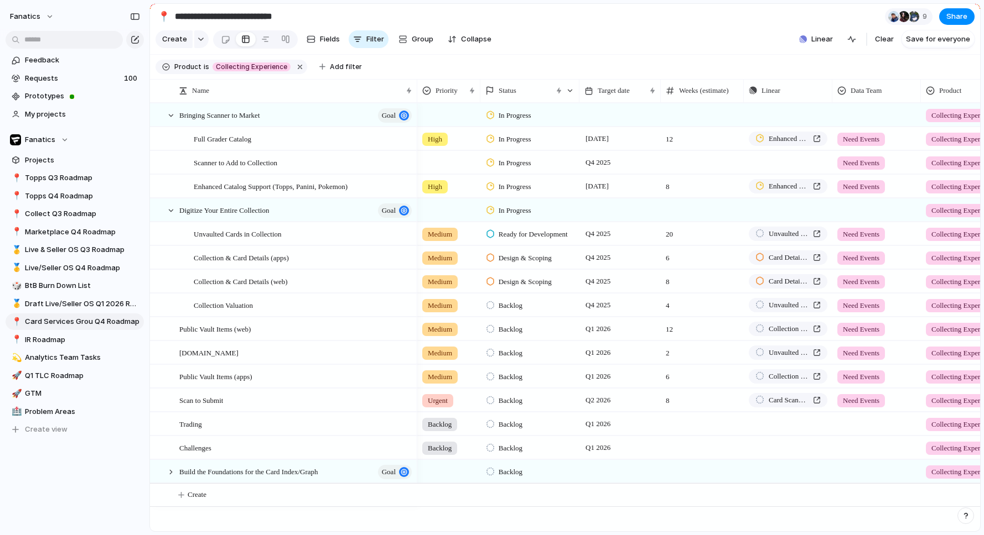
click at [510, 305] on span "Backlog" at bounding box center [510, 305] width 24 height 11
click at [512, 309] on span "Backlog" at bounding box center [510, 305] width 24 height 11
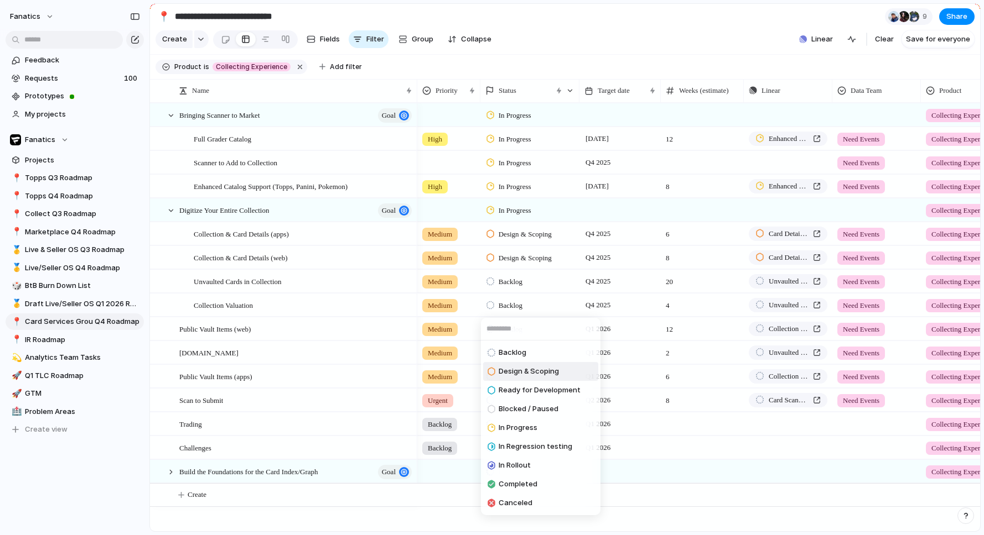
click at [539, 372] on span "Design & Scoping" at bounding box center [528, 371] width 60 height 11
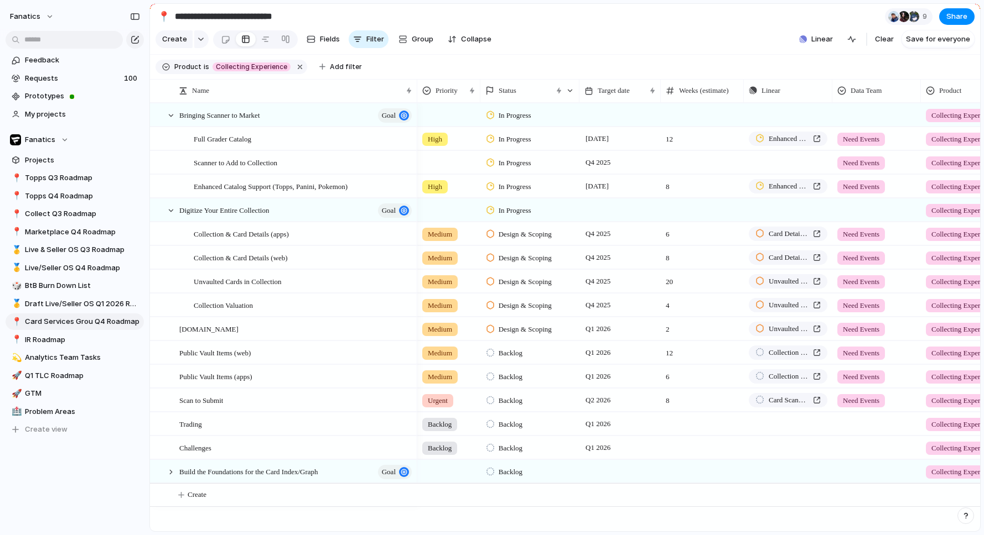
click at [605, 471] on div at bounding box center [619, 471] width 81 height 23
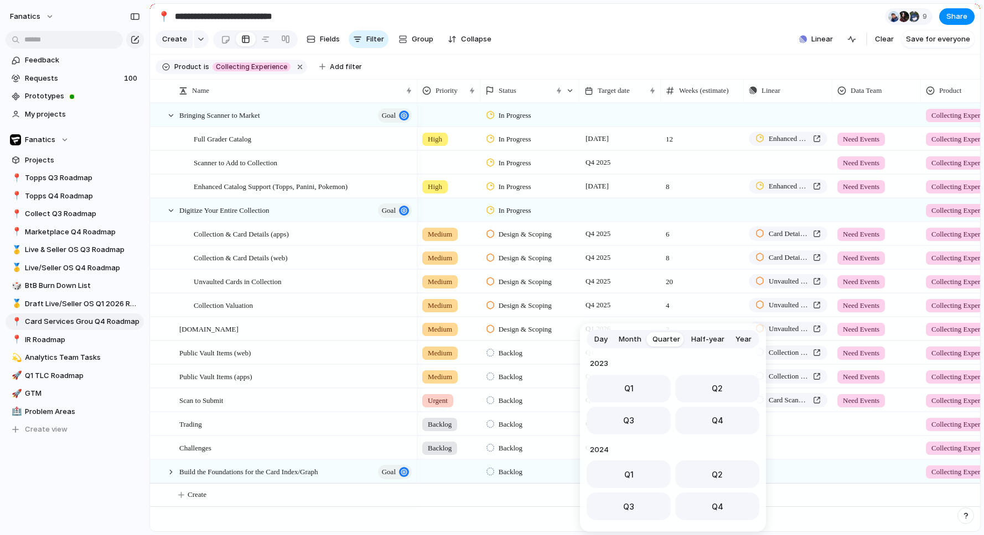
scroll to position [175, 0]
click at [714, 421] on span "Q4" at bounding box center [717, 418] width 12 height 12
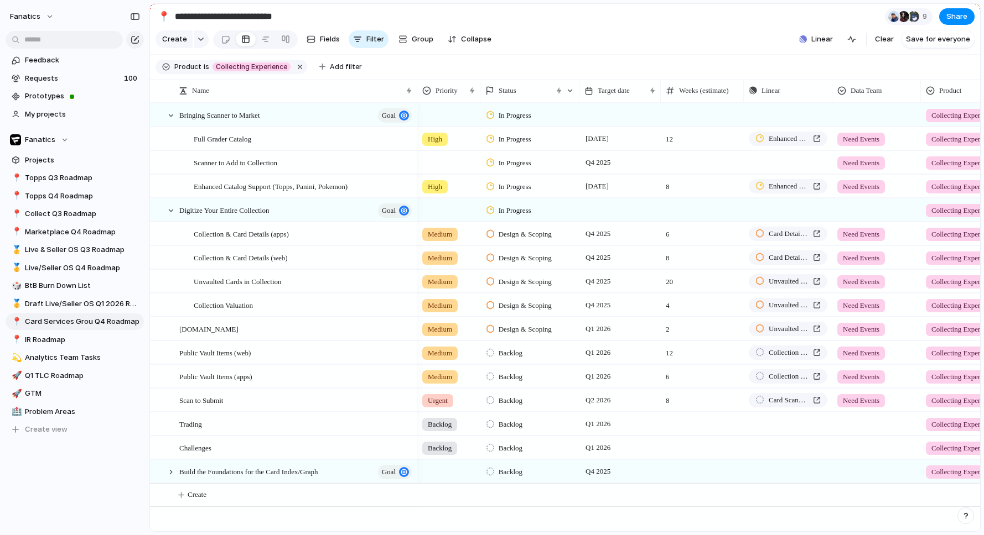
click at [106, 481] on div "Feedback Requests 100 Prototypes My projects Fanatics Projects 📍 Topps Q3 Roadm…" at bounding box center [74, 264] width 149 height 528
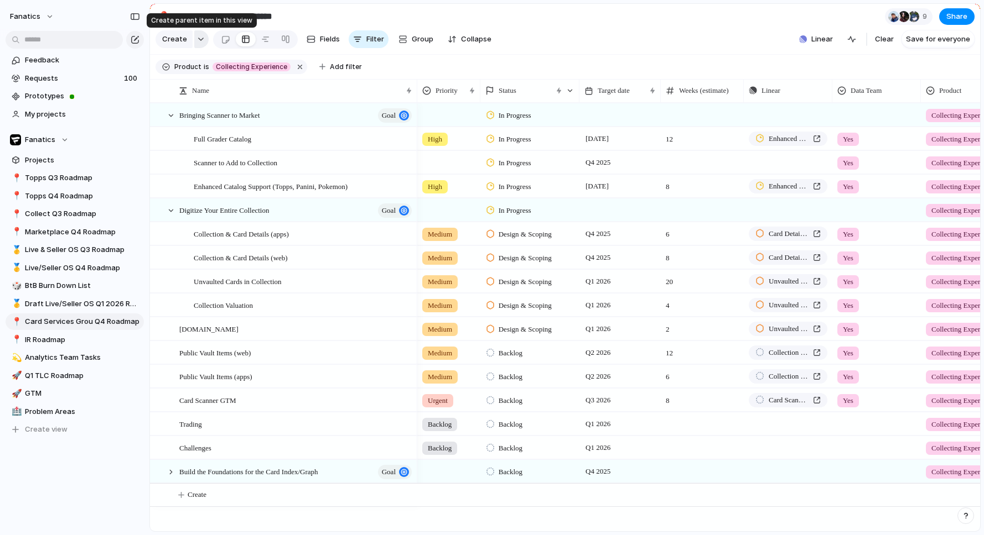
click at [201, 39] on div "button" at bounding box center [201, 39] width 8 height 4
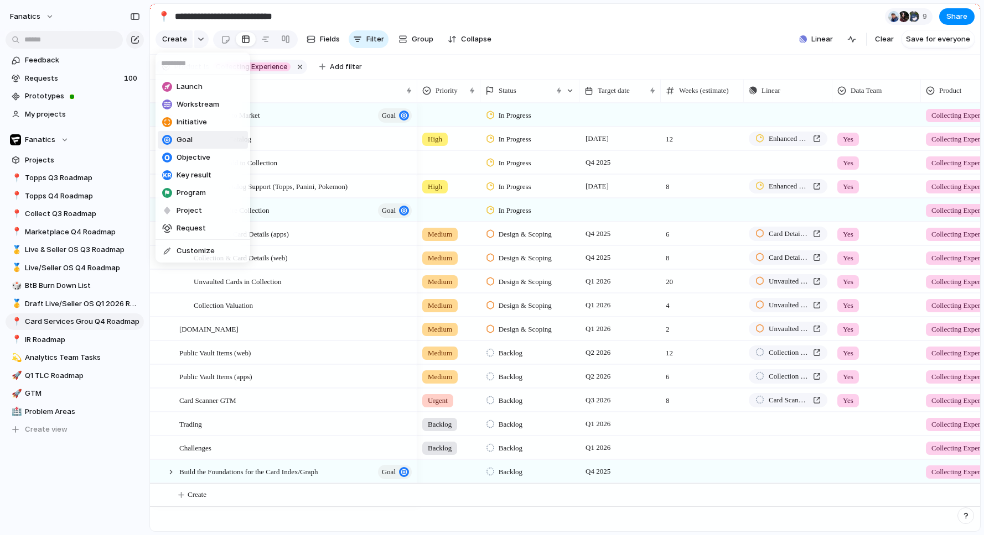
click at [202, 138] on li "Goal" at bounding box center [203, 140] width 90 height 18
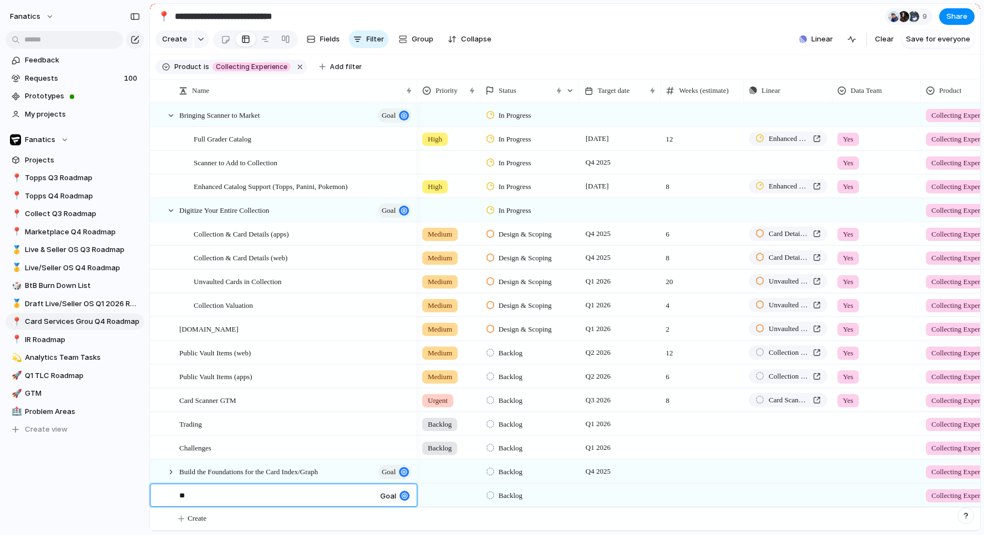
type textarea "*"
type textarea "**********"
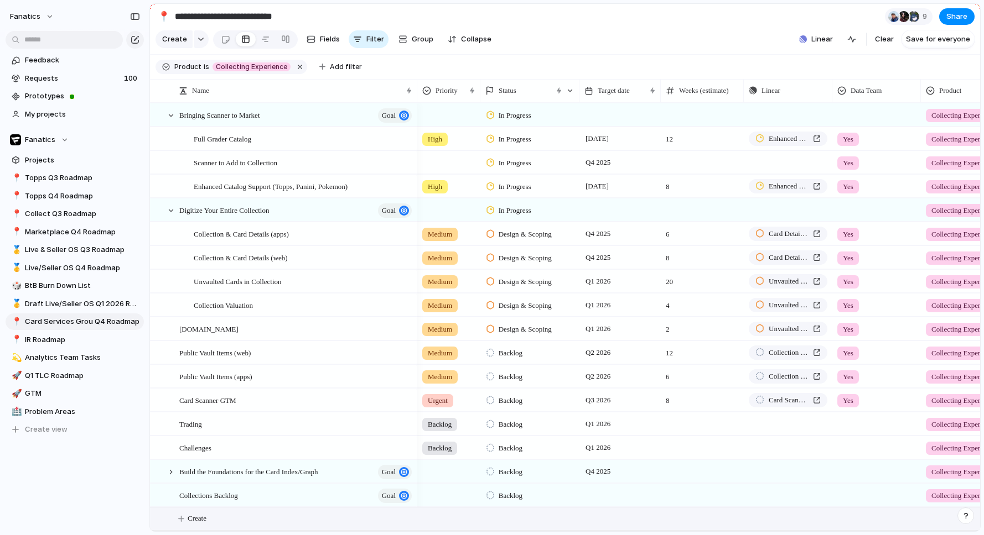
click at [251, 17] on input "**********" at bounding box center [244, 17] width 143 height 20
click at [251, 15] on input "**********" at bounding box center [244, 17] width 143 height 20
type input "**********"
click at [552, 33] on section "Create Fields Filter Group Zoom Collapse Linear Clear Save for everyone" at bounding box center [565, 41] width 830 height 27
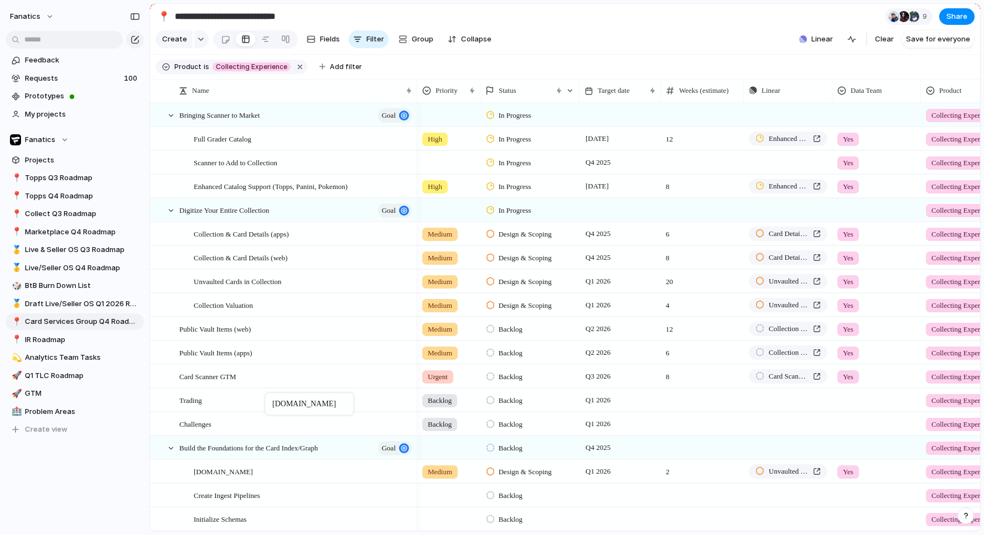
drag, startPoint x: 218, startPoint y: 366, endPoint x: 270, endPoint y: 396, distance: 59.7
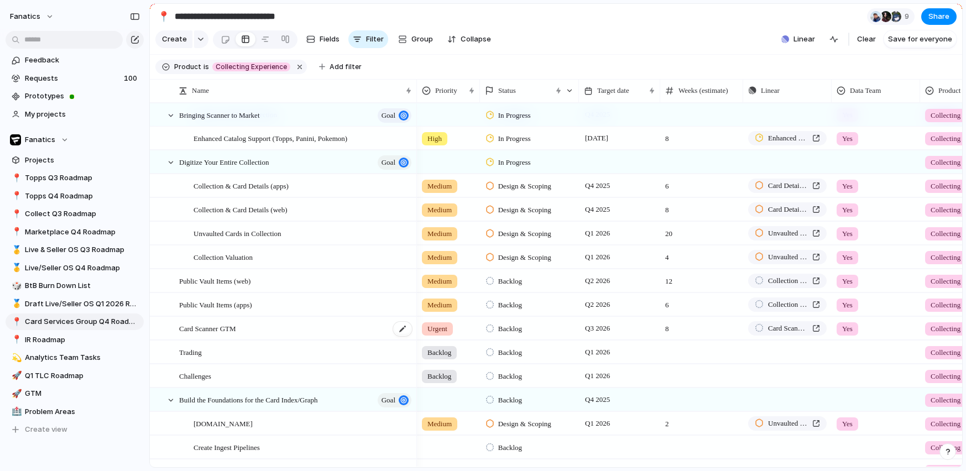
scroll to position [64, 0]
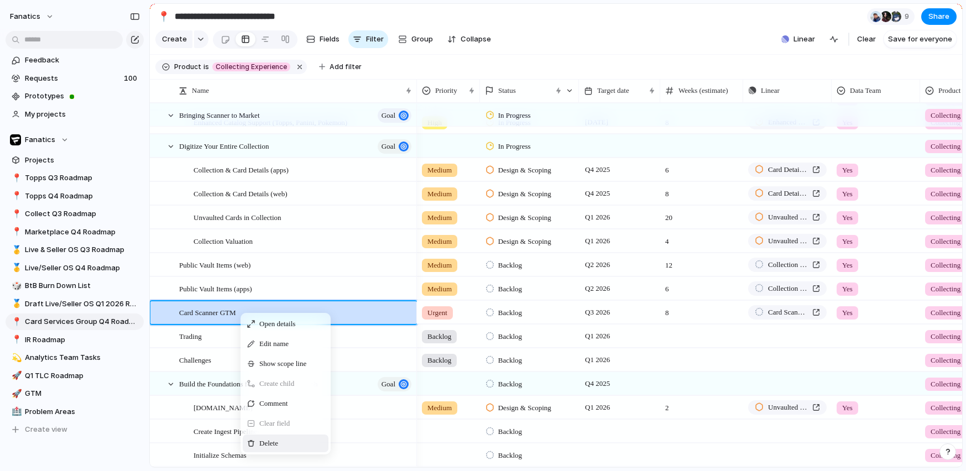
click at [274, 443] on span "Delete" at bounding box center [268, 443] width 19 height 11
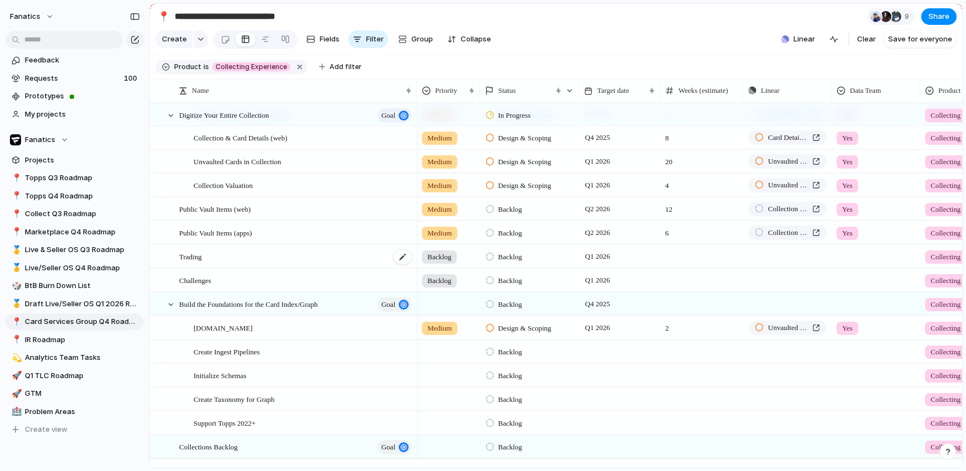
scroll to position [135, 0]
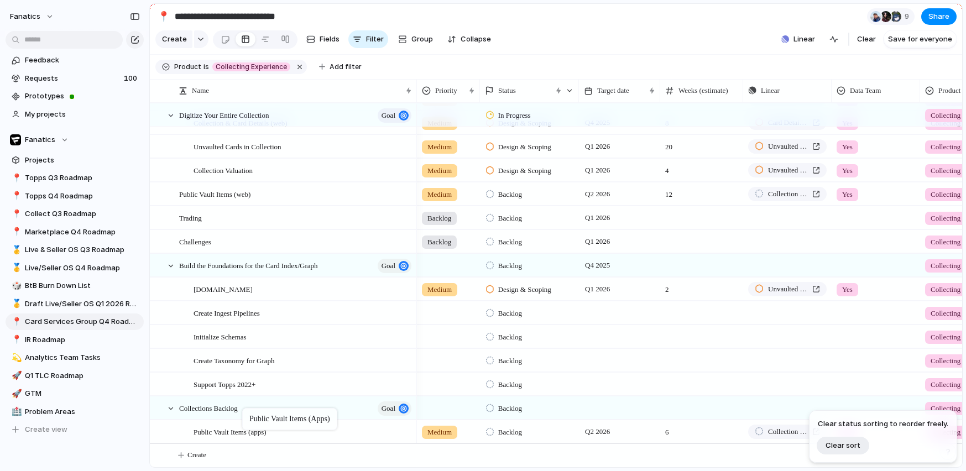
drag, startPoint x: 269, startPoint y: 220, endPoint x: 248, endPoint y: 410, distance: 191.4
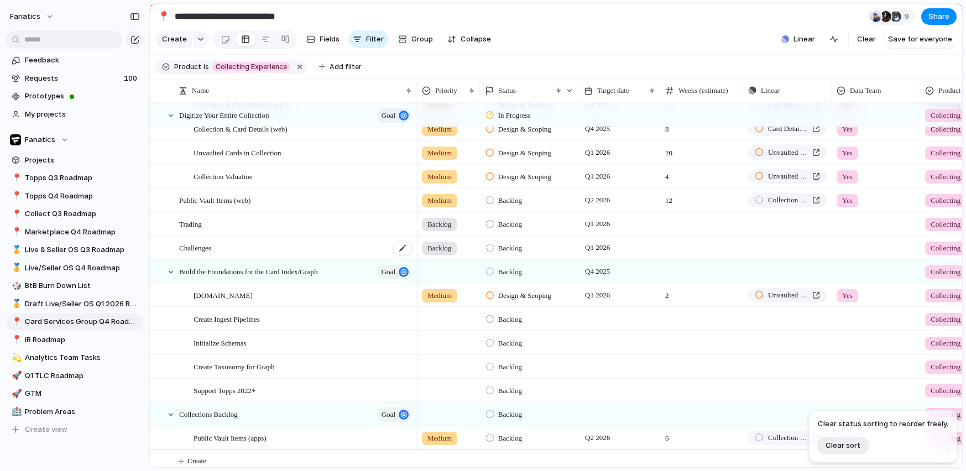
scroll to position [0, 0]
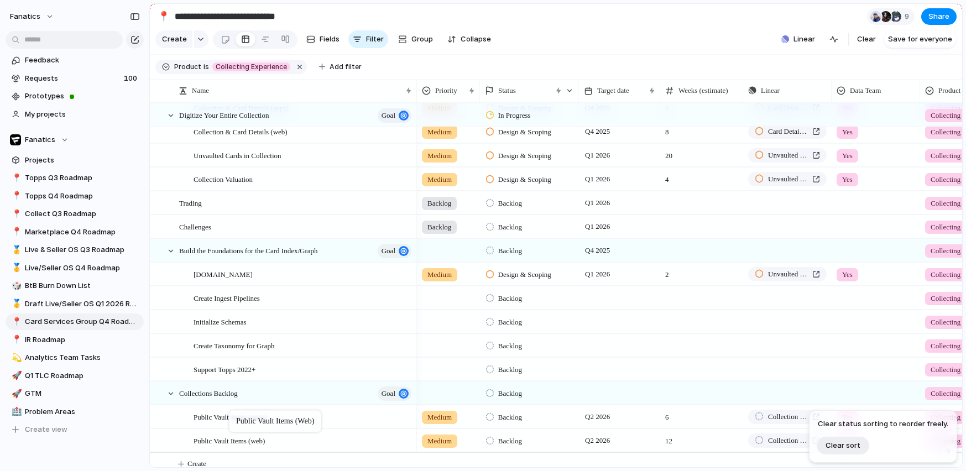
drag, startPoint x: 247, startPoint y: 202, endPoint x: 235, endPoint y: 413, distance: 211.1
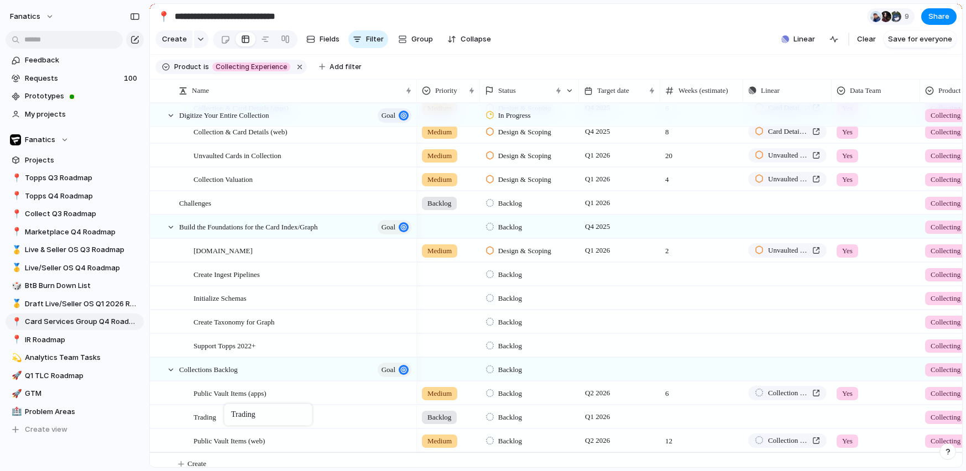
drag, startPoint x: 216, startPoint y: 206, endPoint x: 230, endPoint y: 406, distance: 200.7
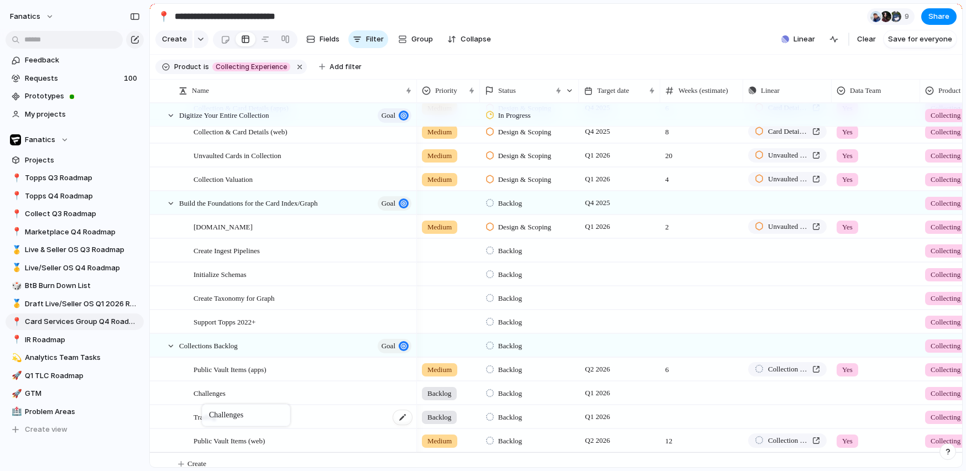
drag, startPoint x: 210, startPoint y: 205, endPoint x: 208, endPoint y: 405, distance: 200.3
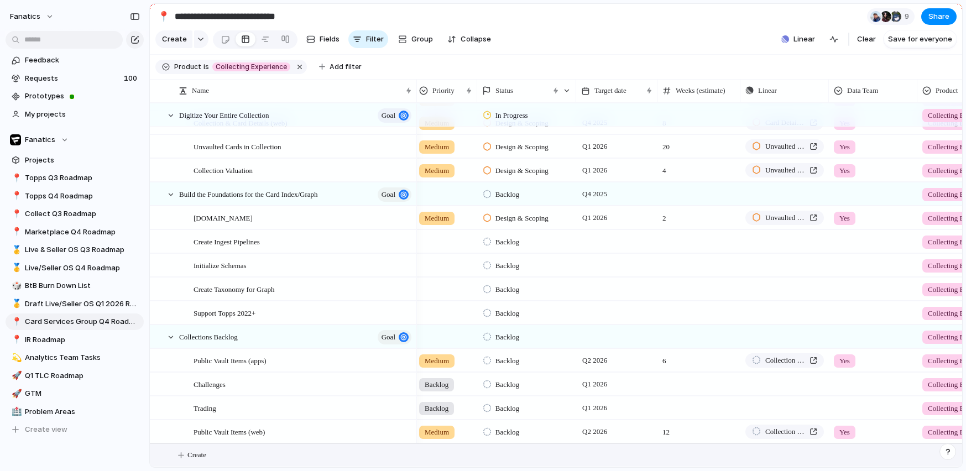
click at [203, 454] on span "Create" at bounding box center [197, 455] width 19 height 11
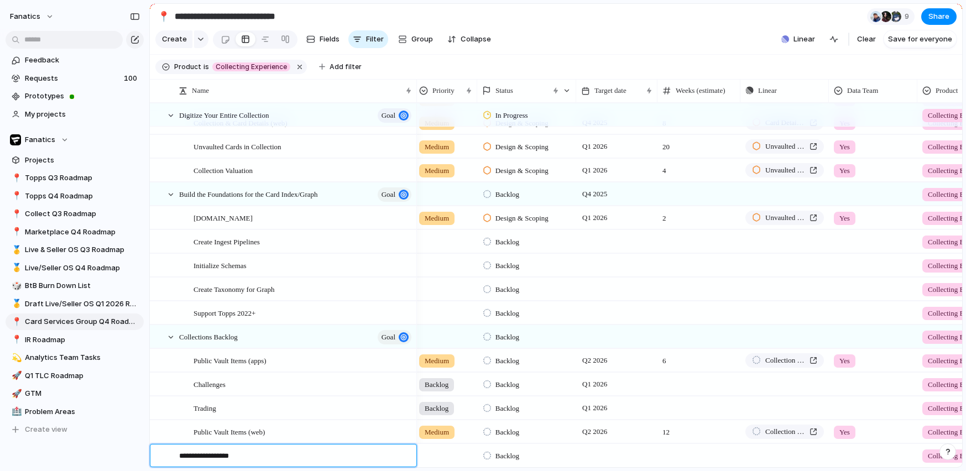
type textarea "**********"
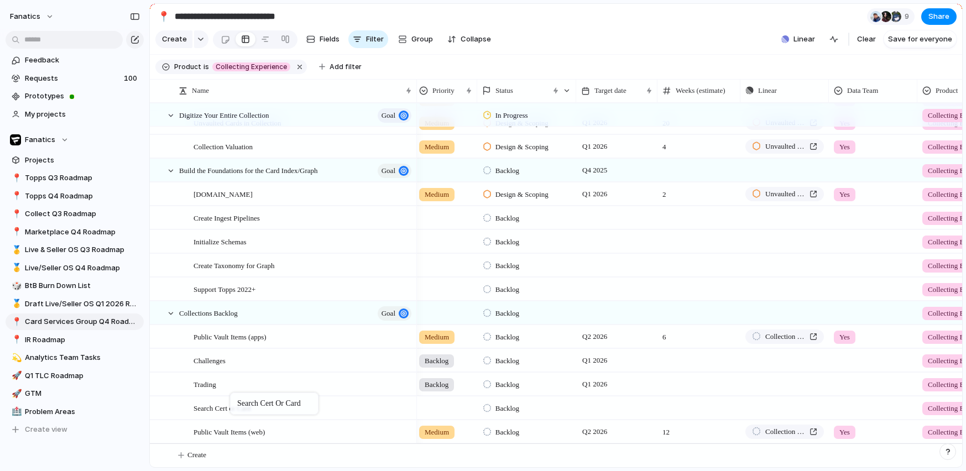
drag, startPoint x: 207, startPoint y: 438, endPoint x: 235, endPoint y: 396, distance: 49.9
click at [604, 407] on div at bounding box center [616, 408] width 81 height 23
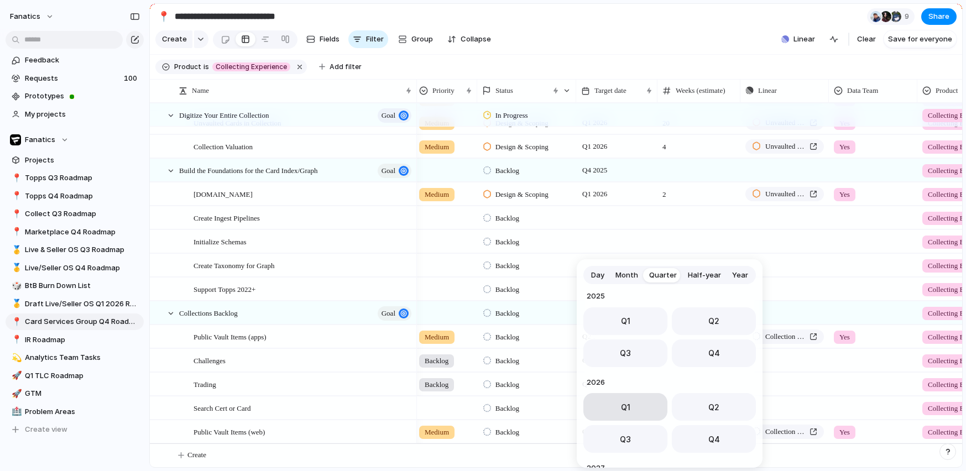
click at [613, 402] on button "Q1" at bounding box center [626, 407] width 84 height 28
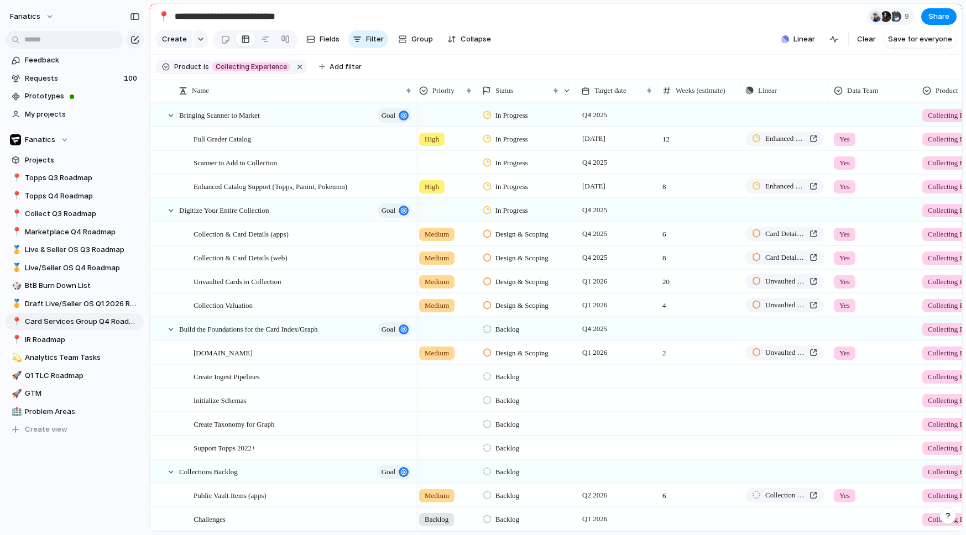
scroll to position [0, 3]
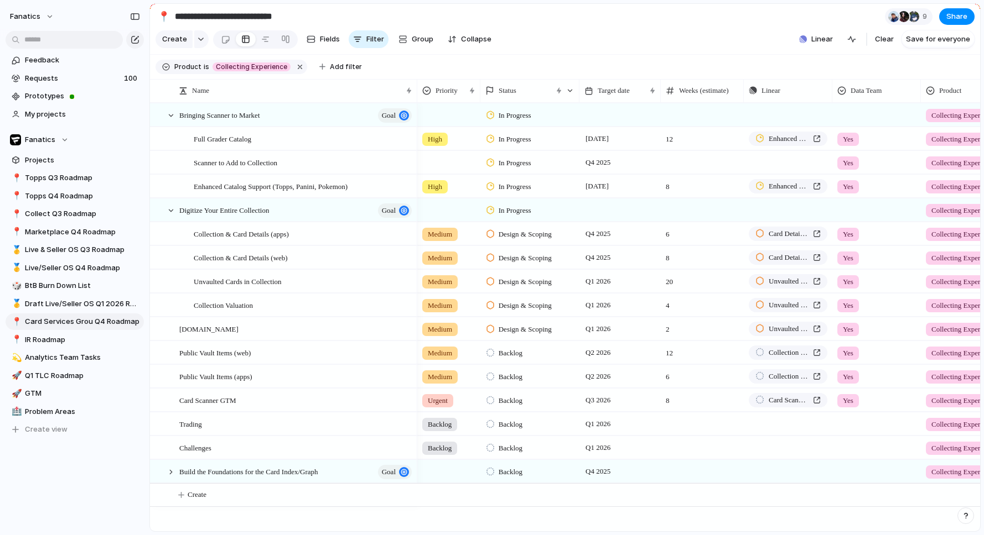
type input "**********"
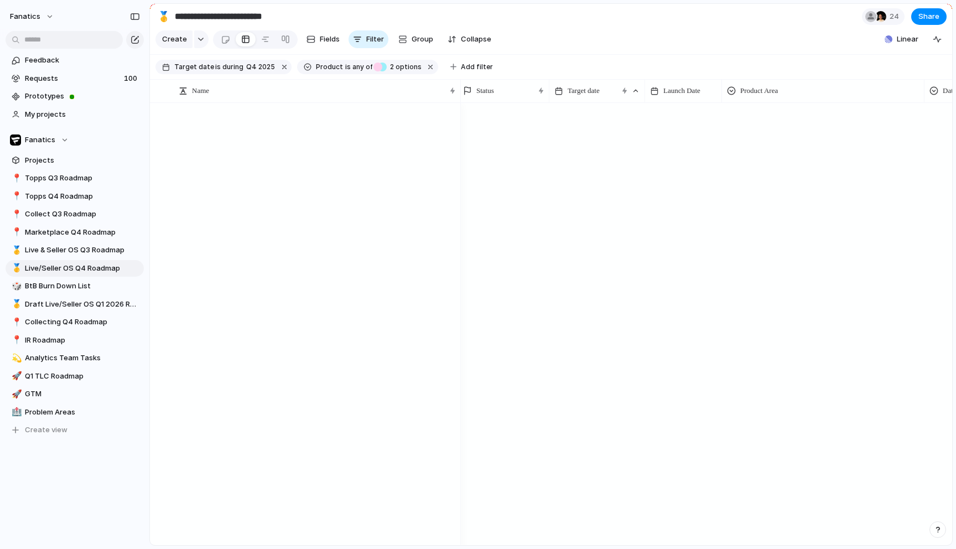
scroll to position [0, 3]
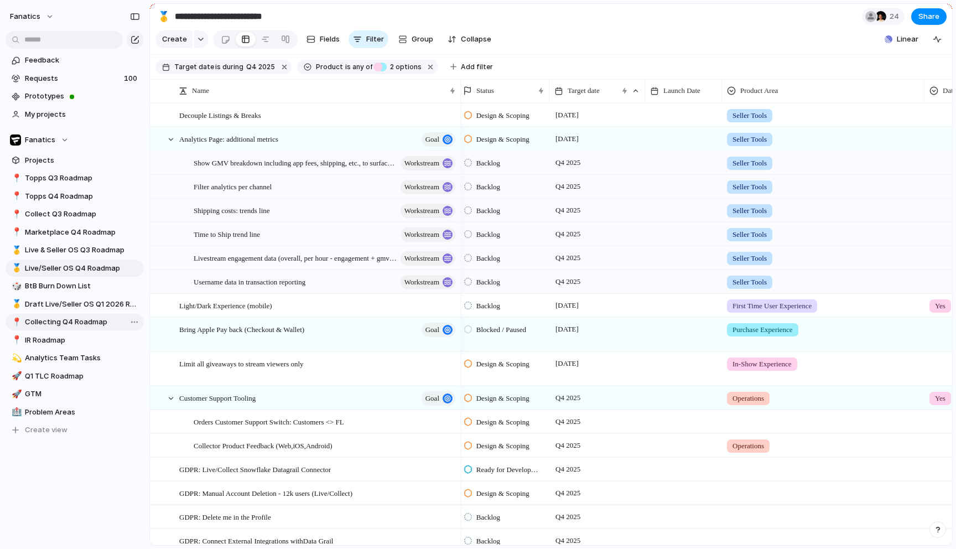
click at [81, 320] on span "Collecting Q4 Roadmap" at bounding box center [82, 321] width 115 height 11
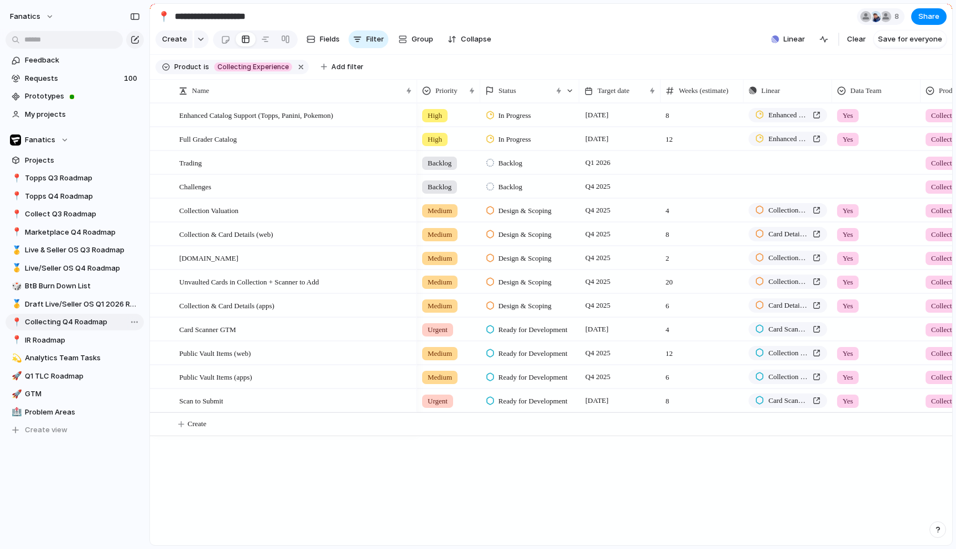
type input "**********"
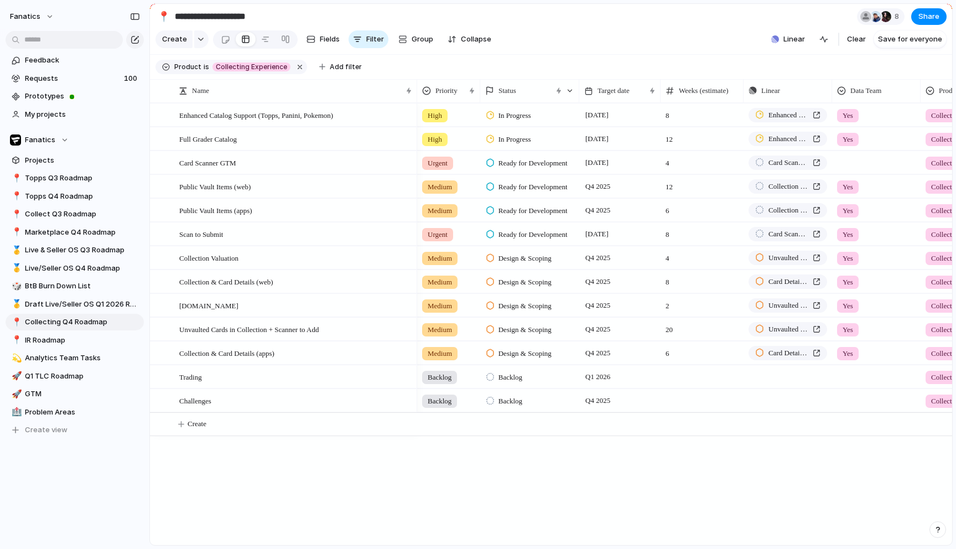
click at [260, 478] on div "Enhanced Catalog Support (Topps, Panini, Pokemon) Full Grader Catalog Trading C…" at bounding box center [551, 324] width 802 height 442
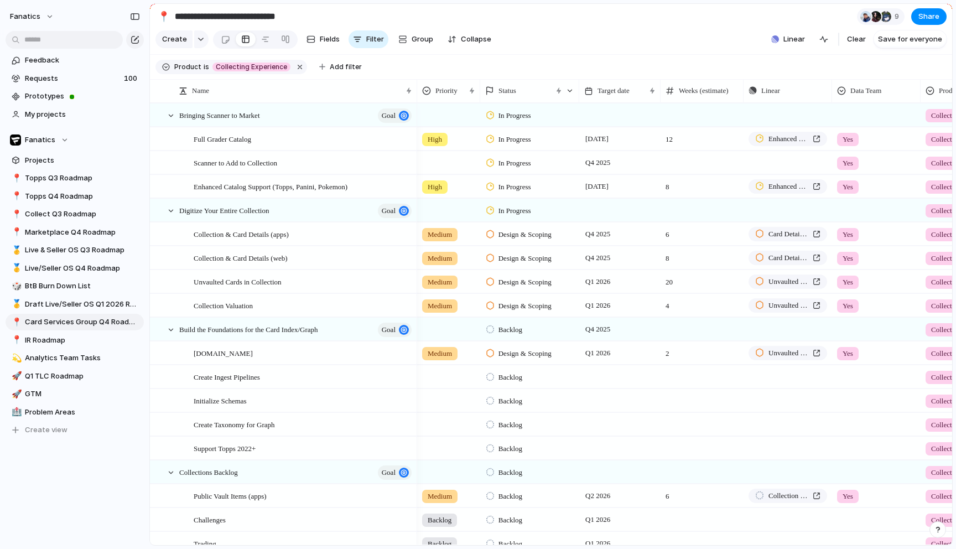
click at [615, 115] on div at bounding box center [619, 114] width 81 height 23
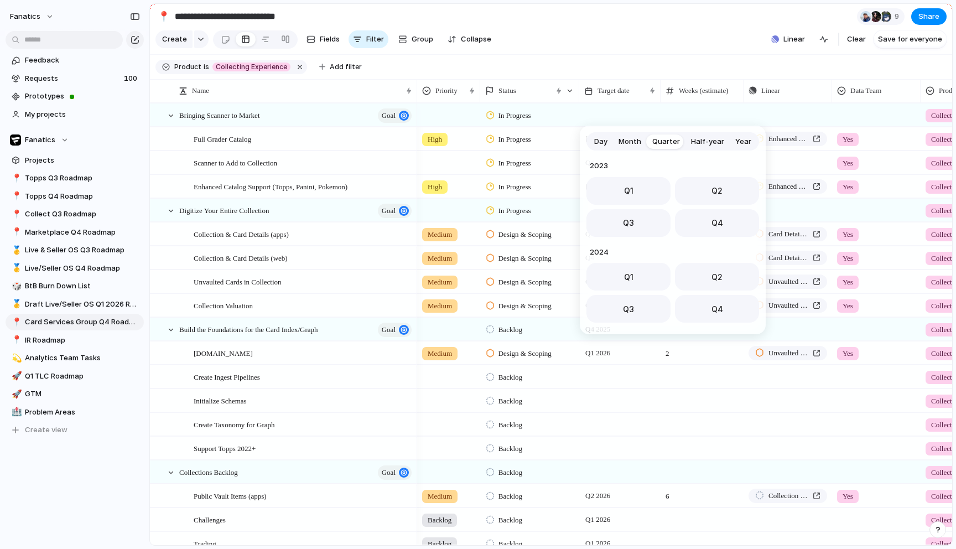
scroll to position [175, 0]
click at [707, 224] on button "Q4" at bounding box center [717, 220] width 84 height 28
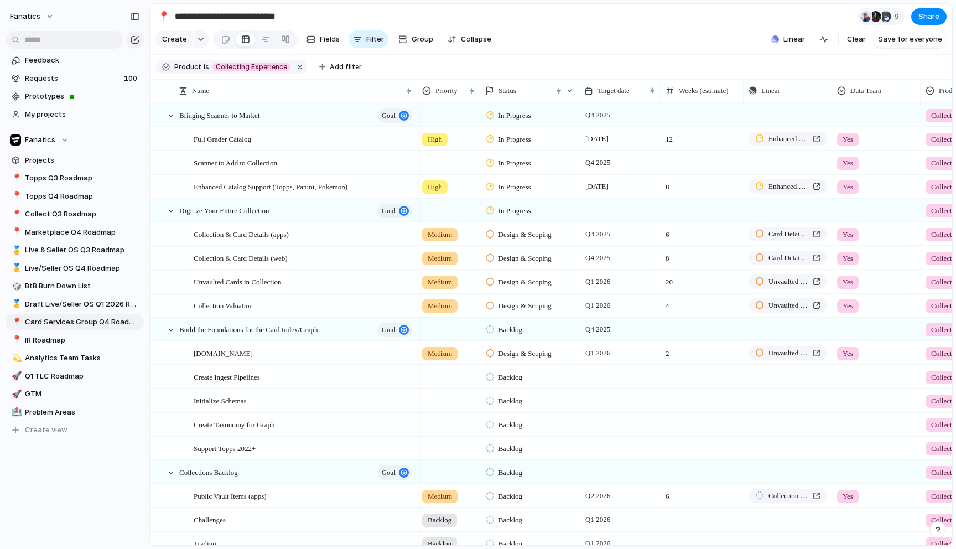
click at [606, 211] on div at bounding box center [619, 210] width 81 height 23
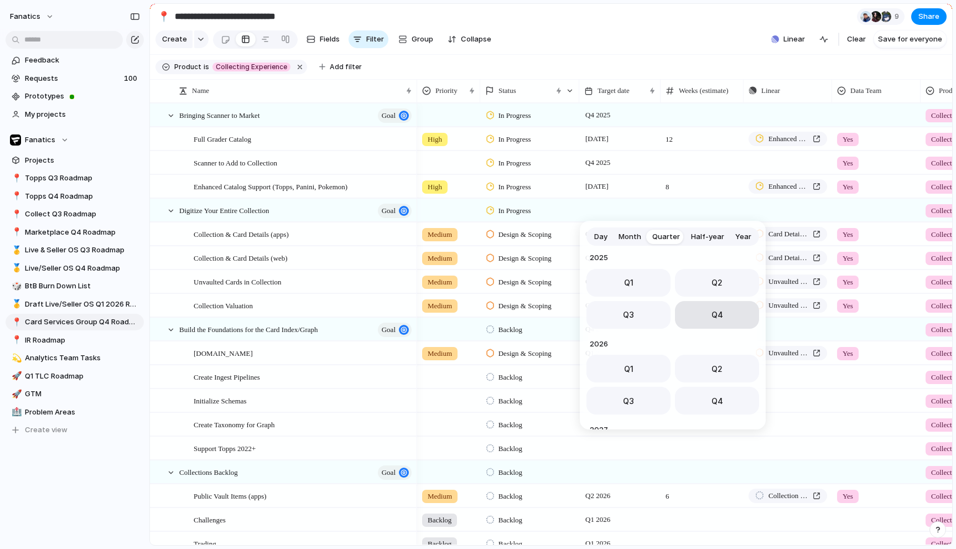
click at [698, 314] on button "Q4" at bounding box center [717, 315] width 84 height 28
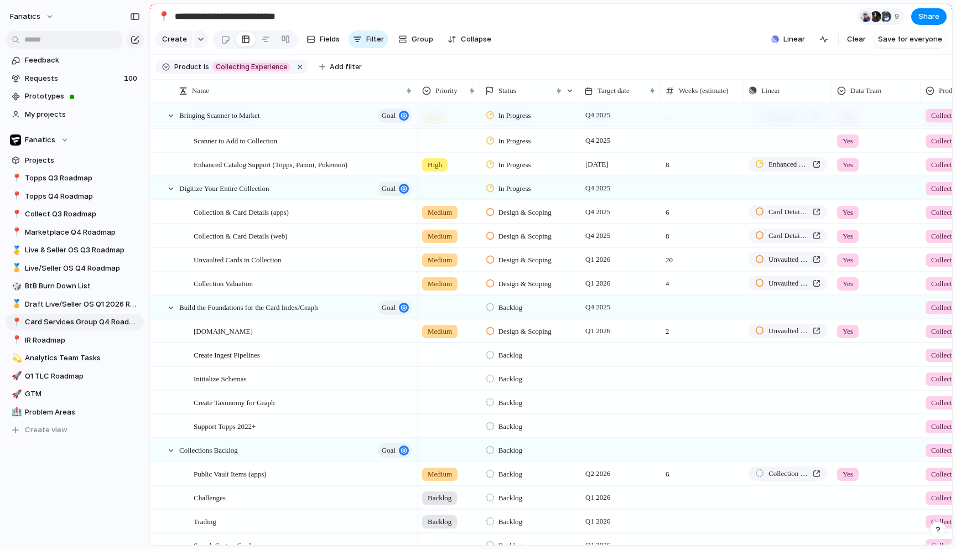
scroll to position [15, 0]
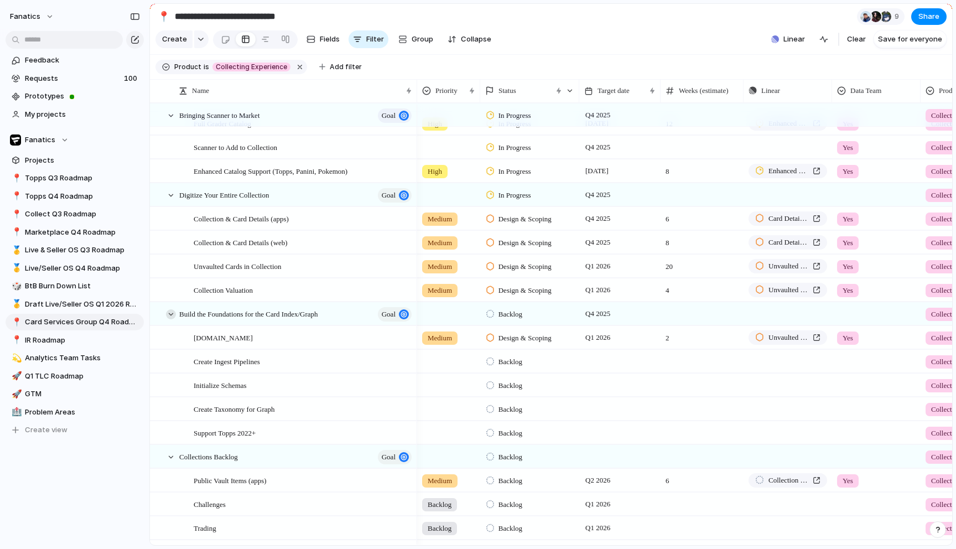
click at [171, 318] on div at bounding box center [171, 314] width 10 height 10
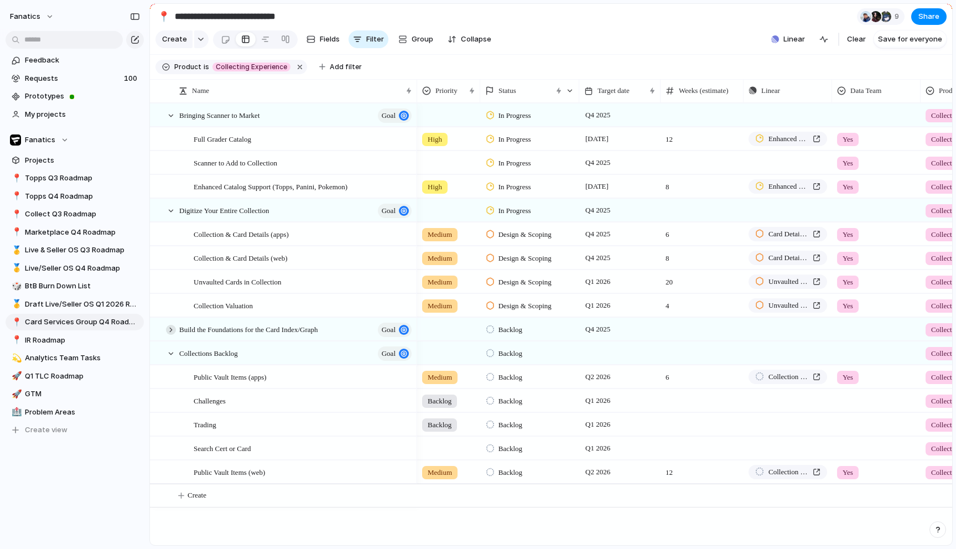
scroll to position [0, 0]
click at [170, 328] on div at bounding box center [171, 330] width 10 height 10
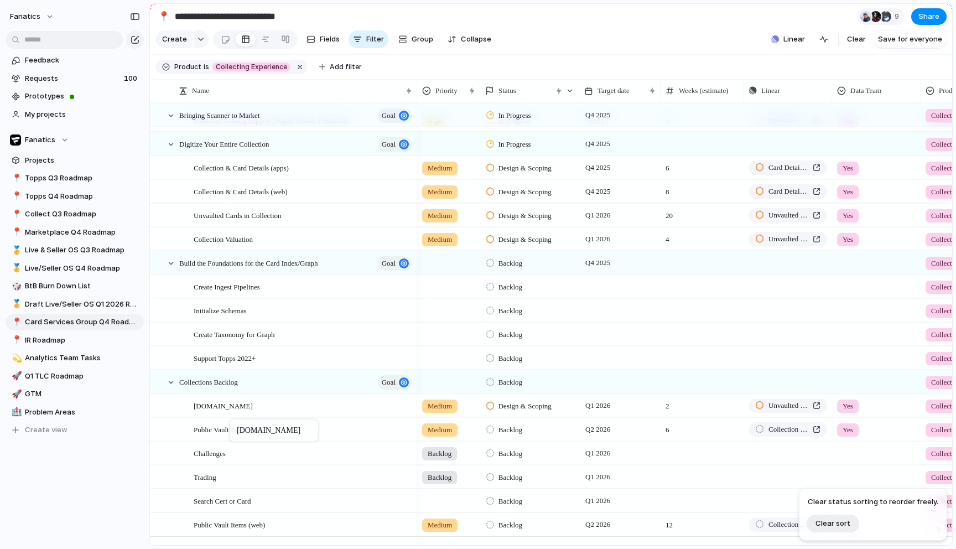
drag, startPoint x: 228, startPoint y: 285, endPoint x: 235, endPoint y: 425, distance: 140.7
